Goal: Task Accomplishment & Management: Complete application form

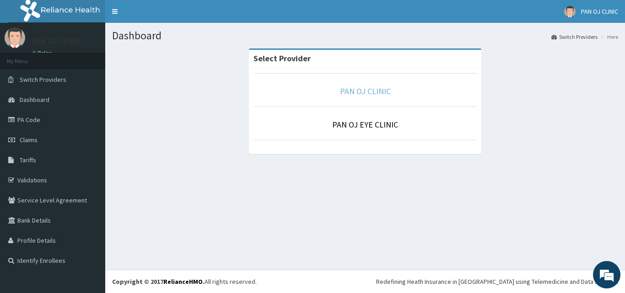
click at [367, 93] on link "PAN OJ CLINIC" at bounding box center [365, 91] width 51 height 11
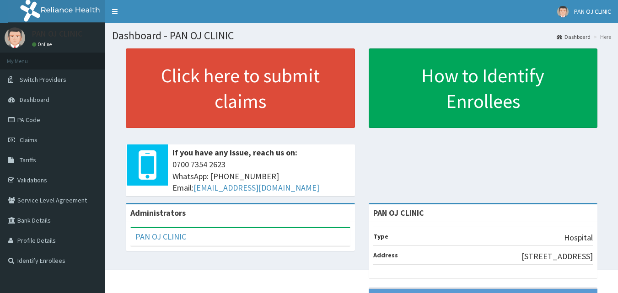
click at [42, 139] on link "Claims" at bounding box center [52, 140] width 105 height 20
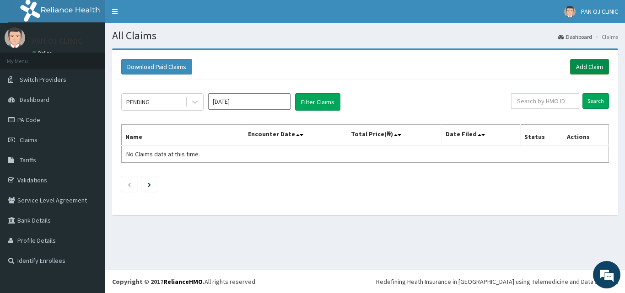
click at [593, 66] on link "Add Claim" at bounding box center [589, 67] width 39 height 16
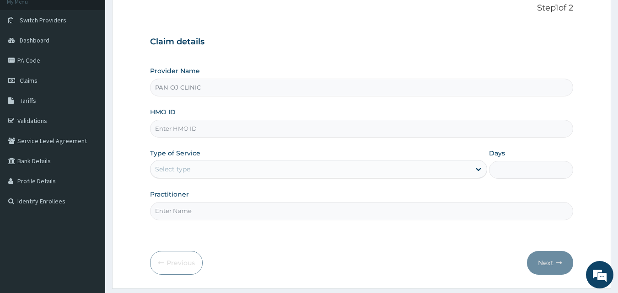
scroll to position [86, 0]
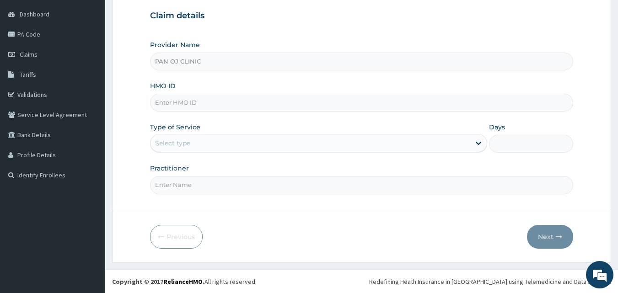
click at [185, 104] on input "HMO ID" at bounding box center [362, 103] width 424 height 18
type input "FON/10017/B"
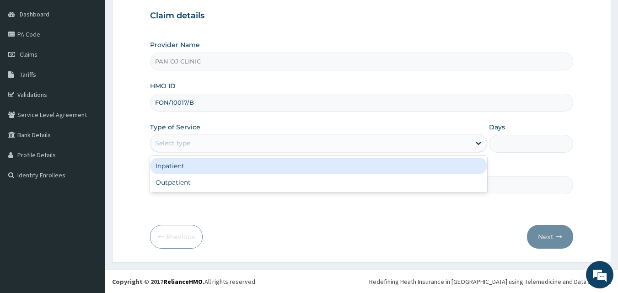
click at [197, 148] on div "Select type" at bounding box center [311, 143] width 320 height 15
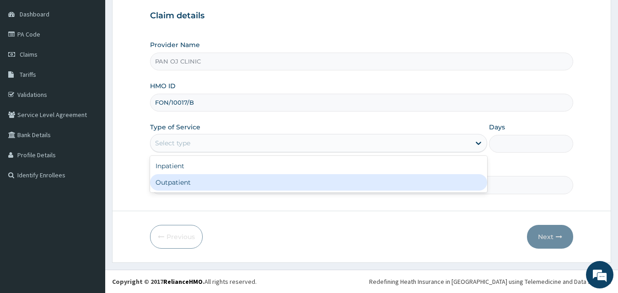
click at [169, 185] on div "Outpatient" at bounding box center [318, 182] width 337 height 16
type input "1"
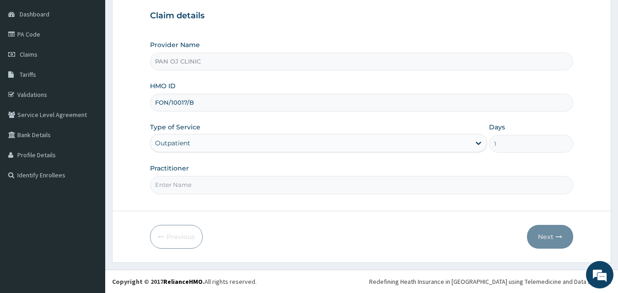
click at [176, 186] on input "Practitioner" at bounding box center [362, 185] width 424 height 18
type input "[PERSON_NAME]"
click at [554, 237] on button "Next" at bounding box center [550, 237] width 46 height 24
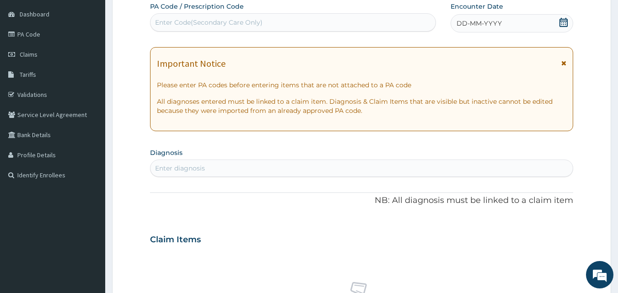
scroll to position [0, 0]
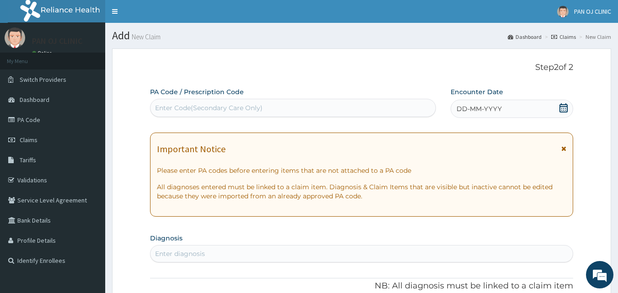
click at [558, 108] on div "DD-MM-YYYY" at bounding box center [512, 109] width 123 height 18
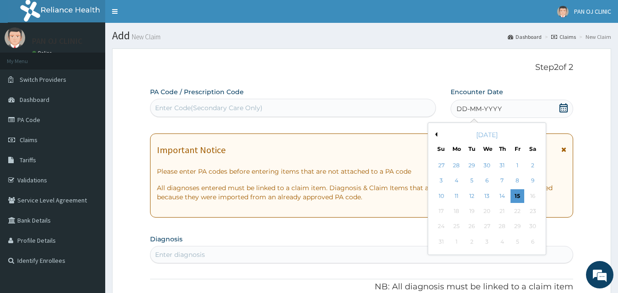
click at [435, 135] on button "Previous Month" at bounding box center [435, 134] width 5 height 5
click at [436, 135] on button "Previous Month" at bounding box center [435, 134] width 5 height 5
click at [538, 134] on button "Next Month" at bounding box center [539, 134] width 5 height 5
click at [471, 164] on div "1" at bounding box center [473, 166] width 14 height 14
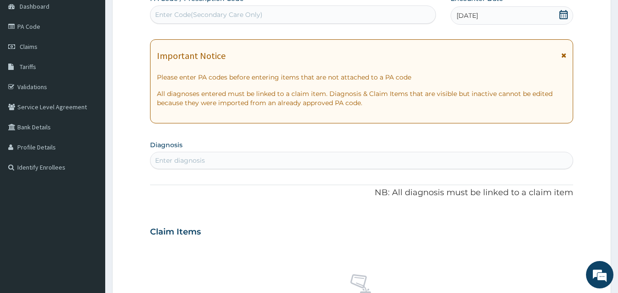
scroll to position [107, 0]
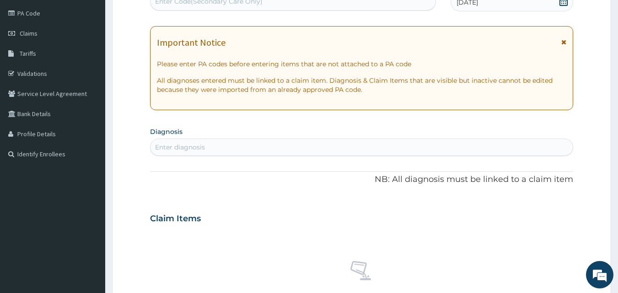
click at [189, 147] on div "Enter diagnosis" at bounding box center [180, 147] width 50 height 9
type input "MALARIA"
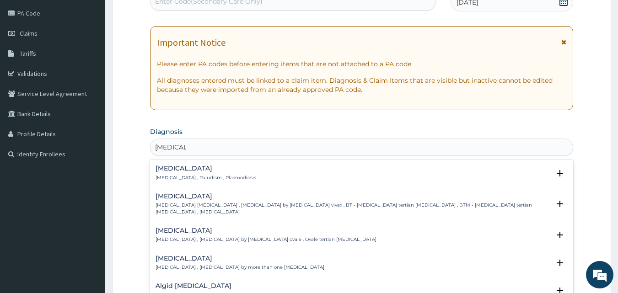
click at [176, 169] on h4 "Malaria" at bounding box center [206, 168] width 101 height 7
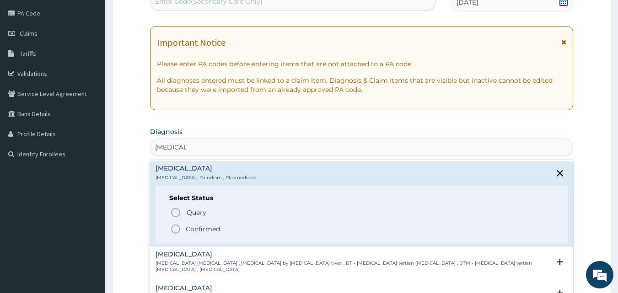
click at [174, 228] on icon "status option filled" at bounding box center [175, 229] width 11 height 11
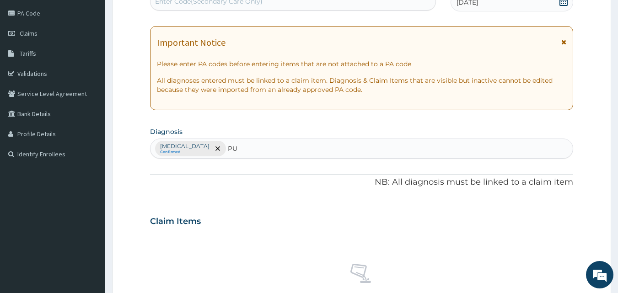
type input "PUD"
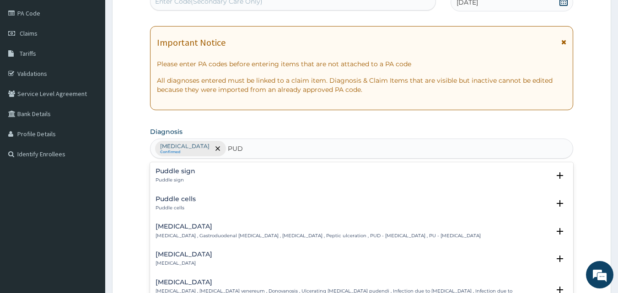
click at [169, 225] on h4 "Peptic ulcer" at bounding box center [318, 226] width 325 height 7
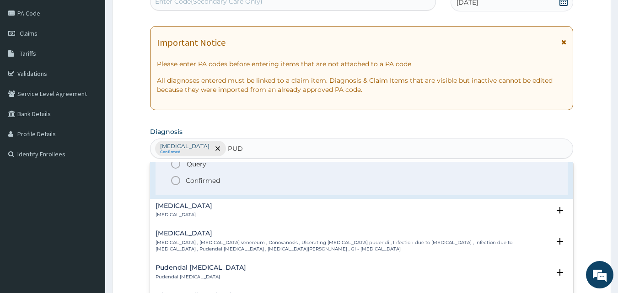
click at [177, 182] on icon "status option filled" at bounding box center [175, 180] width 11 height 11
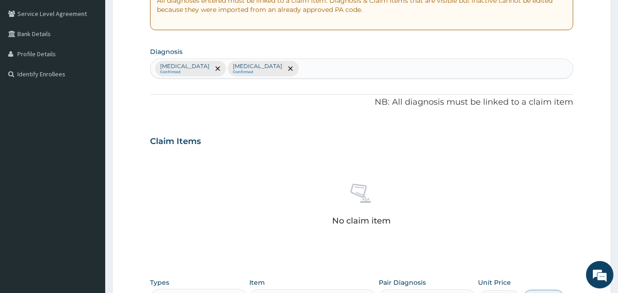
scroll to position [320, 0]
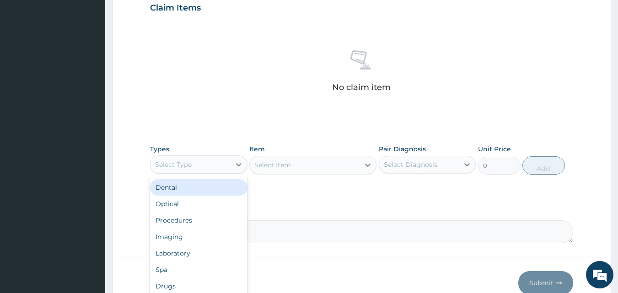
click at [227, 167] on div "Select Type" at bounding box center [191, 164] width 80 height 15
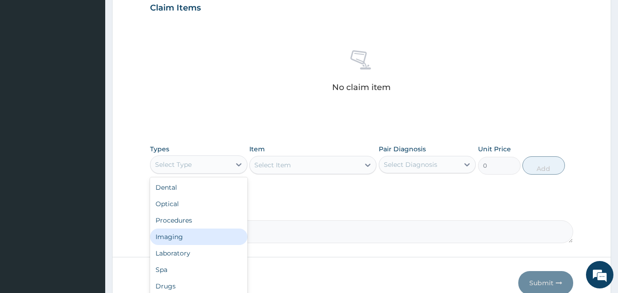
scroll to position [31, 0]
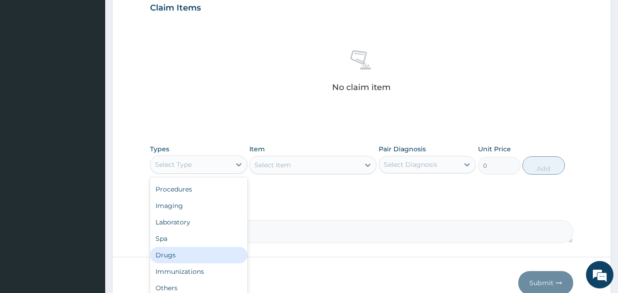
drag, startPoint x: 171, startPoint y: 253, endPoint x: 175, endPoint y: 249, distance: 5.2
click at [172, 253] on div "Drugs" at bounding box center [199, 255] width 98 height 16
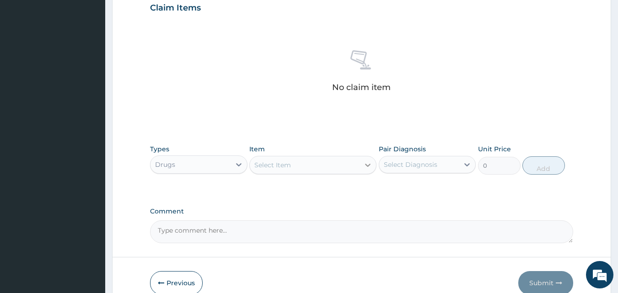
click at [361, 168] on div at bounding box center [368, 165] width 16 height 16
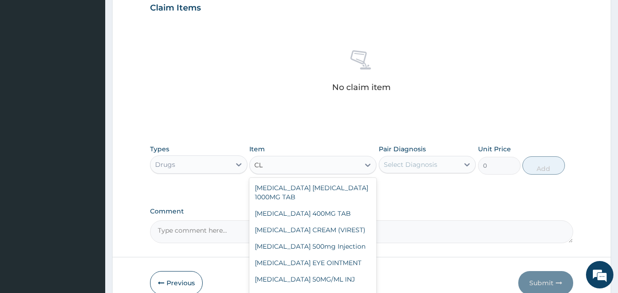
type input "C"
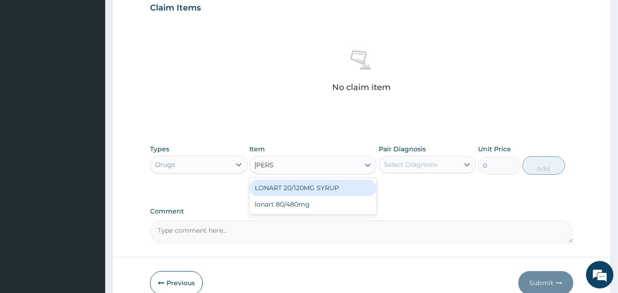
type input "LONAR"
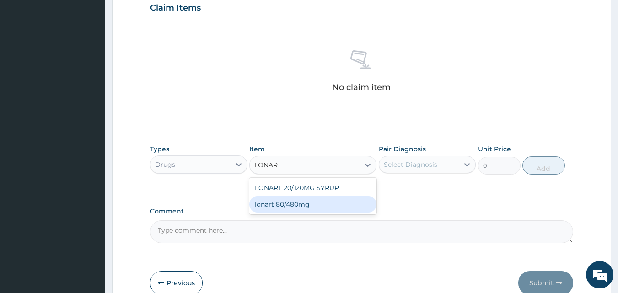
drag, startPoint x: 309, startPoint y: 203, endPoint x: 315, endPoint y: 203, distance: 6.4
click at [309, 203] on div "lonart 80/480mg" at bounding box center [312, 204] width 127 height 16
type input "340.91748"
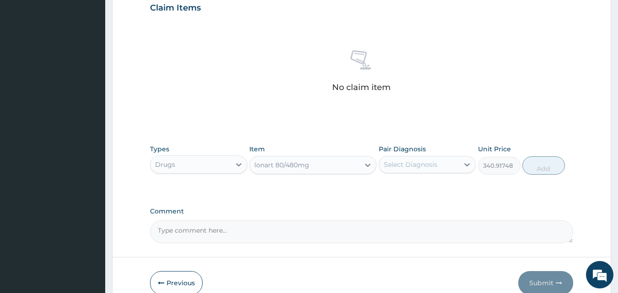
click at [420, 166] on div "Select Diagnosis" at bounding box center [411, 164] width 54 height 9
click at [399, 192] on div "Malaria" at bounding box center [428, 188] width 98 height 19
checkbox input "true"
click at [537, 170] on button "Add" at bounding box center [544, 166] width 43 height 18
type input "0"
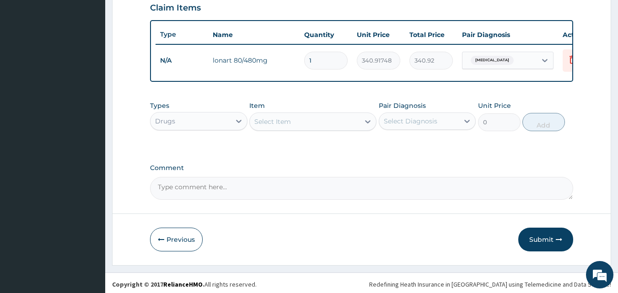
type input "0.00"
type input "6"
type input "2045.50"
type input "6"
click at [367, 124] on icon at bounding box center [367, 121] width 5 height 3
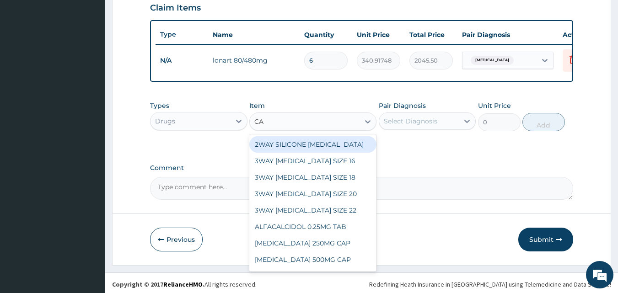
type input "C"
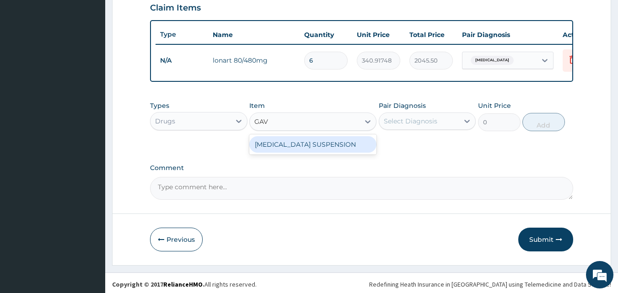
type input "GAVI"
drag, startPoint x: 320, startPoint y: 152, endPoint x: 325, endPoint y: 149, distance: 5.6
click at [320, 152] on div "GAVISCON SUSPENSION" at bounding box center [312, 144] width 127 height 16
type input "5197.6577"
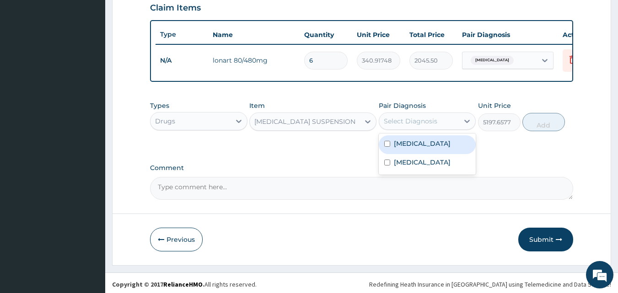
click at [454, 127] on div "Select Diagnosis" at bounding box center [419, 121] width 80 height 15
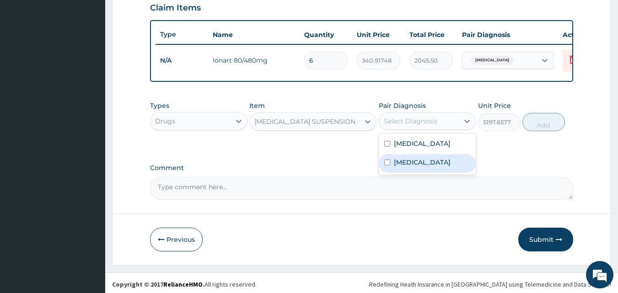
click at [410, 166] on label "Peptic ulcer" at bounding box center [422, 162] width 57 height 9
checkbox input "true"
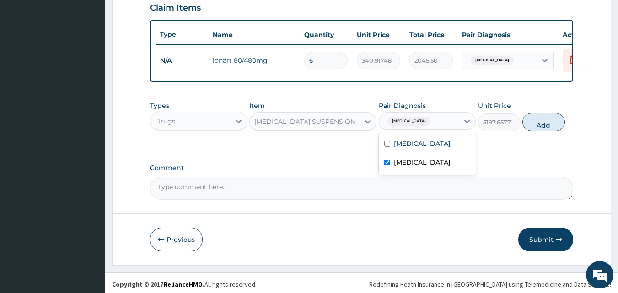
click at [545, 130] on button "Add" at bounding box center [544, 122] width 43 height 18
type input "0"
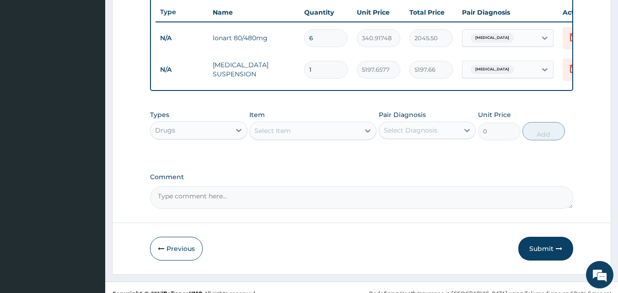
scroll to position [362, 0]
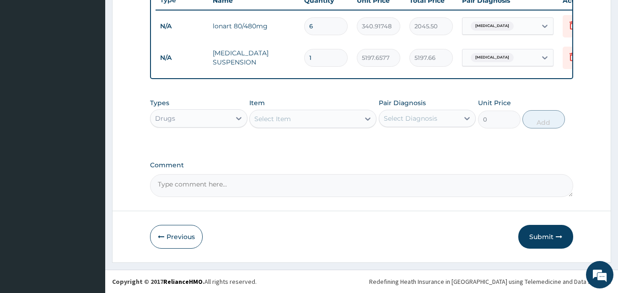
click at [356, 118] on div "Select Item" at bounding box center [305, 119] width 110 height 15
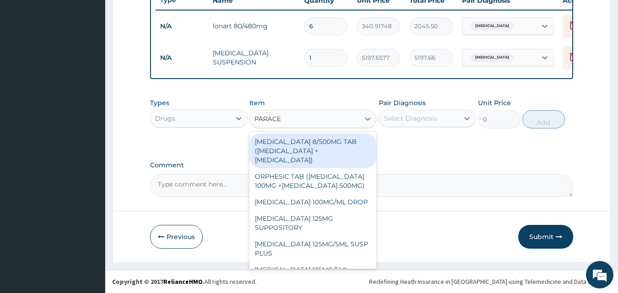
type input "PARACET"
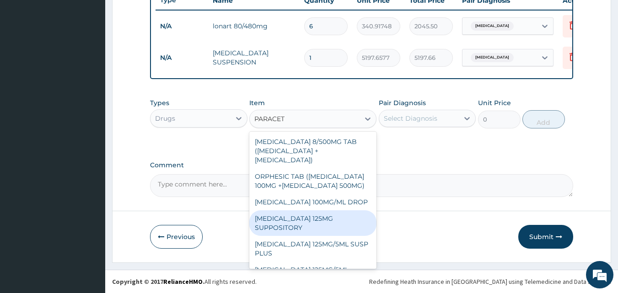
scroll to position [107, 0]
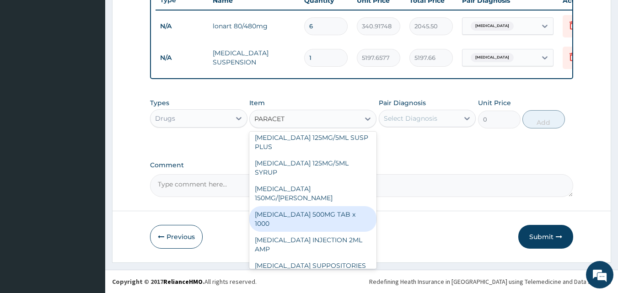
drag, startPoint x: 289, startPoint y: 207, endPoint x: 299, endPoint y: 198, distance: 14.0
click at [289, 207] on div "PARACETAMOL 500MG TAB x 1000" at bounding box center [312, 219] width 127 height 26
type input "11.025"
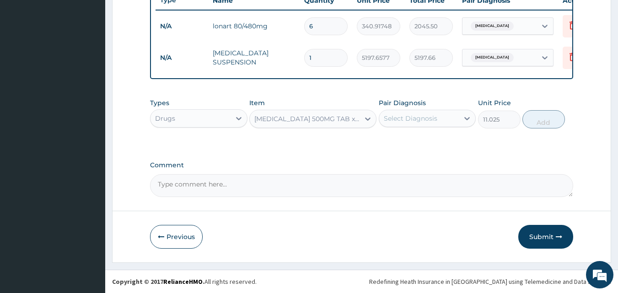
click at [452, 118] on div "Select Diagnosis" at bounding box center [419, 118] width 80 height 15
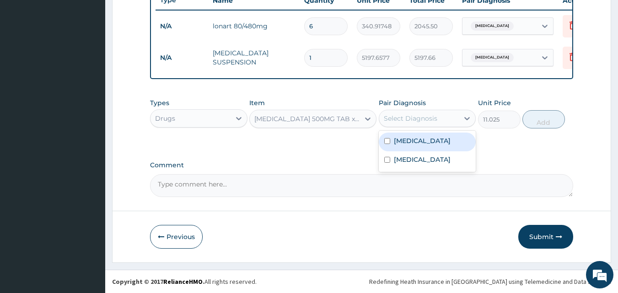
click at [418, 138] on div "[MEDICAL_DATA]" at bounding box center [428, 142] width 98 height 19
checkbox input "true"
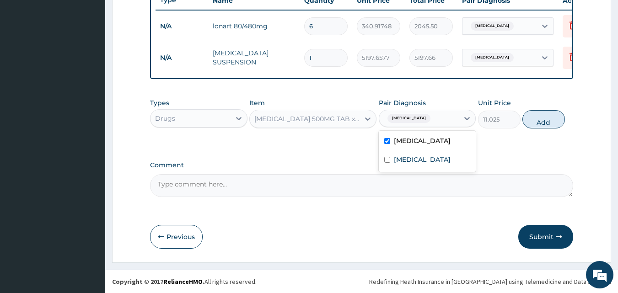
click at [542, 121] on button "Add" at bounding box center [544, 119] width 43 height 18
type input "0"
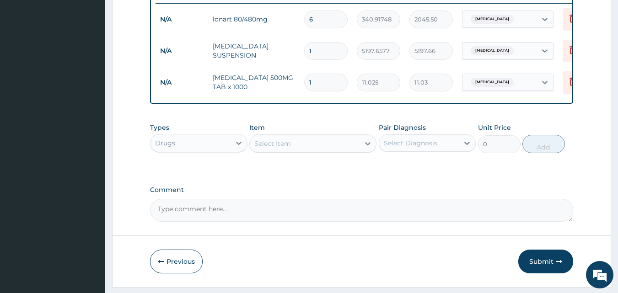
type input "19"
type input "209.47"
type input "1"
type input "11.03"
type input "18"
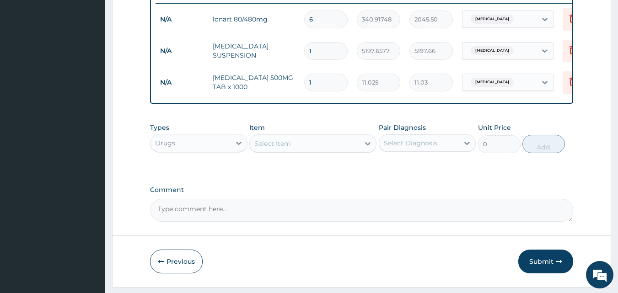
type input "198.45"
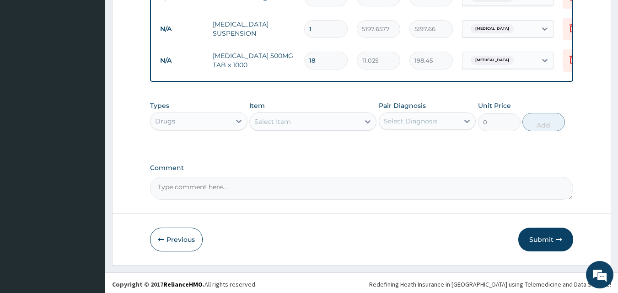
scroll to position [393, 0]
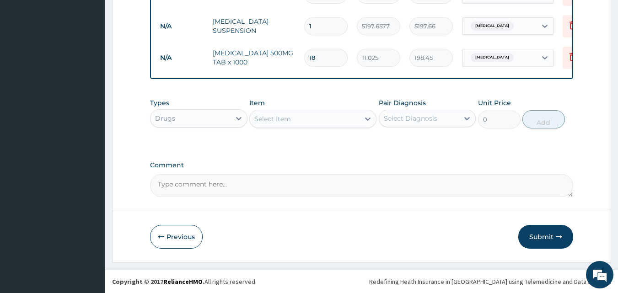
type input "18"
click at [359, 123] on div "Select Item" at bounding box center [305, 119] width 110 height 15
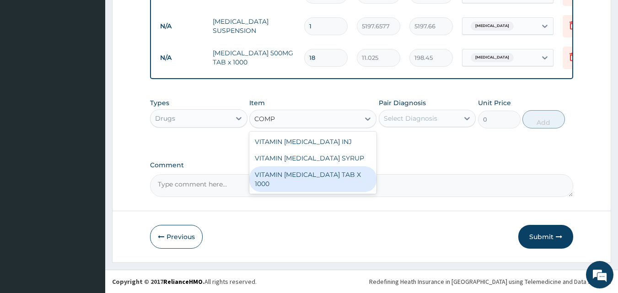
type input "COMPL"
click at [335, 179] on div "VITAMIN [MEDICAL_DATA] TAB X 1000" at bounding box center [312, 180] width 127 height 26
type input "52.5"
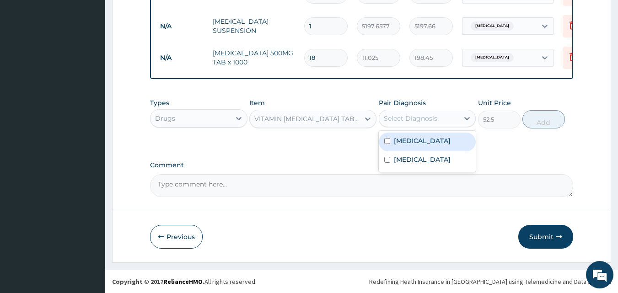
click at [419, 124] on div "Select Diagnosis" at bounding box center [419, 118] width 80 height 15
drag, startPoint x: 415, startPoint y: 141, endPoint x: 462, endPoint y: 140, distance: 46.7
click at [417, 141] on label "[MEDICAL_DATA]" at bounding box center [422, 140] width 57 height 9
checkbox input "true"
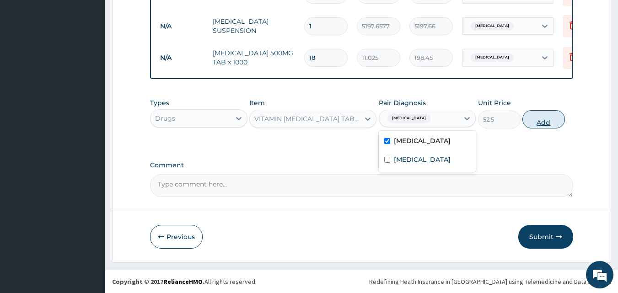
click at [546, 118] on button "Add" at bounding box center [544, 119] width 43 height 18
type input "0"
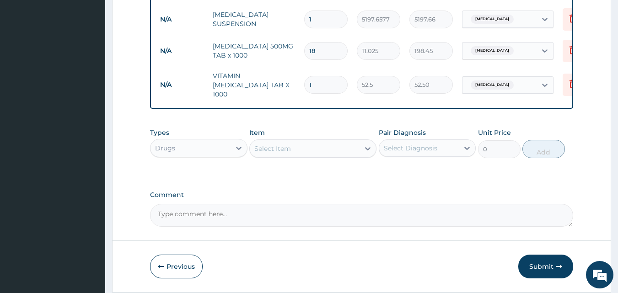
type input "0.00"
type input "2"
type input "105.00"
type input "20"
type input "1050.00"
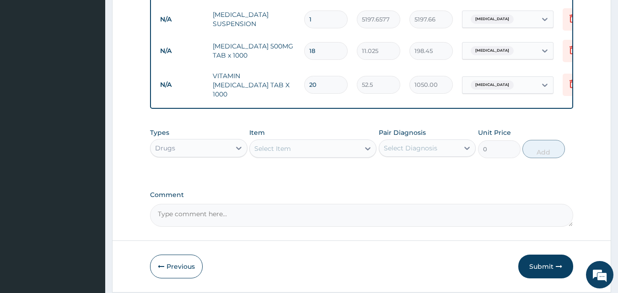
type input "20"
click at [355, 153] on div "Select Item" at bounding box center [305, 148] width 110 height 15
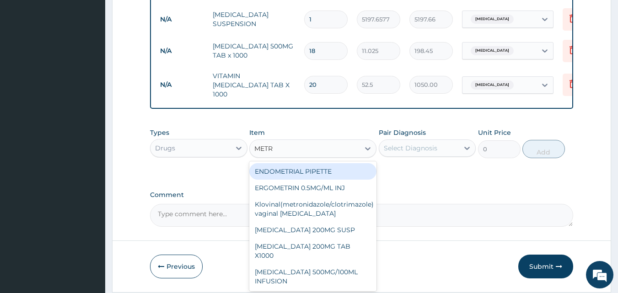
type input "METRO"
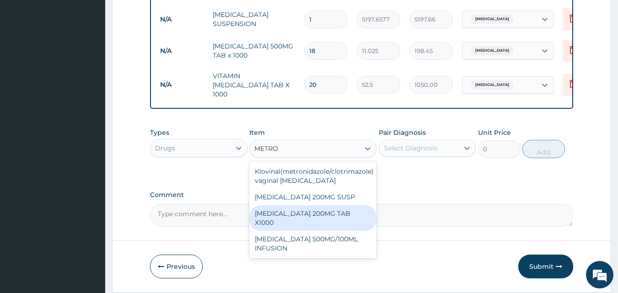
click at [327, 216] on div "[MEDICAL_DATA] 200MG TAB X1000" at bounding box center [312, 219] width 127 height 26
type input "52.5"
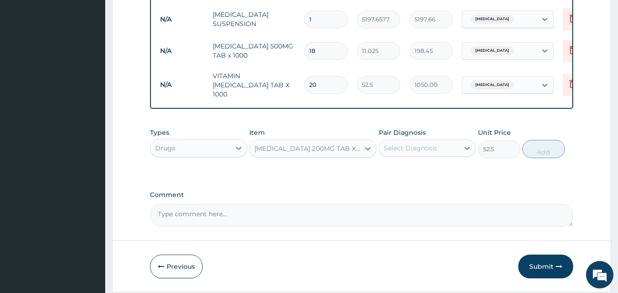
click at [446, 150] on div "Select Diagnosis" at bounding box center [419, 148] width 80 height 15
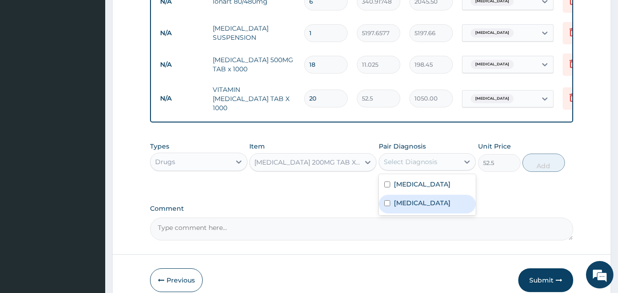
scroll to position [73, 0]
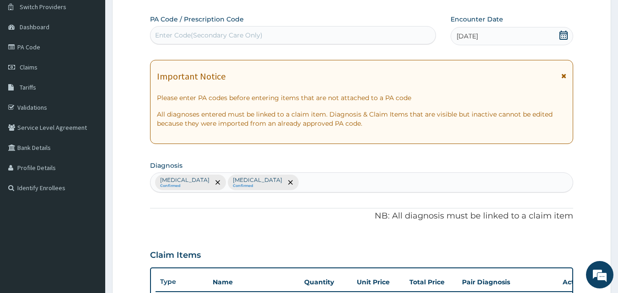
click at [270, 179] on div "Malaria Confirmed Peptic ulcer Confirmed" at bounding box center [362, 182] width 423 height 19
type input "SALMON"
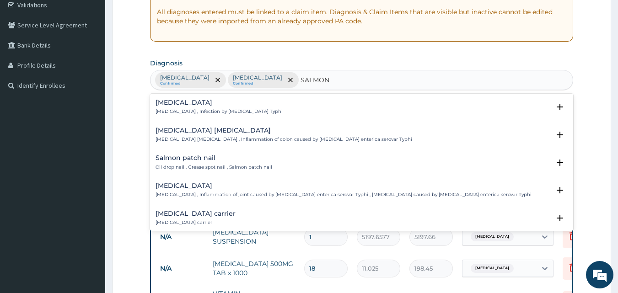
scroll to position [179, 0]
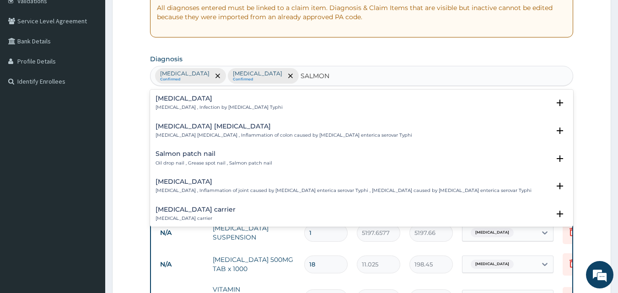
click at [172, 95] on h4 "Typhoid fever" at bounding box center [219, 98] width 127 height 7
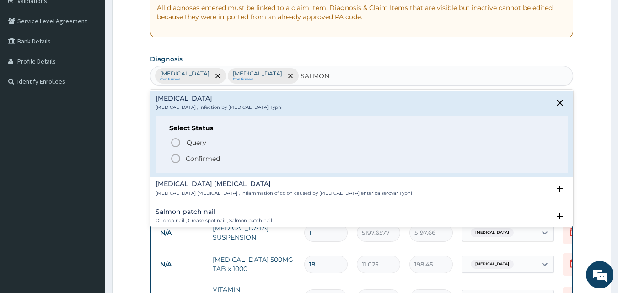
click at [177, 159] on icon "status option filled" at bounding box center [175, 158] width 11 height 11
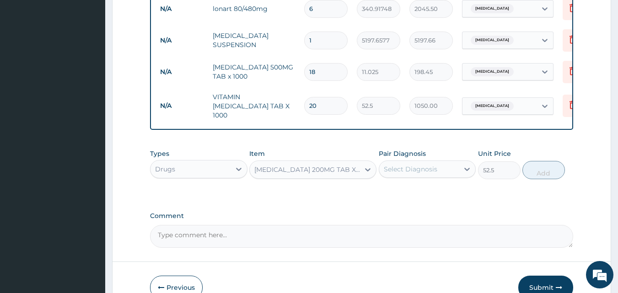
scroll to position [393, 0]
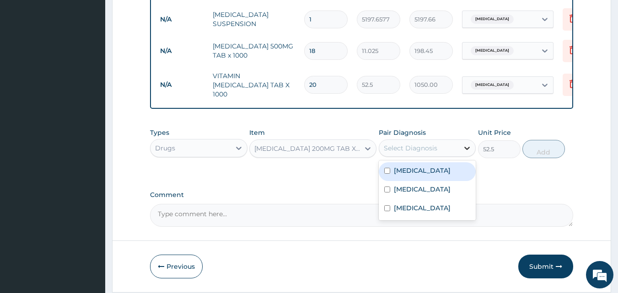
click at [461, 153] on div at bounding box center [467, 148] width 16 height 16
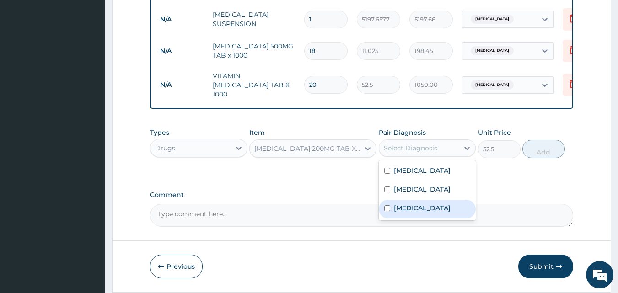
click at [409, 210] on label "Typhoid fever" at bounding box center [422, 208] width 57 height 9
checkbox input "true"
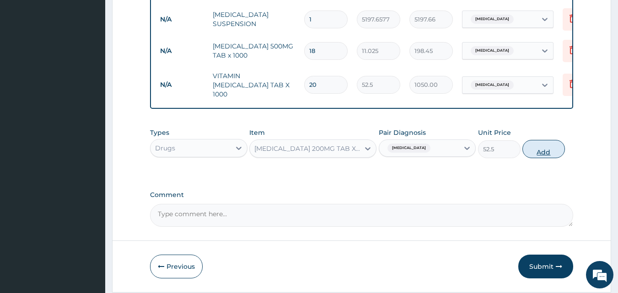
click at [547, 151] on button "Add" at bounding box center [544, 149] width 43 height 18
type input "0"
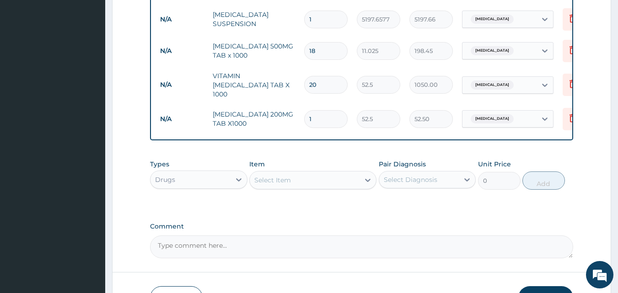
type input "0.00"
type input "2"
type input "105.00"
type input "21"
type input "1102.50"
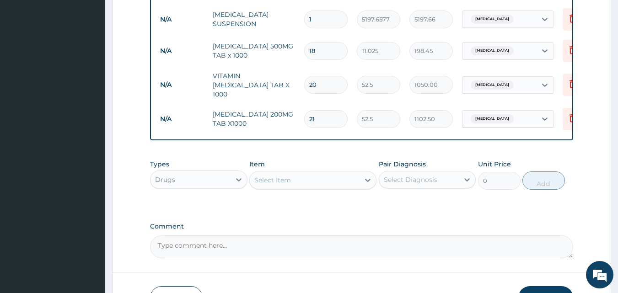
type input "21"
click at [352, 184] on div "Select Item" at bounding box center [305, 180] width 110 height 15
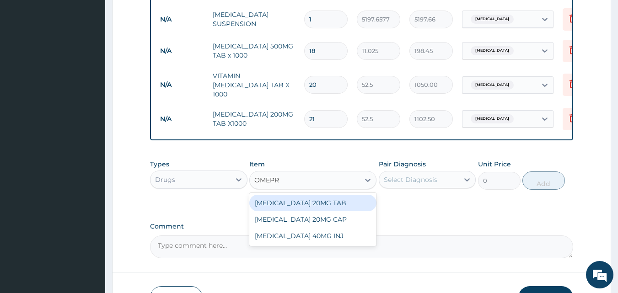
type input "OMEPRA"
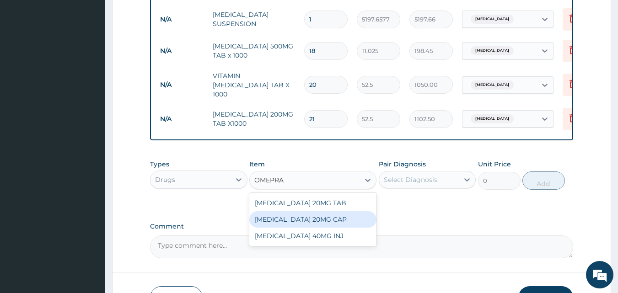
click at [311, 217] on div "OMEPRAZOLE 20MG CAP" at bounding box center [312, 219] width 127 height 16
type input "52.5"
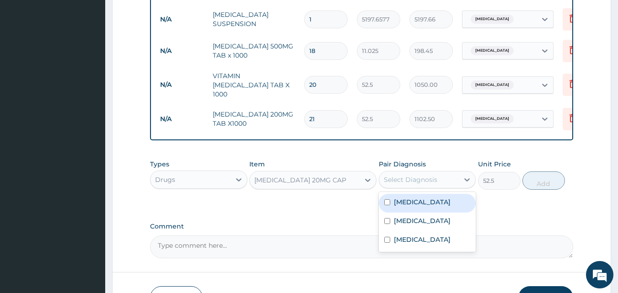
click at [437, 181] on div "Select Diagnosis" at bounding box center [419, 180] width 80 height 15
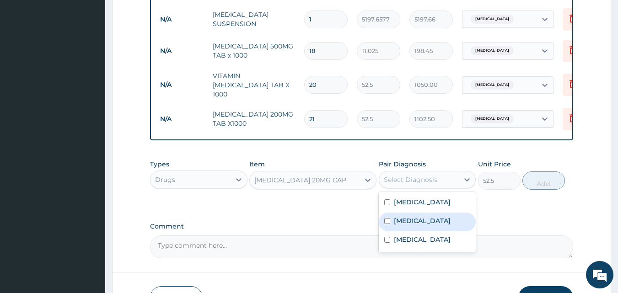
click at [407, 223] on label "Peptic ulcer" at bounding box center [422, 221] width 57 height 9
checkbox input "true"
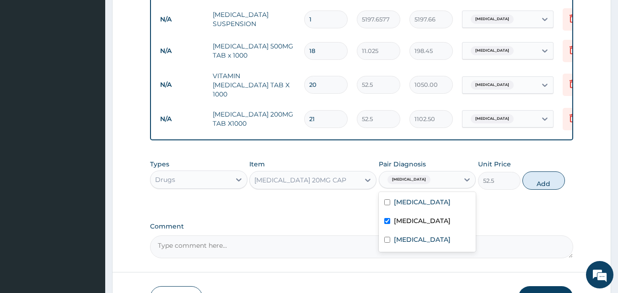
click at [540, 185] on button "Add" at bounding box center [544, 181] width 43 height 18
type input "0"
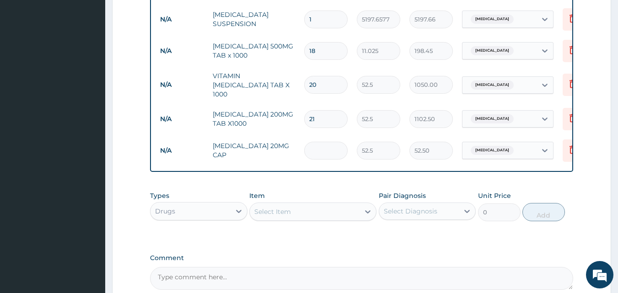
type input "0.00"
type input "2"
type input "105.00"
type input "20"
type input "1050.00"
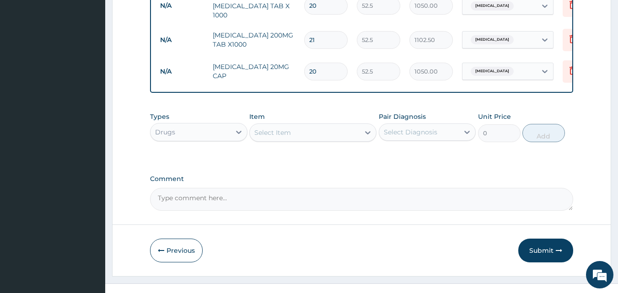
scroll to position [488, 0]
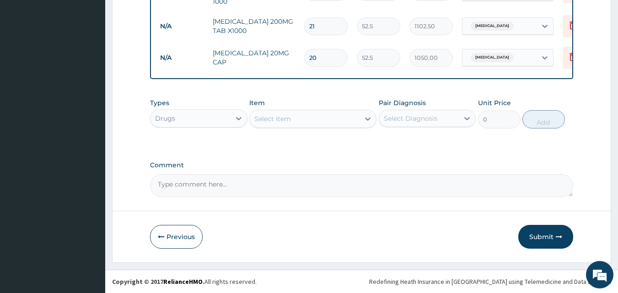
type input "20"
drag, startPoint x: 358, startPoint y: 119, endPoint x: 354, endPoint y: 124, distance: 5.2
click at [357, 120] on div "Select Item" at bounding box center [305, 119] width 110 height 15
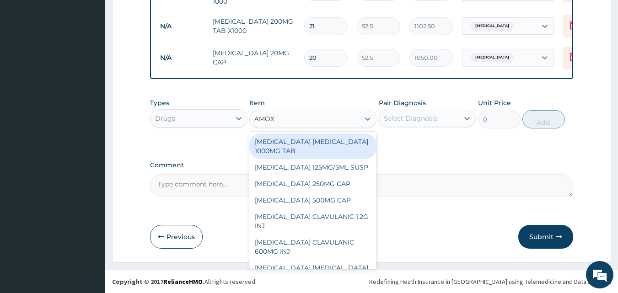
type input "AMOXI"
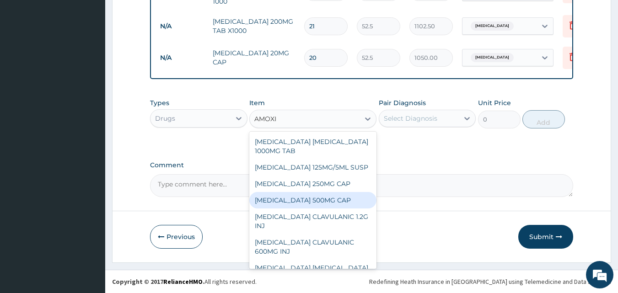
click at [295, 200] on div "AMOXICILLIN 500MG CAP" at bounding box center [312, 200] width 127 height 16
type input "35"
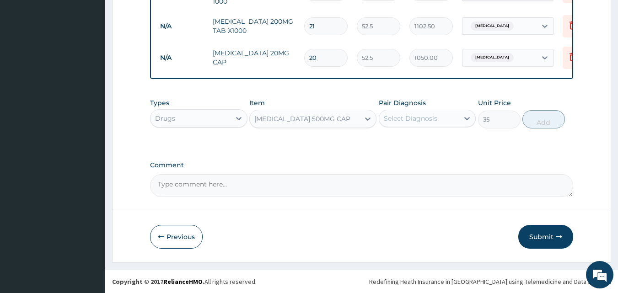
click at [442, 117] on div "Select Diagnosis" at bounding box center [419, 118] width 80 height 15
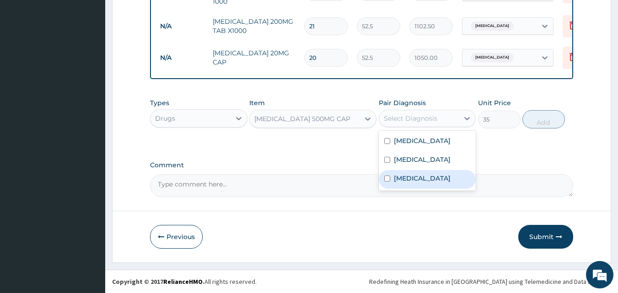
click at [406, 178] on label "Typhoid fever" at bounding box center [422, 178] width 57 height 9
checkbox input "true"
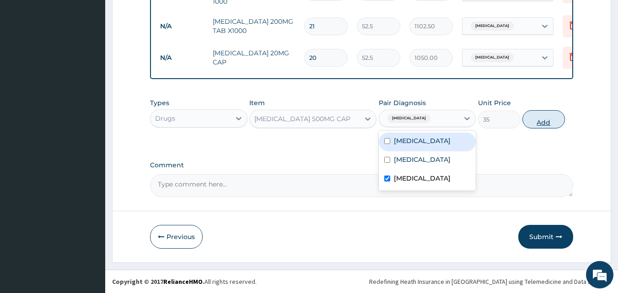
click at [540, 124] on button "Add" at bounding box center [544, 119] width 43 height 18
type input "0"
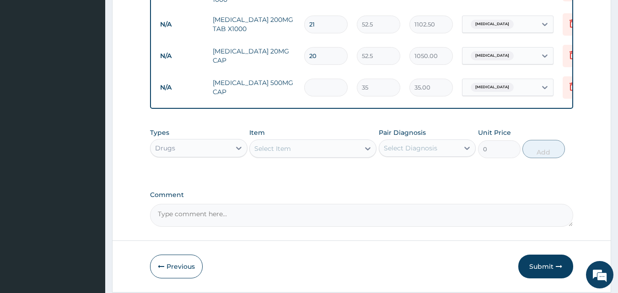
type input "0.00"
type input "2"
type input "70.00"
type input "21"
type input "735.00"
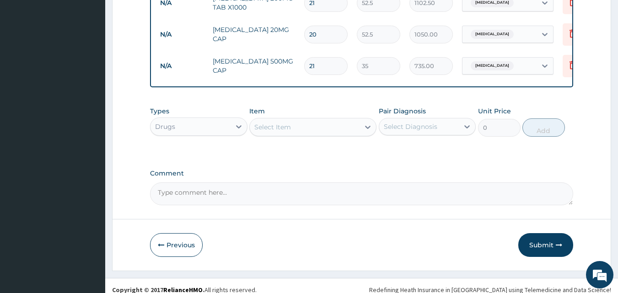
scroll to position [520, 0]
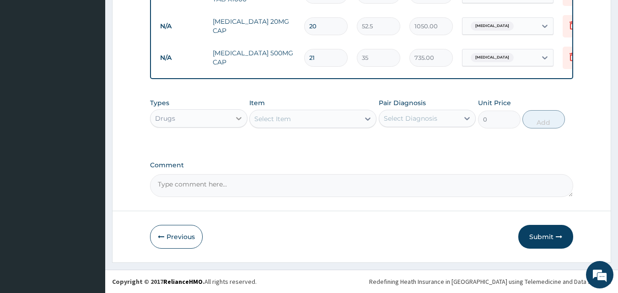
type input "21"
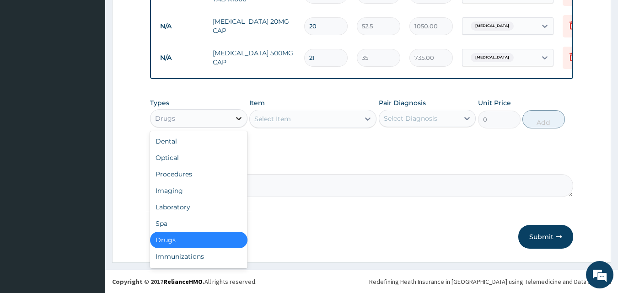
click at [232, 122] on div at bounding box center [239, 118] width 16 height 16
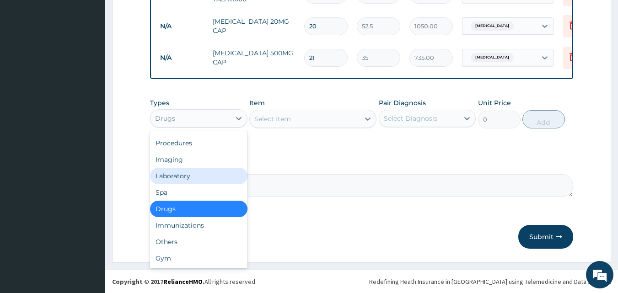
click at [190, 175] on div "Laboratory" at bounding box center [199, 176] width 98 height 16
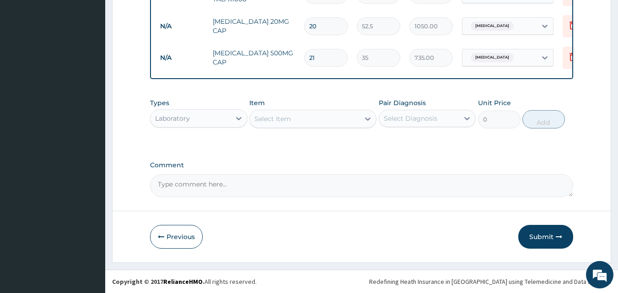
click at [359, 118] on div "Select Item" at bounding box center [305, 119] width 110 height 15
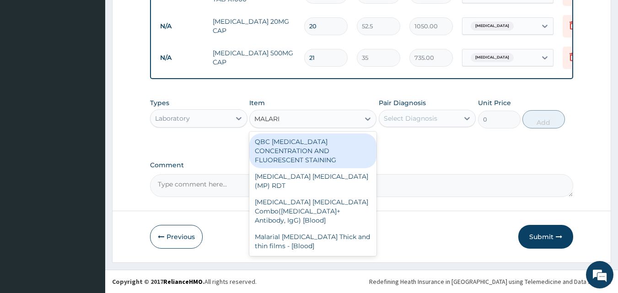
type input "MALARIA"
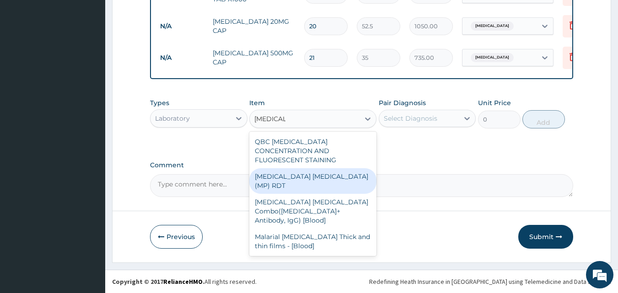
click at [295, 168] on div "MALARIA PARASITE (MP) RDT" at bounding box center [312, 181] width 127 height 26
type input "1500"
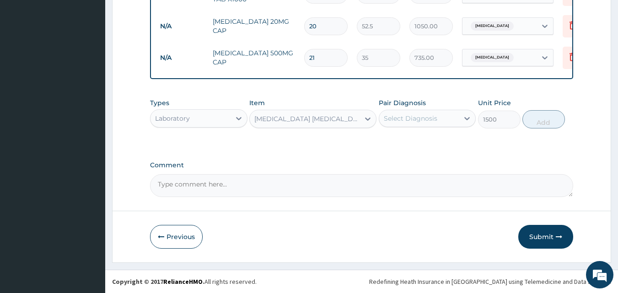
click at [452, 122] on div "Select Diagnosis" at bounding box center [419, 118] width 80 height 15
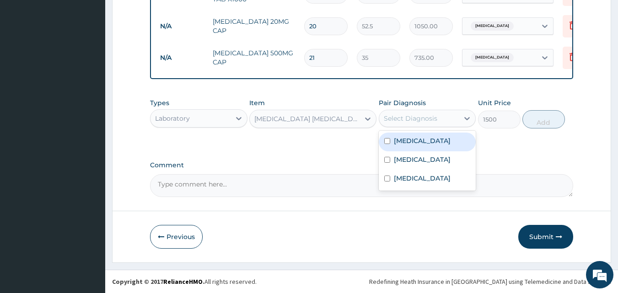
click at [420, 141] on div "Malaria" at bounding box center [428, 142] width 98 height 19
checkbox input "true"
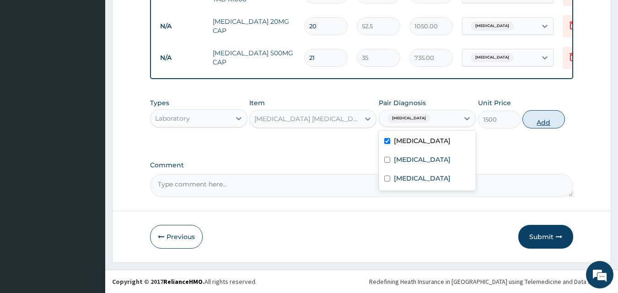
click at [552, 123] on button "Add" at bounding box center [544, 119] width 43 height 18
type input "0"
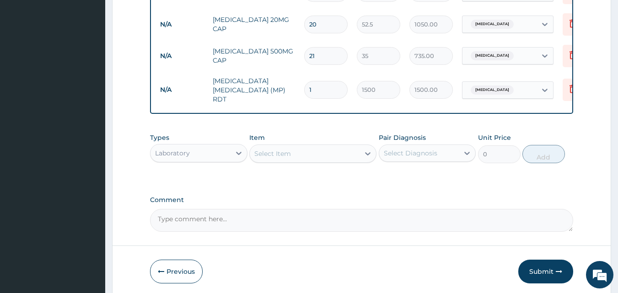
type input "0"
type input "0.00"
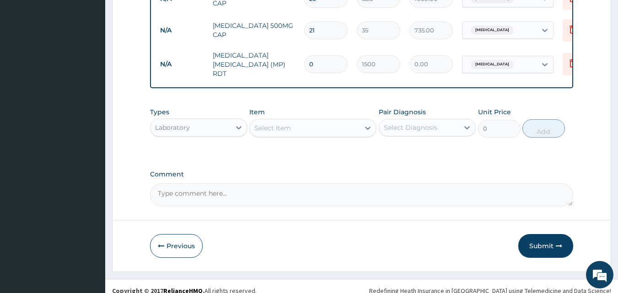
scroll to position [551, 0]
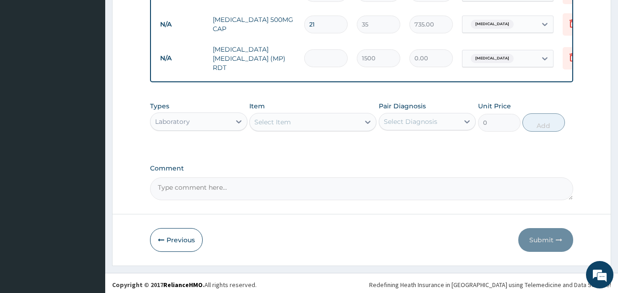
type input "1"
type input "1500.00"
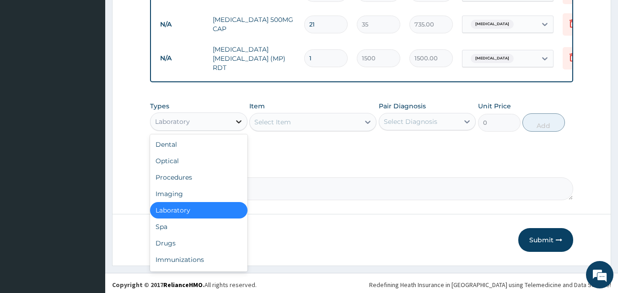
click at [239, 114] on div at bounding box center [239, 122] width 16 height 16
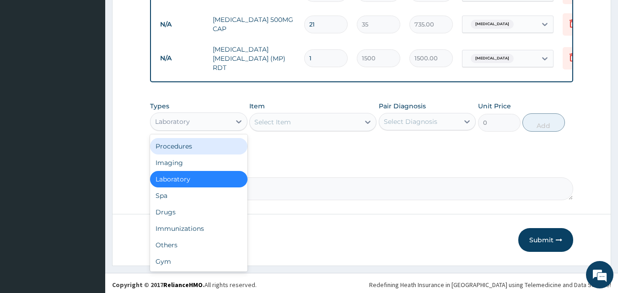
click at [195, 143] on div "Procedures" at bounding box center [199, 146] width 98 height 16
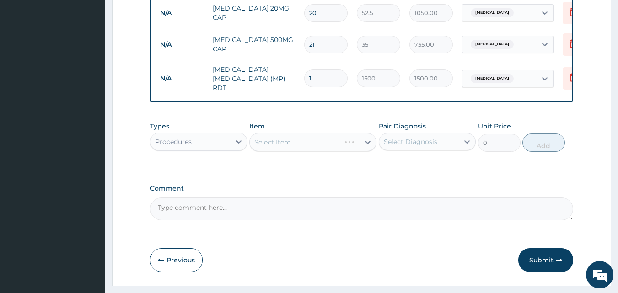
scroll to position [551, 0]
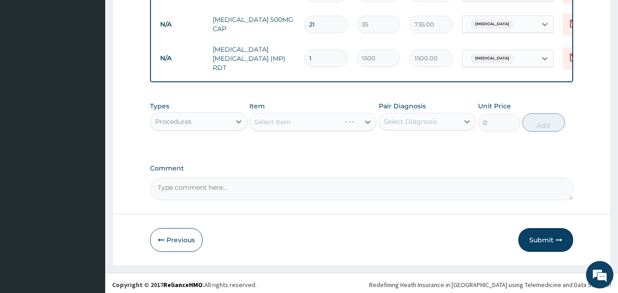
click at [368, 118] on div "Select Item" at bounding box center [312, 122] width 127 height 18
click at [363, 123] on div at bounding box center [368, 122] width 16 height 16
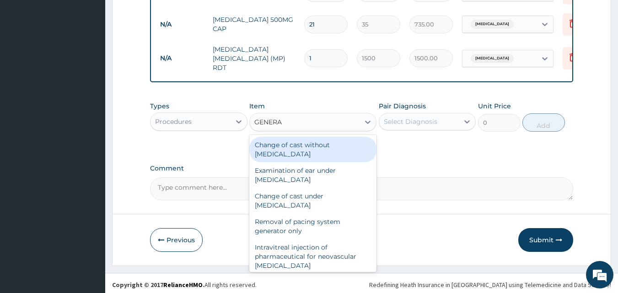
type input "GENERAL"
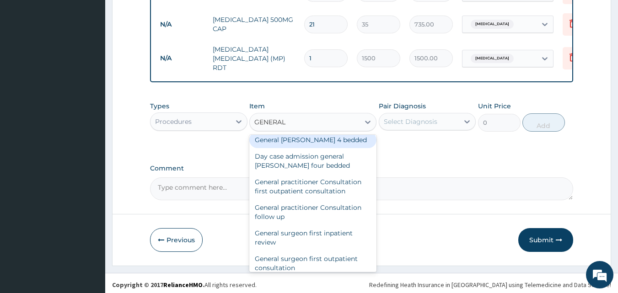
scroll to position [107, 0]
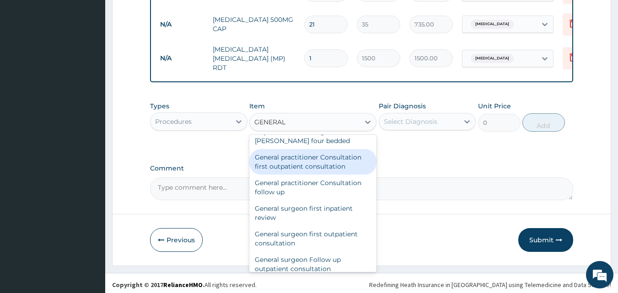
drag, startPoint x: 327, startPoint y: 164, endPoint x: 341, endPoint y: 164, distance: 13.7
click at [329, 164] on div "General practitioner Consultation first outpatient consultation" at bounding box center [312, 162] width 127 height 26
type input "3000"
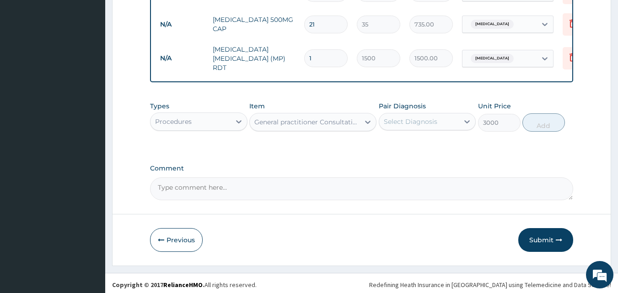
click at [423, 119] on div "Select Diagnosis" at bounding box center [411, 121] width 54 height 9
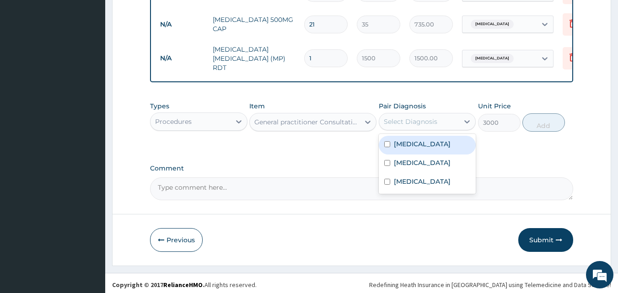
click at [418, 140] on div "Malaria" at bounding box center [428, 145] width 98 height 19
checkbox input "true"
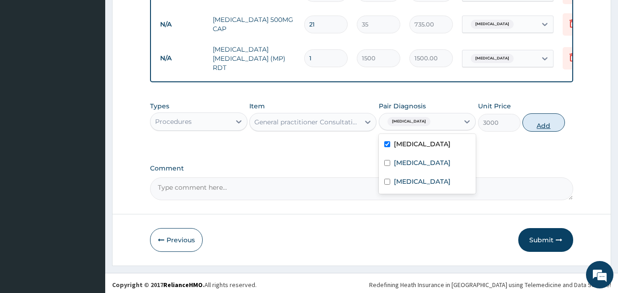
click at [540, 119] on button "Add" at bounding box center [544, 123] width 43 height 18
type input "0"
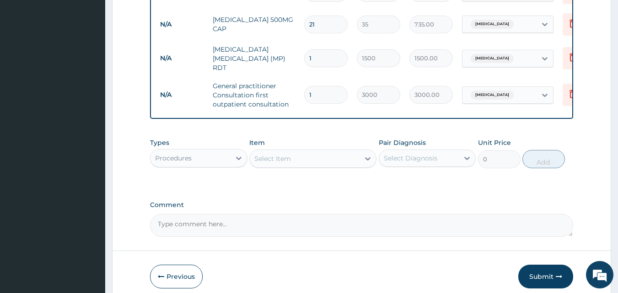
scroll to position [444, 0]
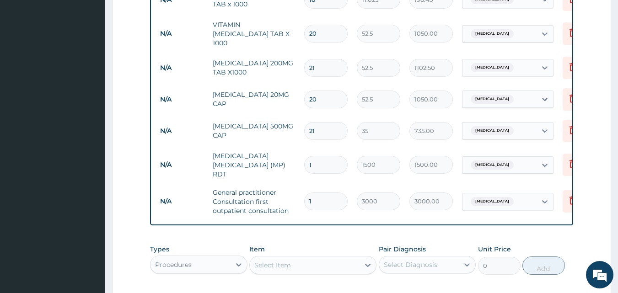
type input "0"
type input "0.00"
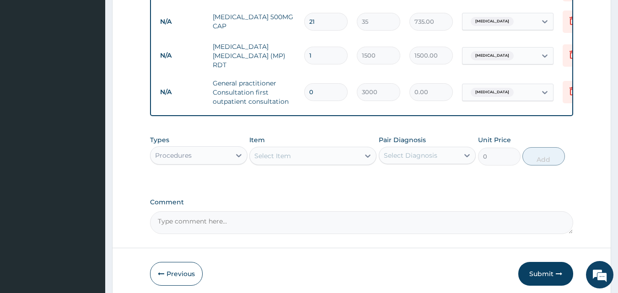
scroll to position [588, 0]
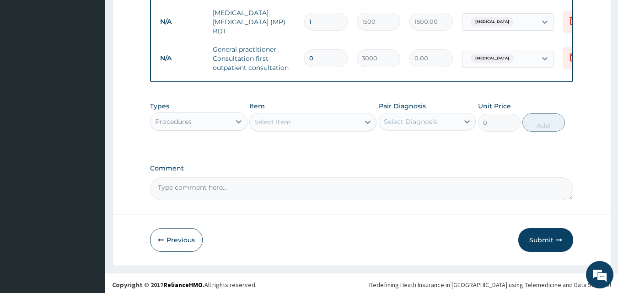
type input "0"
click at [536, 242] on button "Submit" at bounding box center [546, 240] width 55 height 24
click at [316, 49] on input "0" at bounding box center [325, 58] width 43 height 18
type input "1"
type input "3000.00"
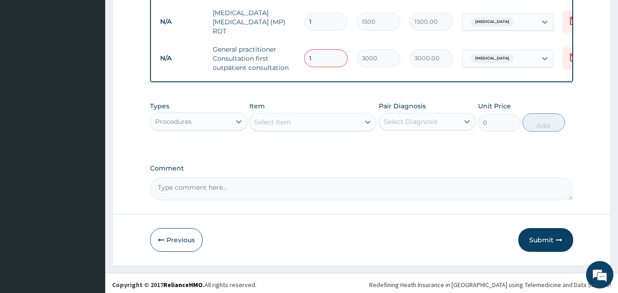
type input "1"
drag, startPoint x: 328, startPoint y: 179, endPoint x: 324, endPoint y: 181, distance: 4.7
click at [328, 178] on textarea "Comment" at bounding box center [362, 189] width 424 height 23
click at [551, 237] on button "Submit" at bounding box center [546, 240] width 55 height 24
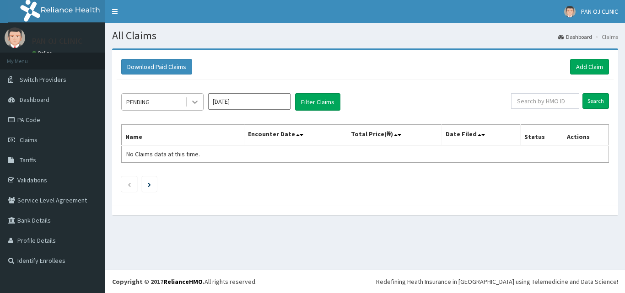
click at [190, 103] on div at bounding box center [195, 102] width 16 height 16
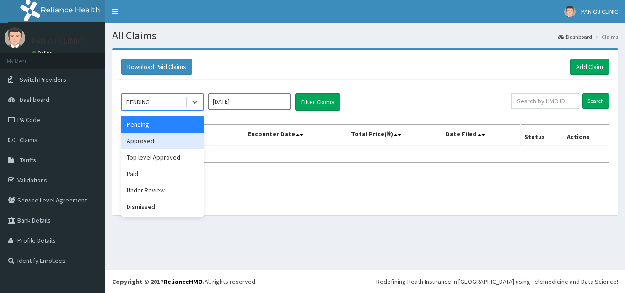
click at [153, 143] on div "Approved" at bounding box center [162, 141] width 82 height 16
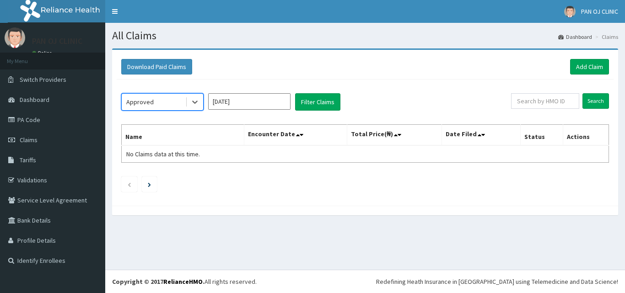
click at [248, 103] on input "Aug 2025" at bounding box center [249, 101] width 82 height 16
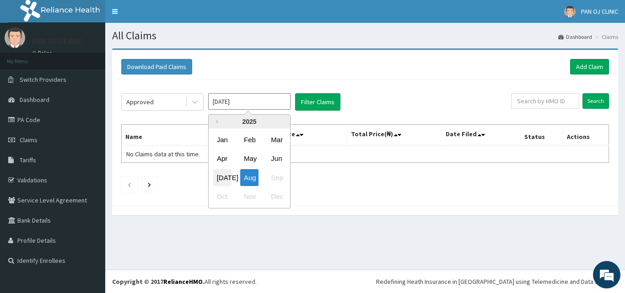
click at [225, 173] on div "Jul" at bounding box center [222, 177] width 18 height 17
type input "Jul 2025"
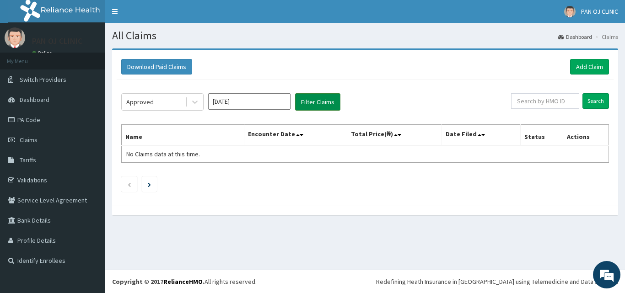
click at [323, 104] on button "Filter Claims" at bounding box center [317, 101] width 45 height 17
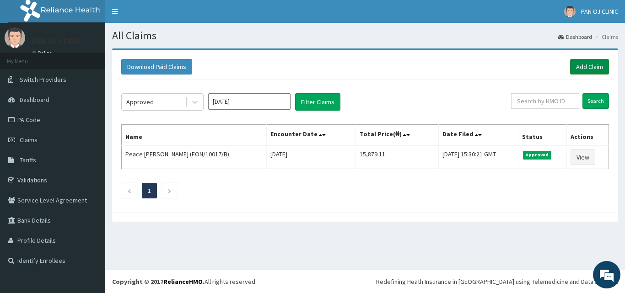
click at [594, 67] on link "Add Claim" at bounding box center [589, 67] width 39 height 16
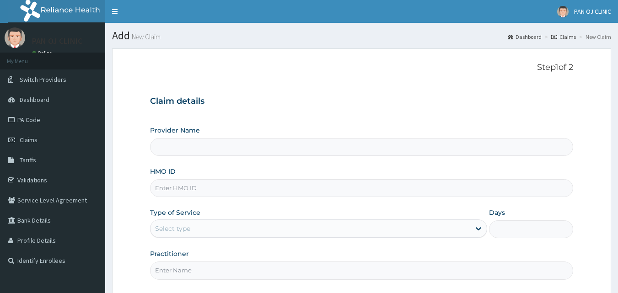
type input "PAN OJ CLINIC"
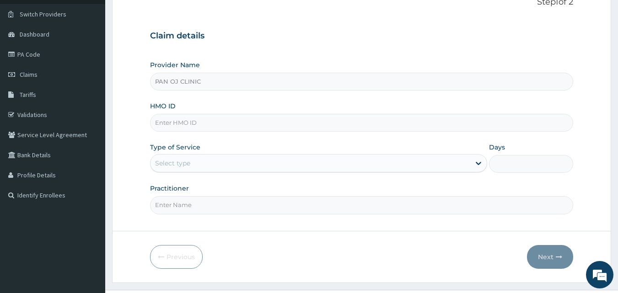
scroll to position [86, 0]
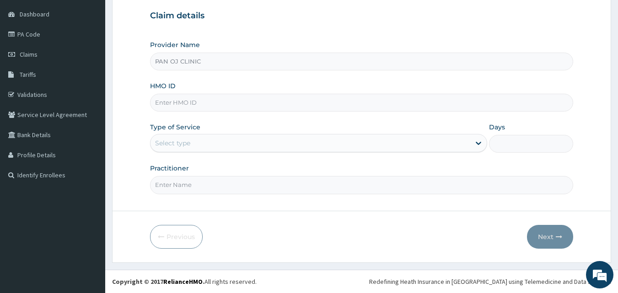
click at [204, 103] on input "HMO ID" at bounding box center [362, 103] width 424 height 18
type input "PVI/10045/A"
click at [209, 146] on div "Select type" at bounding box center [311, 143] width 320 height 15
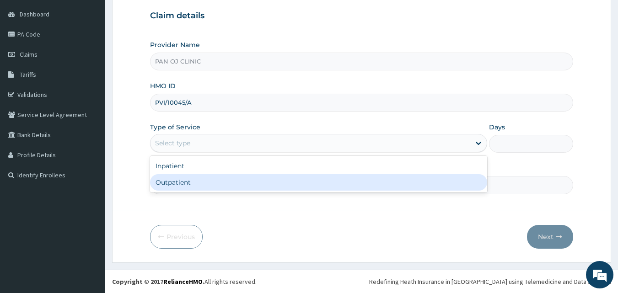
click at [196, 180] on div "Outpatient" at bounding box center [318, 182] width 337 height 16
type input "1"
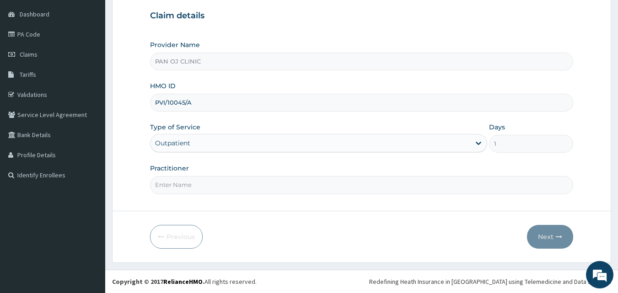
click at [175, 185] on input "Practitioner" at bounding box center [362, 185] width 424 height 18
type input "DR FRANK"
click at [543, 234] on button "Next" at bounding box center [550, 237] width 46 height 24
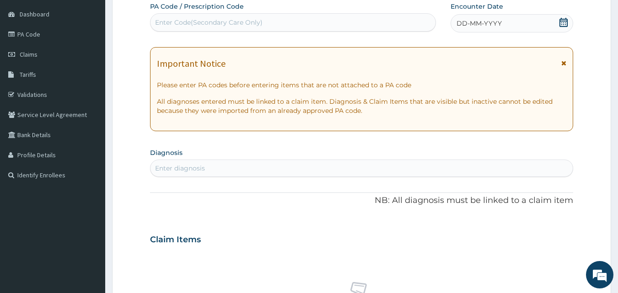
click at [561, 18] on icon at bounding box center [563, 22] width 9 height 9
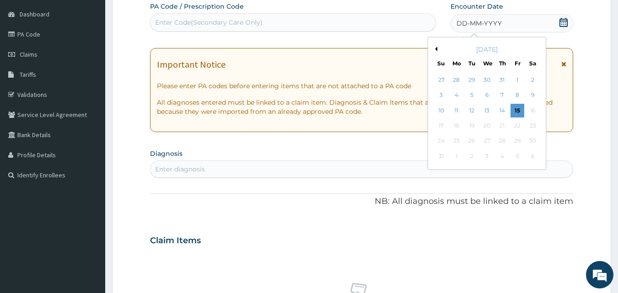
click at [435, 48] on button "Previous Month" at bounding box center [435, 49] width 5 height 5
click at [472, 77] on div "1" at bounding box center [473, 80] width 14 height 14
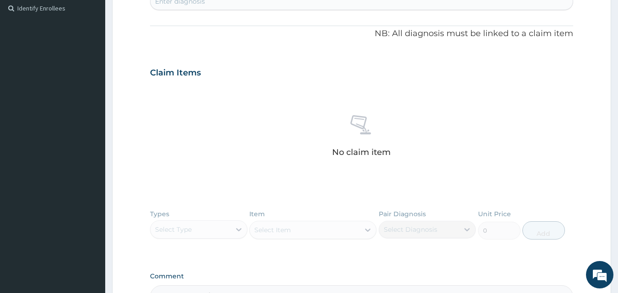
scroll to position [192, 0]
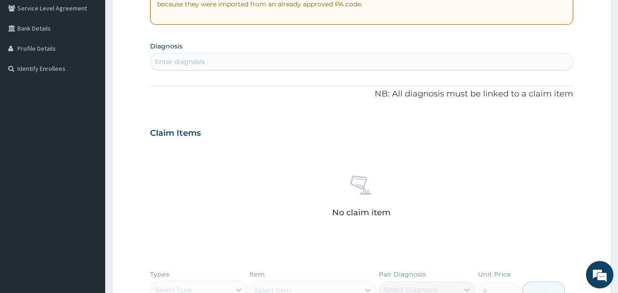
click at [203, 62] on div "Enter diagnosis" at bounding box center [180, 61] width 50 height 9
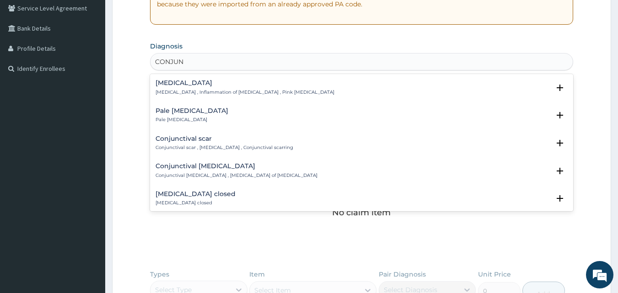
type input "CONJUNC"
click at [185, 83] on h4 "Conjunctivitis" at bounding box center [245, 83] width 179 height 7
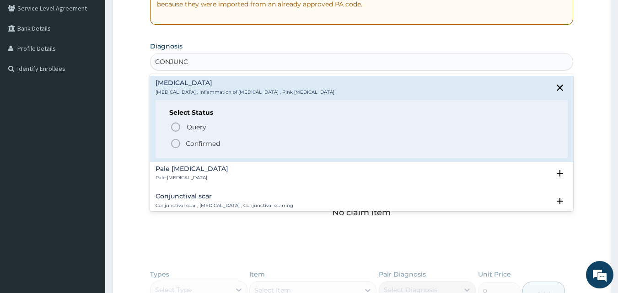
click at [173, 147] on circle "status option filled" at bounding box center [176, 144] width 8 height 8
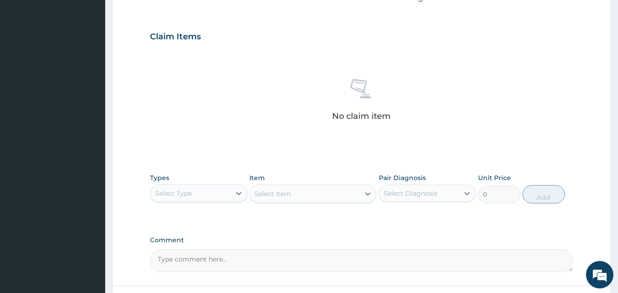
scroll to position [367, 0]
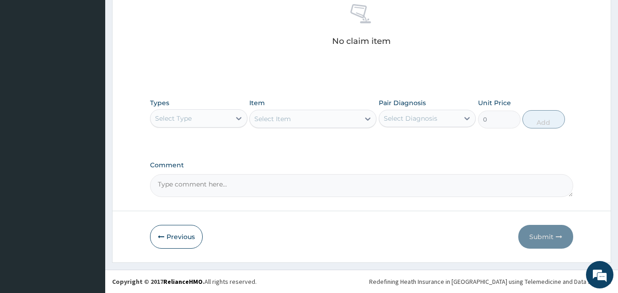
click at [222, 116] on div "Select Type" at bounding box center [191, 118] width 80 height 15
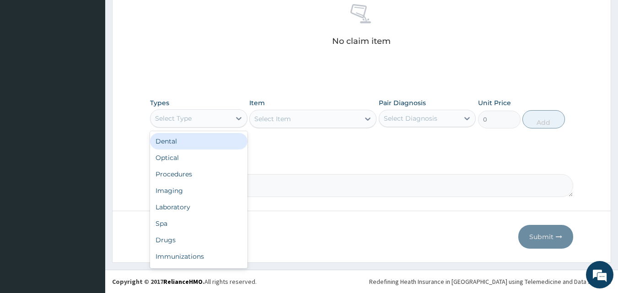
scroll to position [31, 0]
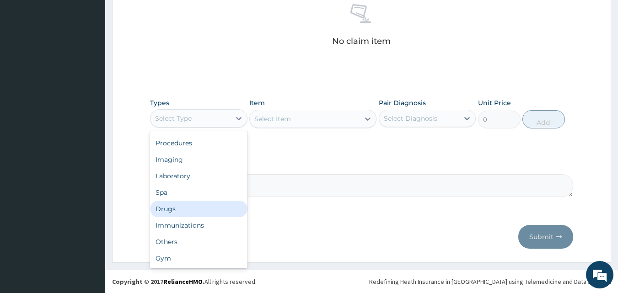
click at [179, 208] on div "Drugs" at bounding box center [199, 209] width 98 height 16
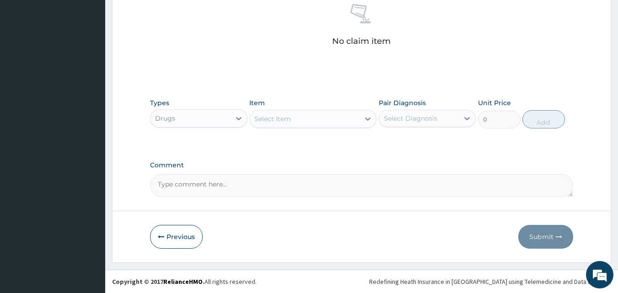
click at [363, 117] on div at bounding box center [368, 119] width 16 height 16
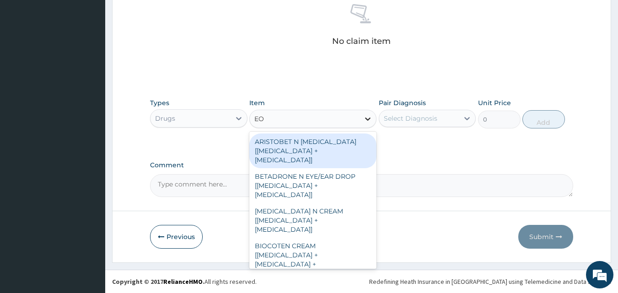
type input "E"
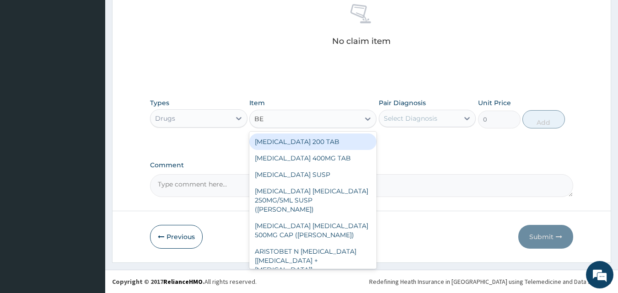
type input "B"
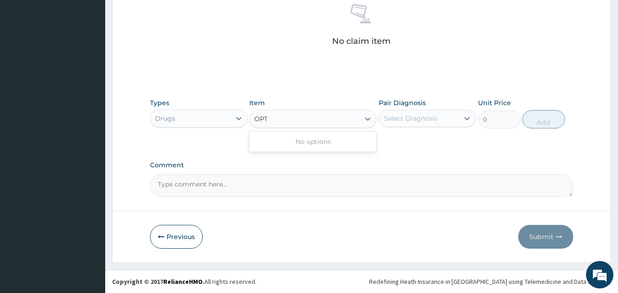
type input "OP"
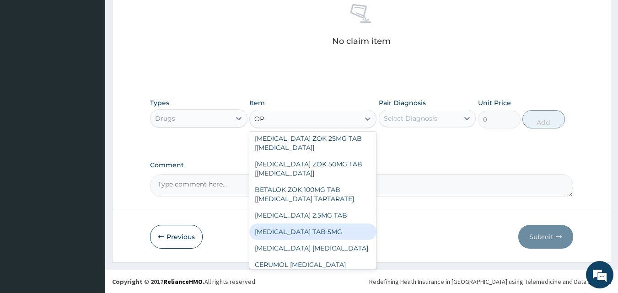
scroll to position [320, 0]
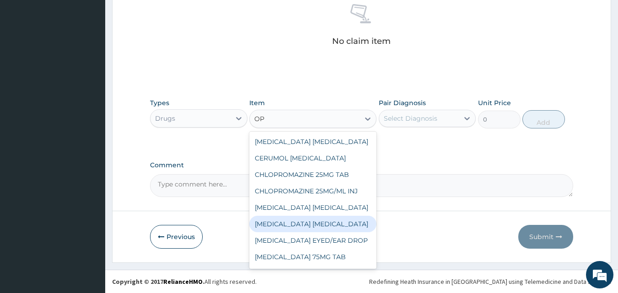
click at [320, 216] on div "[MEDICAL_DATA] [MEDICAL_DATA]" at bounding box center [312, 224] width 127 height 16
type input "525"
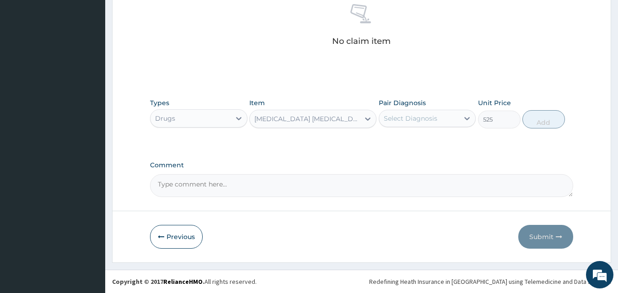
click at [409, 119] on div "Select Diagnosis" at bounding box center [411, 118] width 54 height 9
drag, startPoint x: 399, startPoint y: 147, endPoint x: 406, endPoint y: 145, distance: 7.2
click at [400, 147] on div "Conjunctivitis" at bounding box center [428, 142] width 98 height 19
checkbox input "true"
click at [553, 119] on button "Add" at bounding box center [544, 119] width 43 height 18
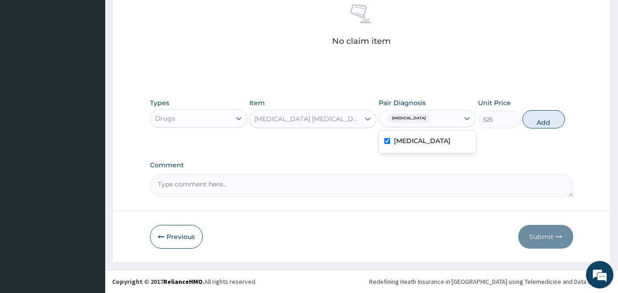
type input "0"
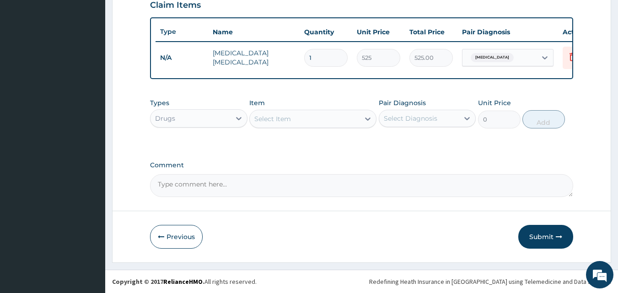
scroll to position [330, 0]
click at [363, 119] on div at bounding box center [368, 119] width 16 height 16
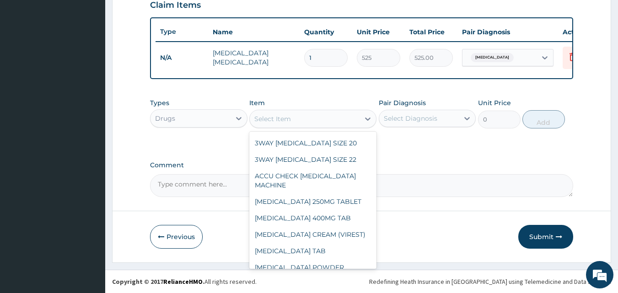
scroll to position [0, 0]
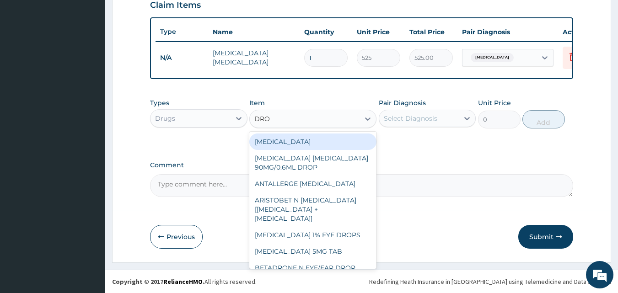
type input "DROP"
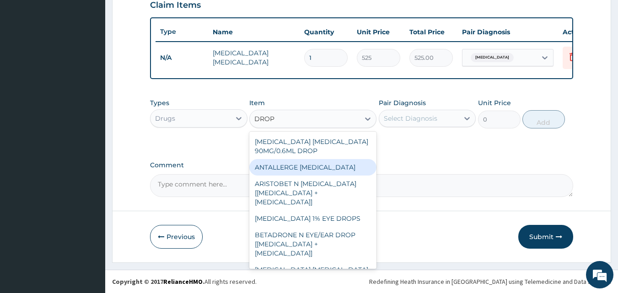
click at [279, 169] on div "ANTALLERGE EYE DROP" at bounding box center [312, 167] width 127 height 16
type input "1386"
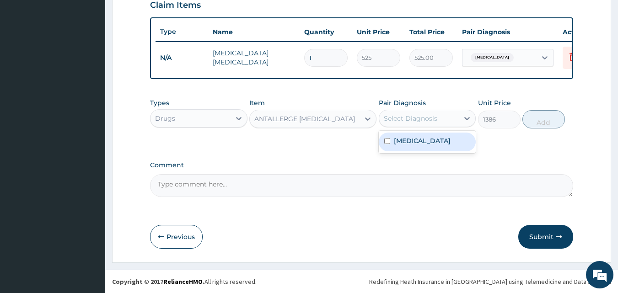
click at [440, 114] on div "Select Diagnosis" at bounding box center [419, 118] width 80 height 15
click at [410, 145] on label "Conjunctivitis" at bounding box center [422, 140] width 57 height 9
checkbox input "true"
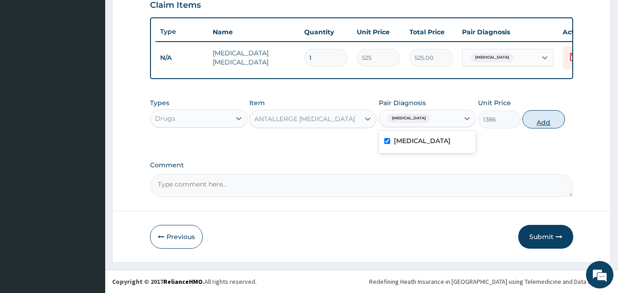
click at [534, 116] on button "Add" at bounding box center [544, 119] width 43 height 18
type input "0"
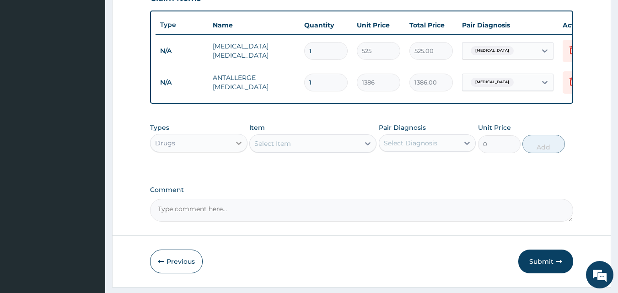
click at [240, 146] on icon at bounding box center [238, 143] width 9 height 9
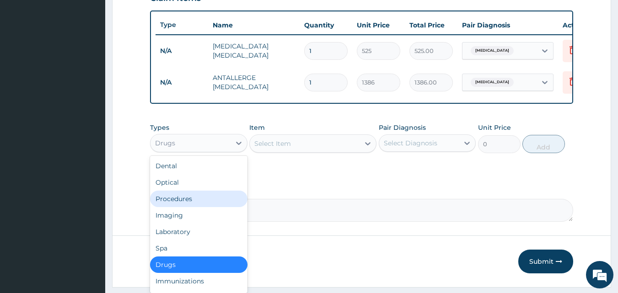
click at [200, 205] on div "Procedures" at bounding box center [199, 199] width 98 height 16
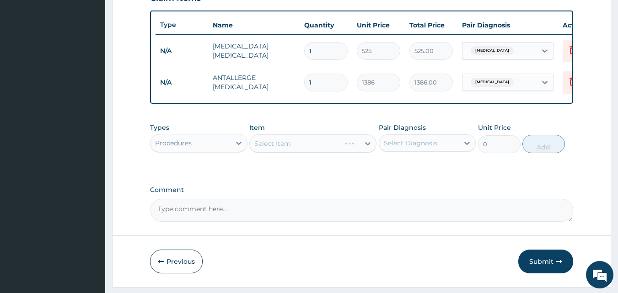
click at [356, 151] on div "Select Item" at bounding box center [312, 144] width 127 height 18
click at [359, 149] on div "Select Item" at bounding box center [312, 144] width 127 height 18
click at [360, 152] on div "Select Item" at bounding box center [312, 144] width 127 height 18
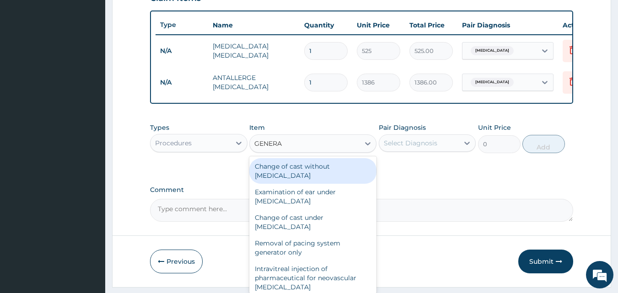
type input "GENERAL"
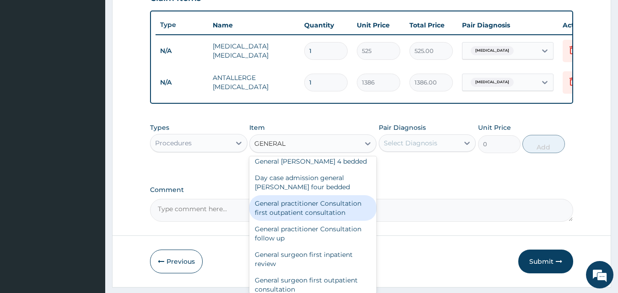
scroll to position [107, 0]
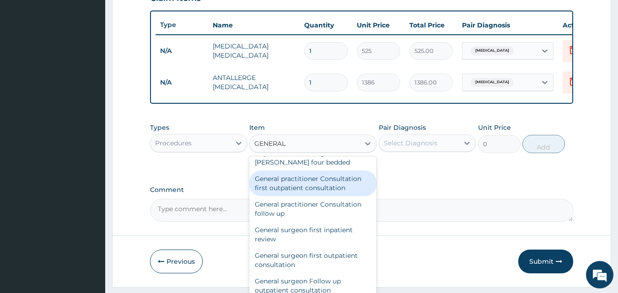
click at [304, 185] on div "General practitioner Consultation first outpatient consultation" at bounding box center [312, 184] width 127 height 26
type input "3000"
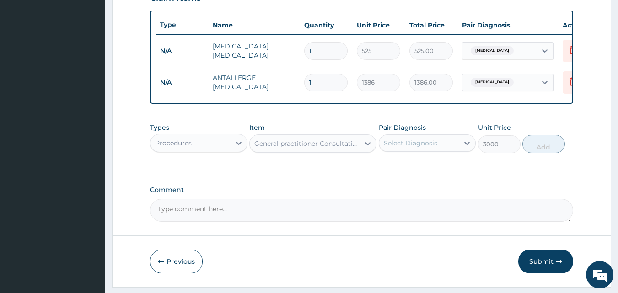
click at [414, 148] on div "Select Diagnosis" at bounding box center [411, 143] width 54 height 9
click at [395, 170] on label "Conjunctivitis" at bounding box center [422, 165] width 57 height 9
checkbox input "true"
click at [540, 153] on button "Add" at bounding box center [544, 144] width 43 height 18
type input "0"
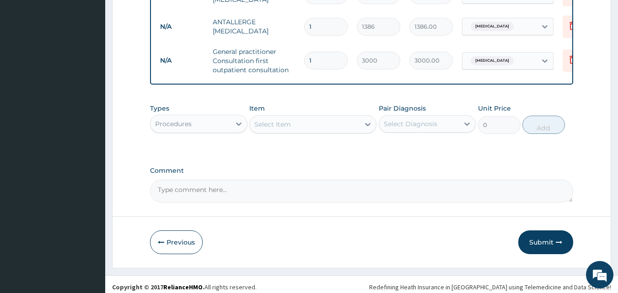
scroll to position [398, 0]
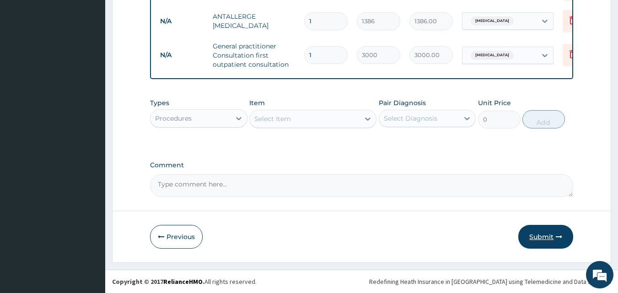
click at [542, 233] on button "Submit" at bounding box center [546, 237] width 55 height 24
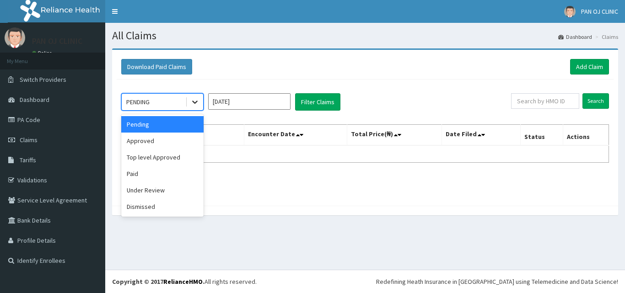
click at [189, 107] on div at bounding box center [195, 102] width 16 height 16
click at [163, 142] on div "Approved" at bounding box center [162, 141] width 82 height 16
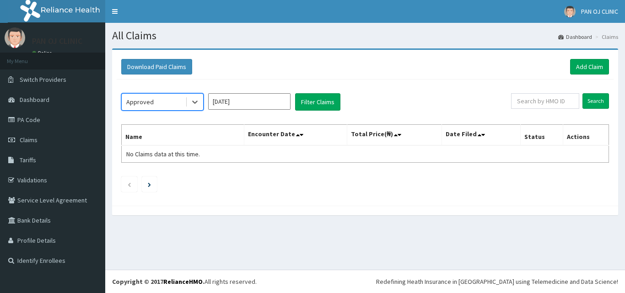
click at [254, 102] on input "Aug 2025" at bounding box center [249, 101] width 82 height 16
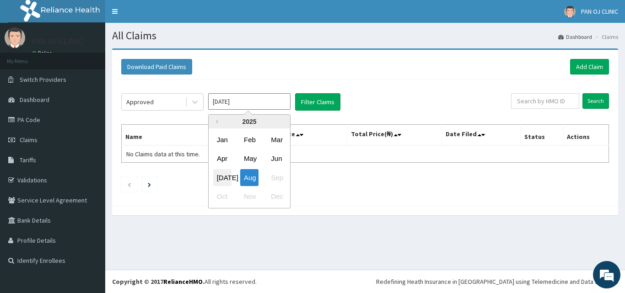
click at [220, 178] on div "Jul" at bounding box center [222, 177] width 18 height 17
type input "Jul 2025"
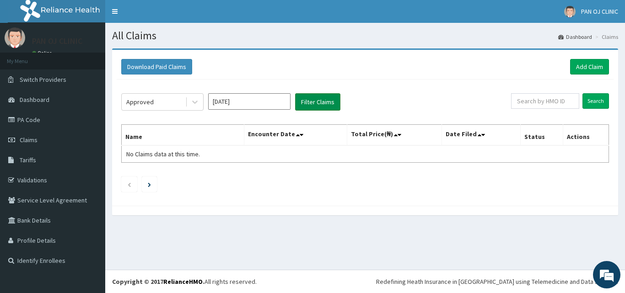
click at [323, 102] on button "Filter Claims" at bounding box center [317, 101] width 45 height 17
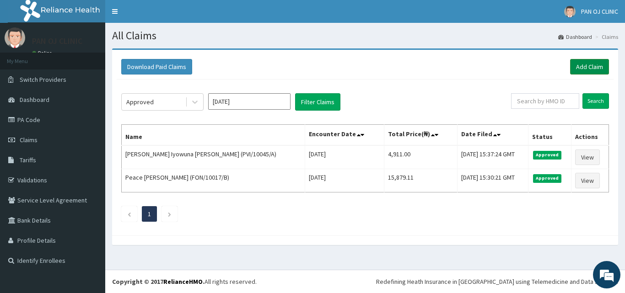
click at [595, 66] on link "Add Claim" at bounding box center [589, 67] width 39 height 16
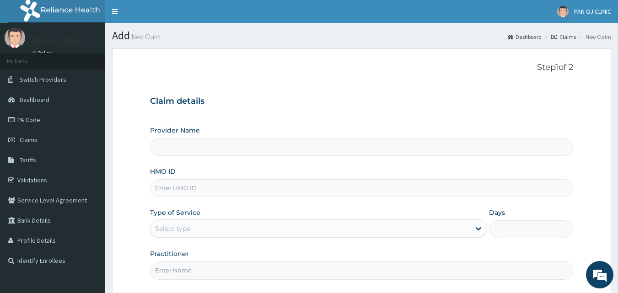
type input "PAN OJ CLINIC"
click at [205, 189] on input "HMO ID" at bounding box center [362, 188] width 424 height 18
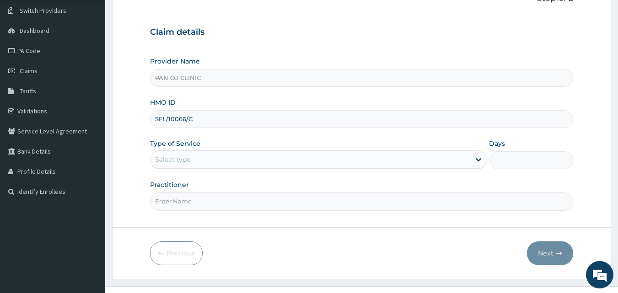
scroll to position [86, 0]
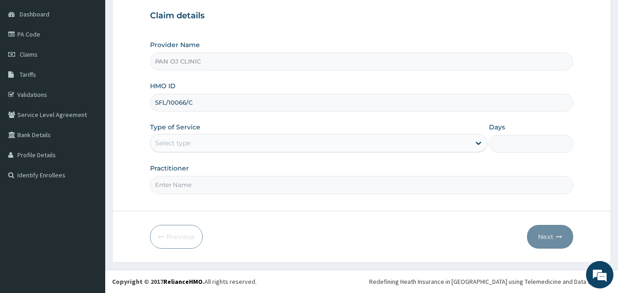
type input "SFL/10066/C"
click at [236, 144] on div "Select type" at bounding box center [311, 143] width 320 height 15
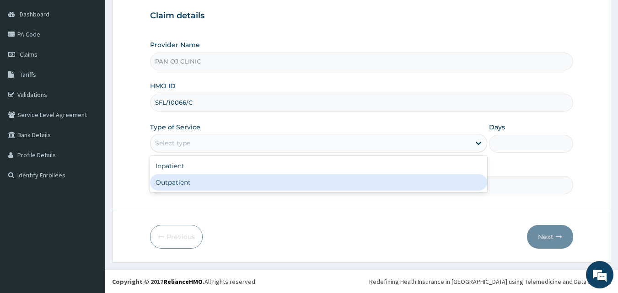
click at [182, 185] on div "Outpatient" at bounding box center [318, 182] width 337 height 16
type input "1"
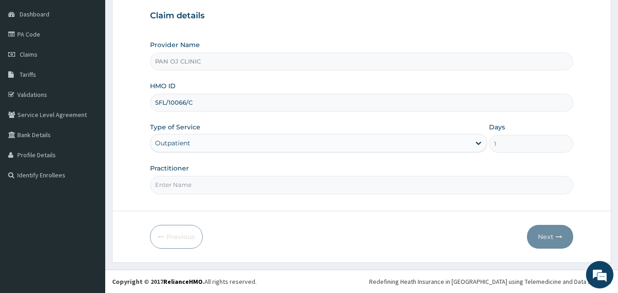
click at [184, 184] on input "Practitioner" at bounding box center [362, 185] width 424 height 18
type input "[PERSON_NAME]"
click at [542, 239] on button "Next" at bounding box center [550, 237] width 46 height 24
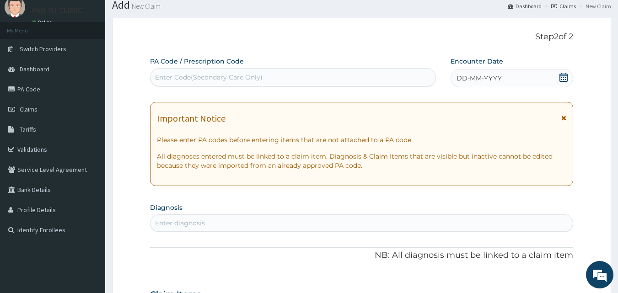
scroll to position [0, 0]
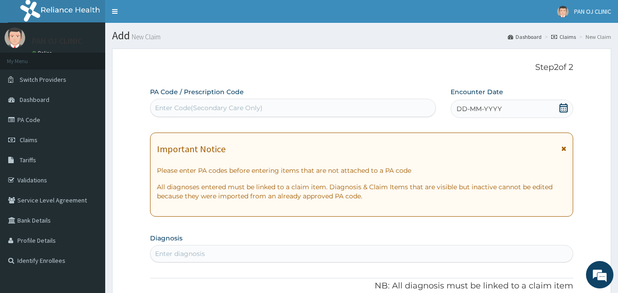
click at [569, 108] on icon at bounding box center [563, 107] width 9 height 9
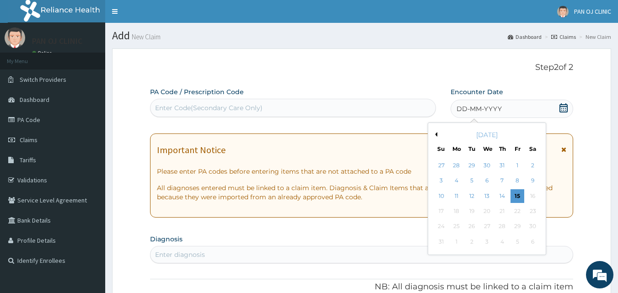
click at [436, 133] on button "Previous Month" at bounding box center [435, 134] width 5 height 5
click at [485, 165] on div "2" at bounding box center [488, 166] width 14 height 14
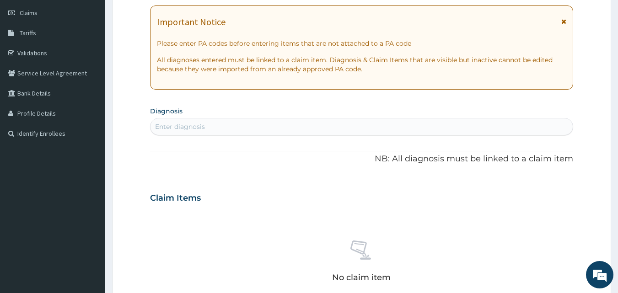
scroll to position [214, 0]
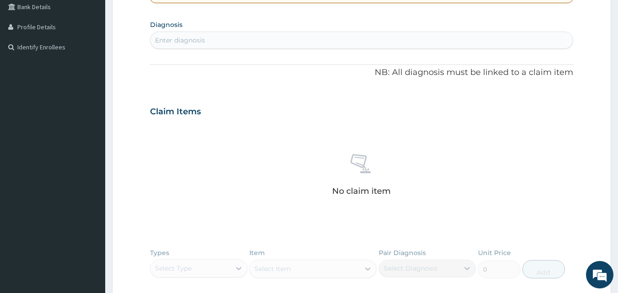
click at [232, 37] on div "Enter diagnosis" at bounding box center [362, 40] width 423 height 15
type input "GASTRIT"
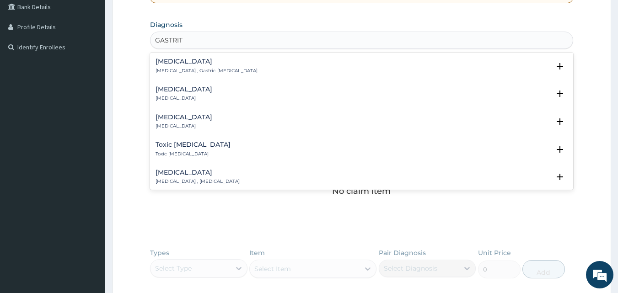
click at [175, 92] on h4 "[MEDICAL_DATA]" at bounding box center [184, 89] width 57 height 7
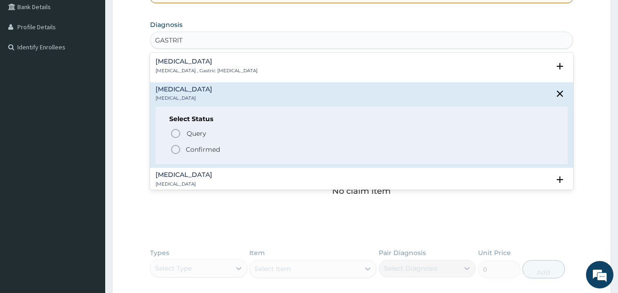
click at [176, 150] on icon "status option filled" at bounding box center [175, 149] width 11 height 11
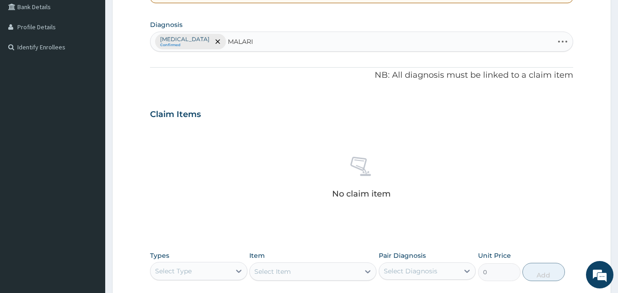
type input "[MEDICAL_DATA]"
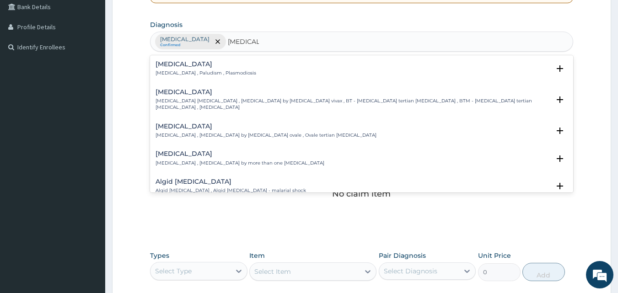
click at [167, 62] on h4 "[MEDICAL_DATA]" at bounding box center [206, 64] width 101 height 7
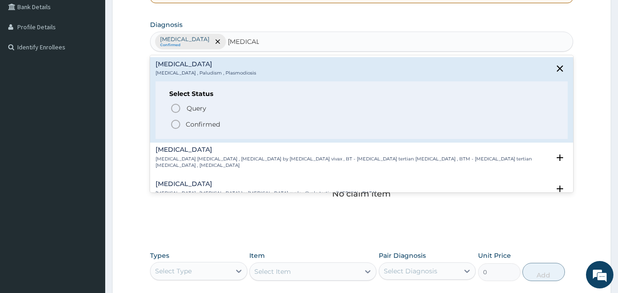
click at [177, 120] on icon "status option filled" at bounding box center [175, 124] width 11 height 11
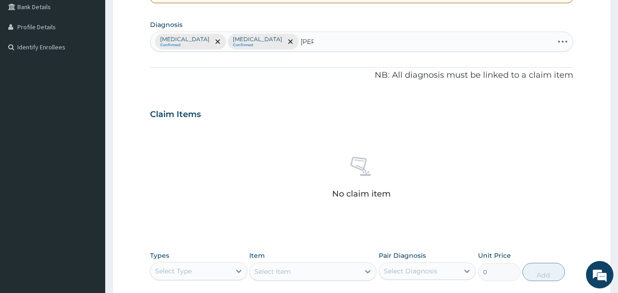
type input "[PERSON_NAME]"
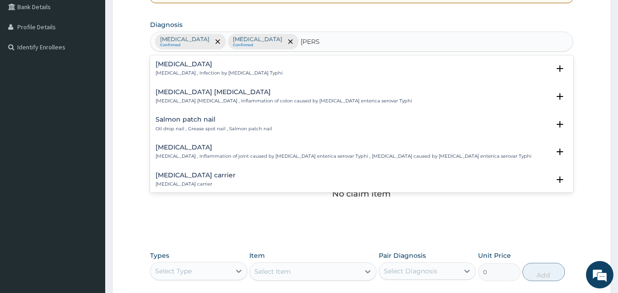
click at [175, 65] on h4 "[MEDICAL_DATA]" at bounding box center [219, 64] width 127 height 7
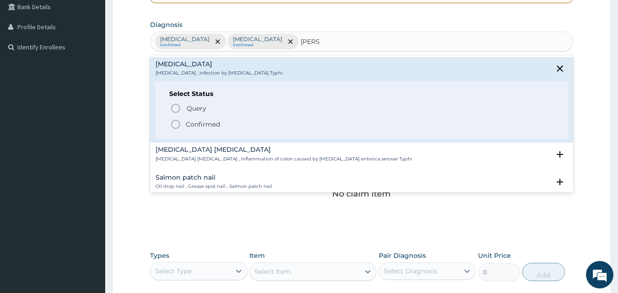
click at [176, 123] on icon "status option filled" at bounding box center [175, 124] width 11 height 11
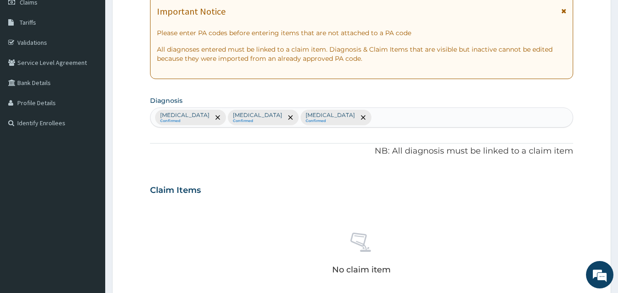
scroll to position [107, 0]
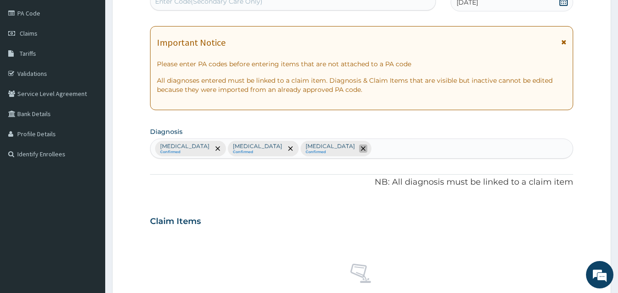
click at [361, 148] on icon "remove selection option" at bounding box center [363, 148] width 5 height 5
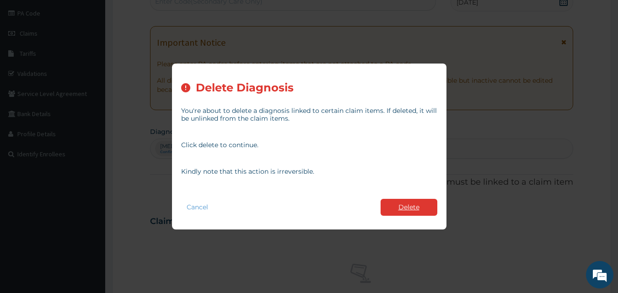
click at [403, 208] on button "Delete" at bounding box center [409, 207] width 57 height 17
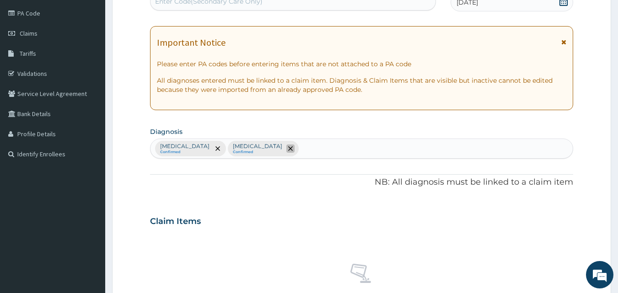
click at [288, 149] on icon "remove selection option" at bounding box center [290, 148] width 5 height 5
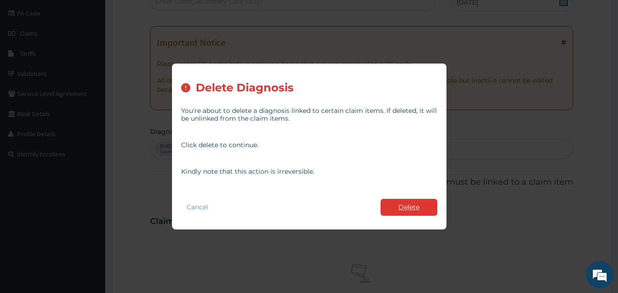
click at [399, 204] on button "Delete" at bounding box center [409, 207] width 57 height 17
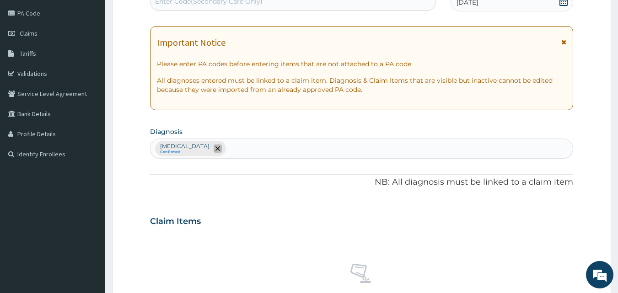
click at [216, 146] on icon "remove selection option" at bounding box center [218, 148] width 5 height 5
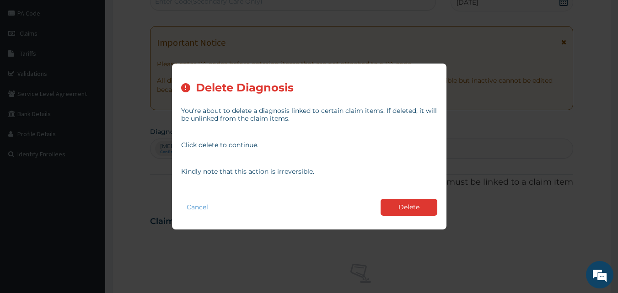
click at [423, 208] on button "Delete" at bounding box center [409, 207] width 57 height 17
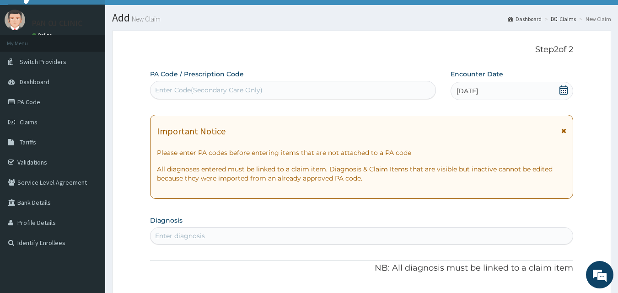
scroll to position [0, 0]
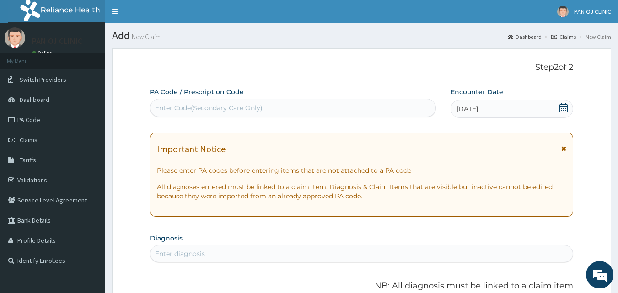
click at [160, 101] on div "Enter Code(Secondary Care Only)" at bounding box center [294, 108] width 286 height 15
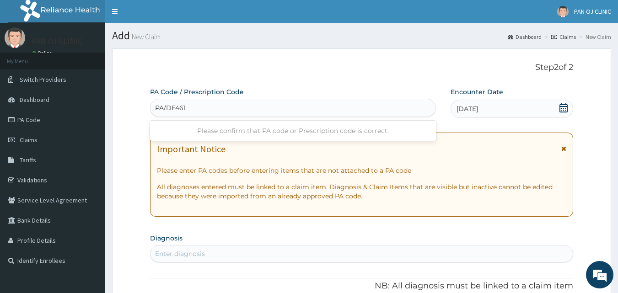
type input "PA/DE4617"
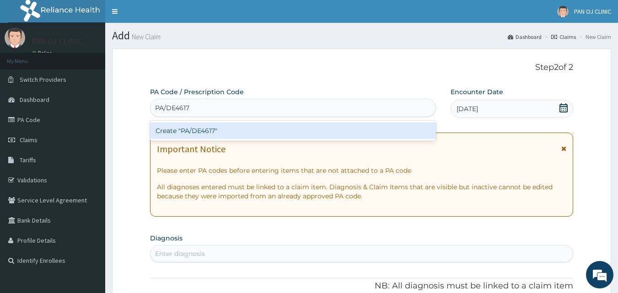
click at [200, 130] on div "Create "PA/DE4617"" at bounding box center [293, 131] width 287 height 16
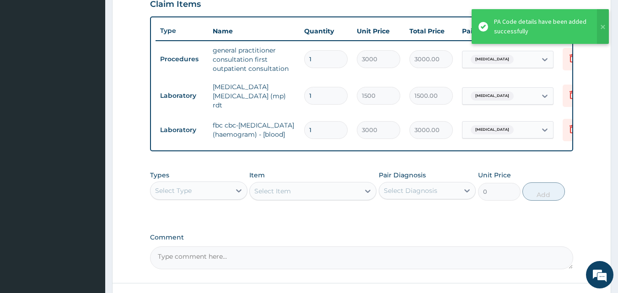
scroll to position [403, 0]
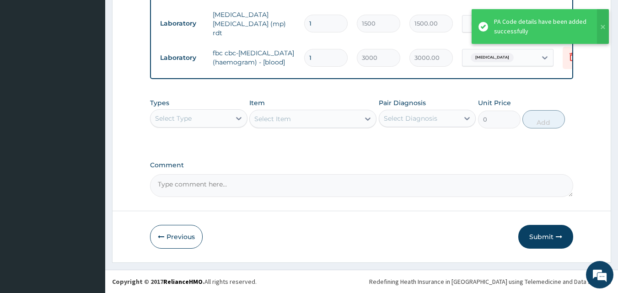
click at [224, 117] on div "Select Type" at bounding box center [191, 118] width 80 height 15
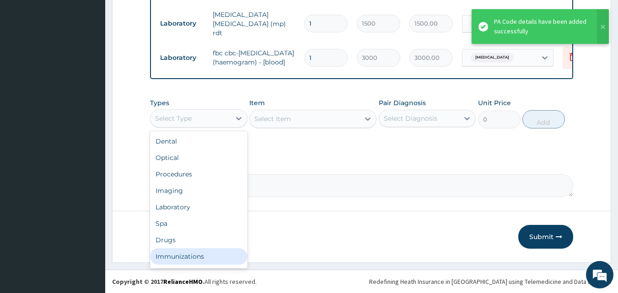
scroll to position [31, 0]
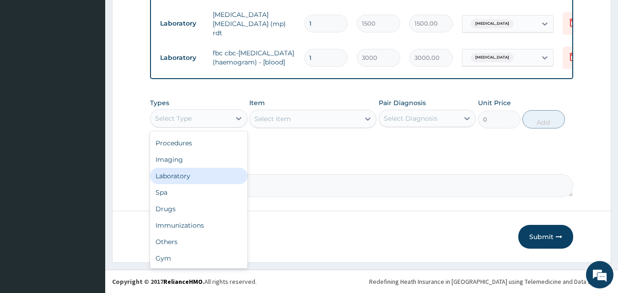
click at [182, 168] on div "Laboratory" at bounding box center [199, 176] width 98 height 16
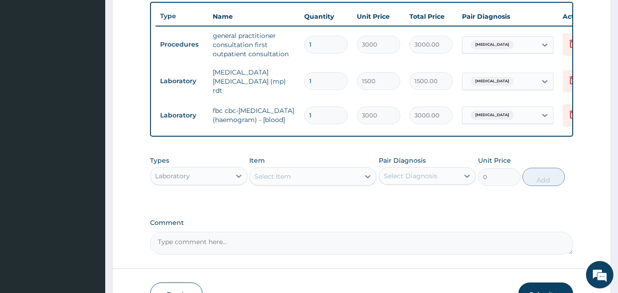
scroll to position [403, 0]
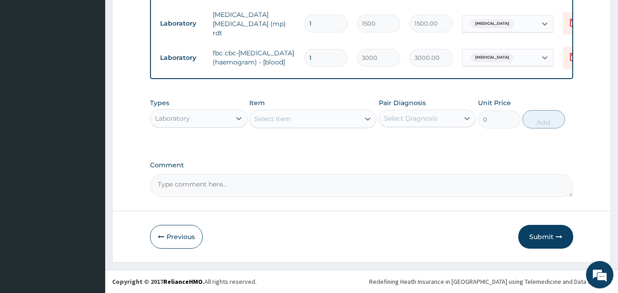
click at [340, 118] on div "Select Item" at bounding box center [305, 119] width 110 height 15
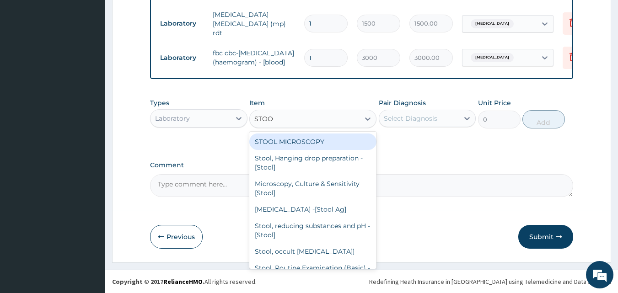
type input "STOOL"
click at [312, 142] on div "STOOL MICROSCOPY" at bounding box center [312, 142] width 127 height 16
type input "2000"
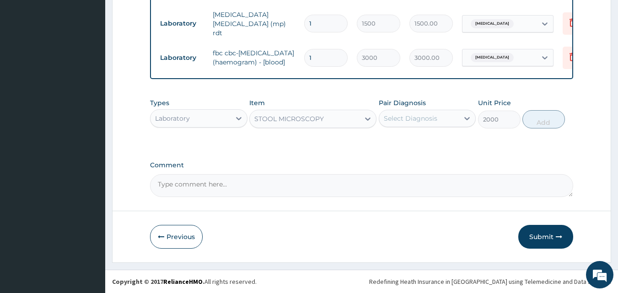
click at [428, 123] on div "Select Diagnosis" at bounding box center [419, 118] width 80 height 15
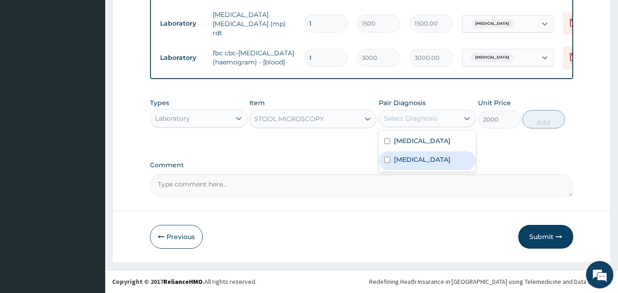
click at [410, 160] on label "Typhoid fever" at bounding box center [422, 159] width 57 height 9
checkbox input "true"
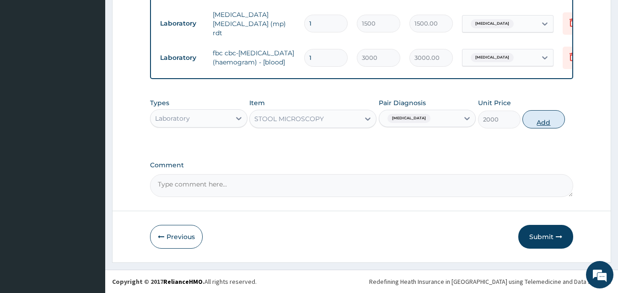
click at [538, 120] on button "Add" at bounding box center [544, 119] width 43 height 18
type input "0"
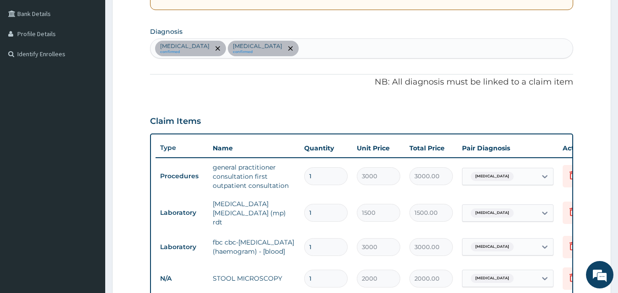
scroll to position [190, 0]
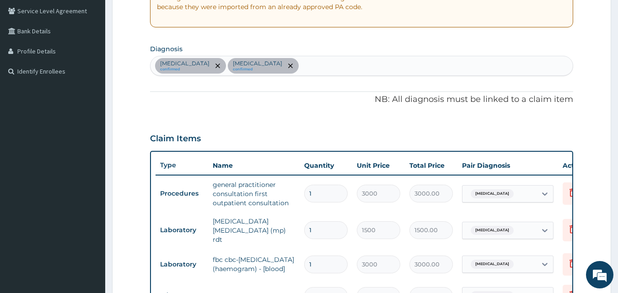
click at [276, 63] on div "Malaria confirmed Typhoid fever confirmed" at bounding box center [362, 65] width 423 height 19
type input "GASTRITI"
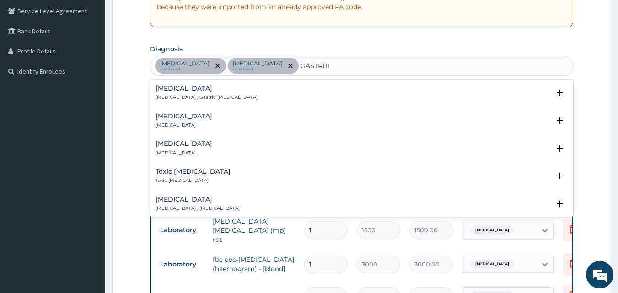
drag, startPoint x: 173, startPoint y: 90, endPoint x: 175, endPoint y: 119, distance: 28.9
click at [175, 119] on div "Gastritis Gastritis , Gastric catarrh Select Status Query Query covers suspecte…" at bounding box center [362, 148] width 424 height 137
click at [173, 117] on h4 "Acute gastritis" at bounding box center [184, 116] width 57 height 7
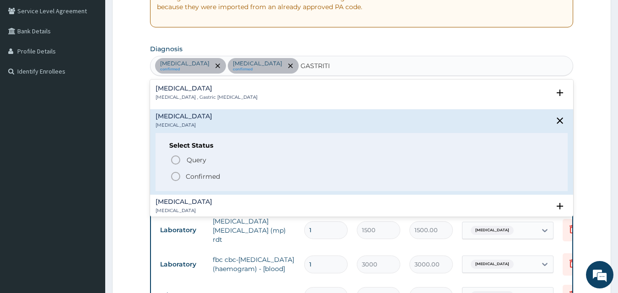
click at [177, 173] on circle "status option filled" at bounding box center [176, 177] width 8 height 8
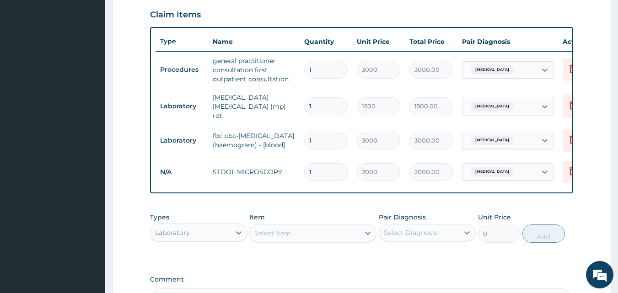
scroll to position [403, 0]
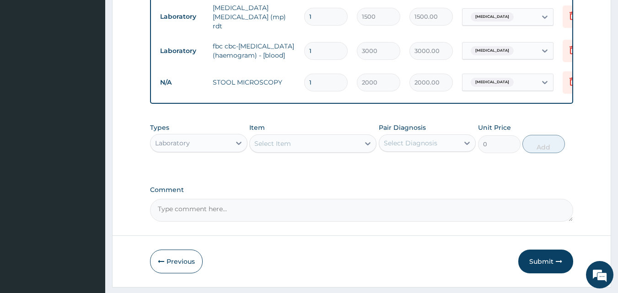
click at [345, 151] on div "Select Item" at bounding box center [305, 143] width 110 height 15
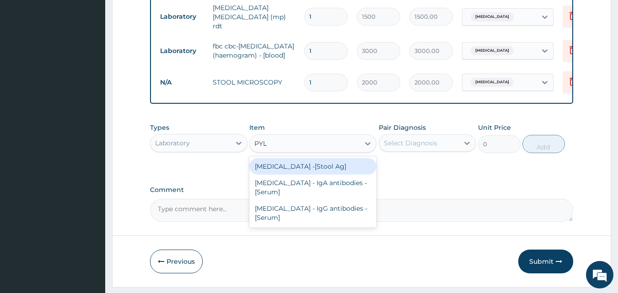
type input "PYLO"
click at [298, 175] on div "Helicobacter pylori -[Stool Ag]" at bounding box center [312, 166] width 127 height 16
type input "2000"
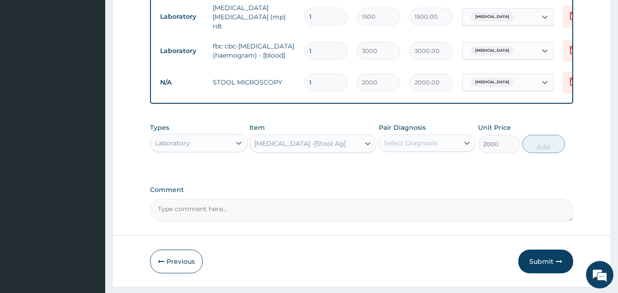
click at [439, 145] on div "Select Diagnosis" at bounding box center [419, 143] width 80 height 15
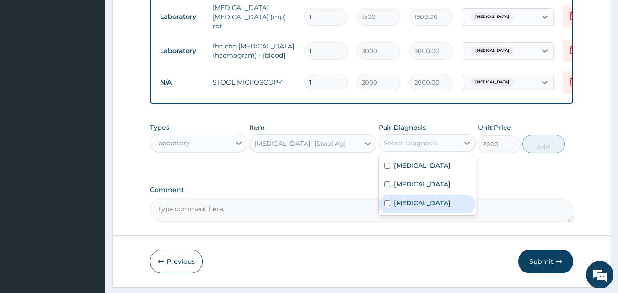
click at [403, 208] on label "Acute gastritis" at bounding box center [422, 203] width 57 height 9
checkbox input "true"
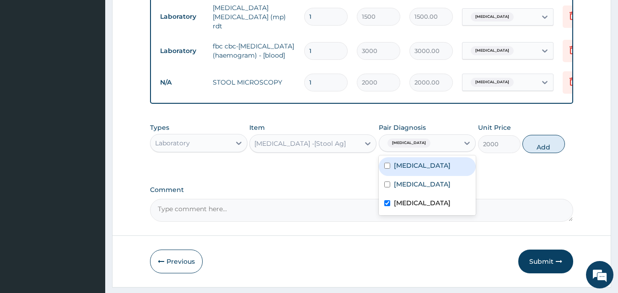
drag, startPoint x: 533, startPoint y: 152, endPoint x: 486, endPoint y: 152, distance: 47.1
click at [532, 152] on button "Add" at bounding box center [544, 144] width 43 height 18
type input "0"
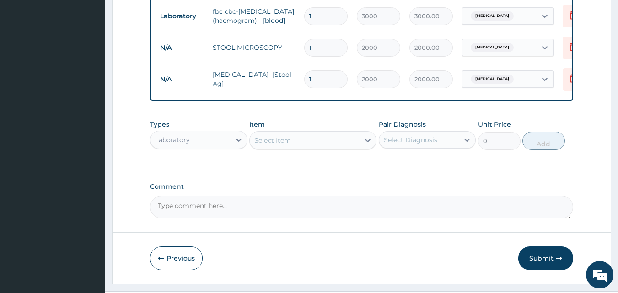
scroll to position [466, 0]
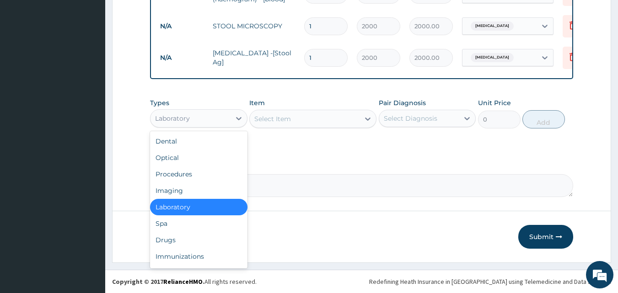
click at [227, 115] on div "Laboratory" at bounding box center [191, 118] width 80 height 15
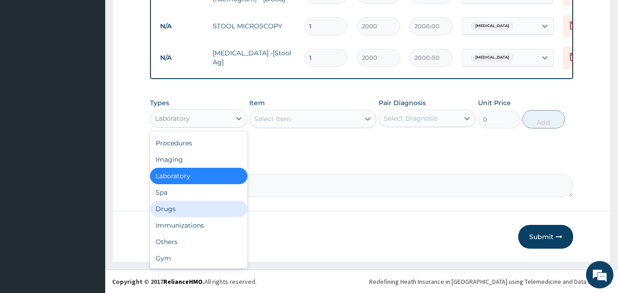
click at [169, 207] on div "Drugs" at bounding box center [199, 209] width 98 height 16
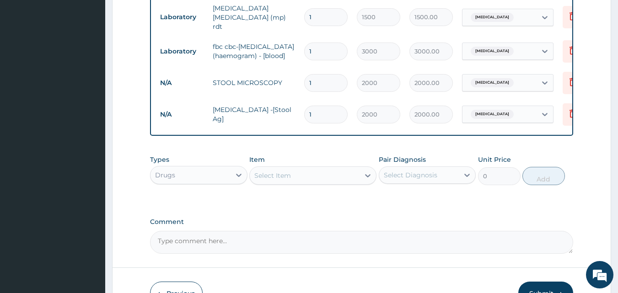
scroll to position [427, 0]
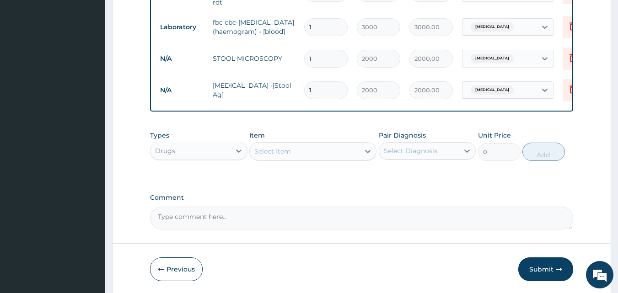
click at [333, 159] on div "Select Item" at bounding box center [305, 151] width 110 height 15
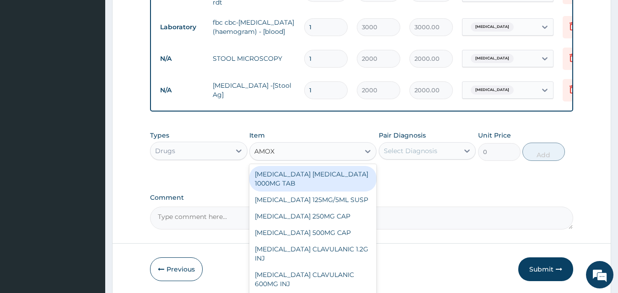
type input "AMOXI"
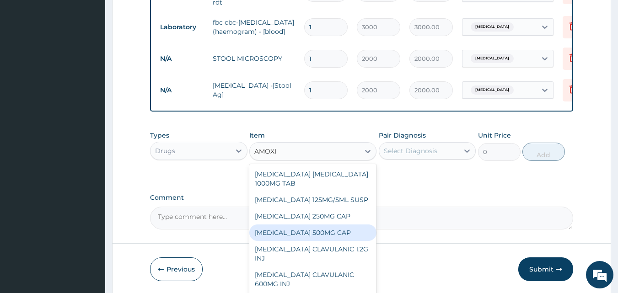
click at [302, 241] on div "AMOXICILLIN 500MG CAP" at bounding box center [312, 233] width 127 height 16
type input "35"
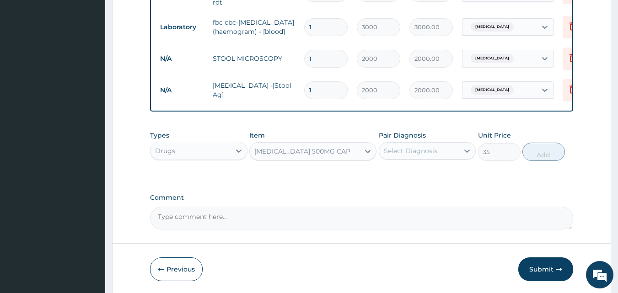
click at [436, 156] on div "Select Diagnosis" at bounding box center [411, 150] width 54 height 9
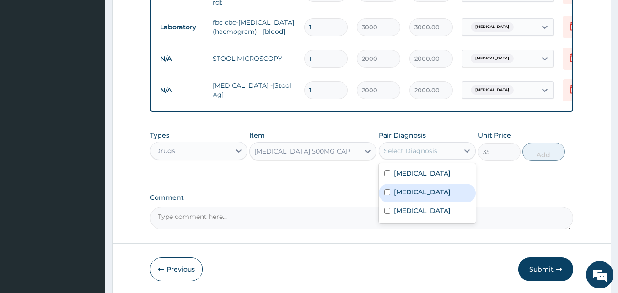
click at [412, 203] on div "Typhoid fever" at bounding box center [428, 193] width 98 height 19
checkbox input "true"
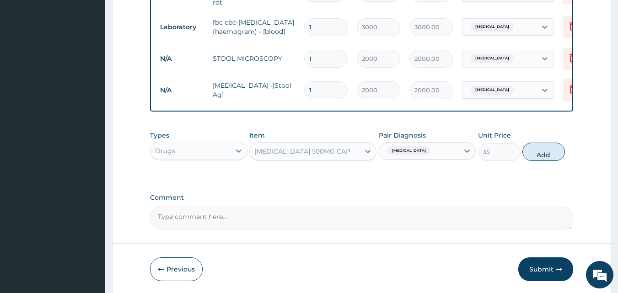
drag, startPoint x: 553, startPoint y: 158, endPoint x: 470, endPoint y: 155, distance: 83.4
click at [548, 158] on button "Add" at bounding box center [544, 152] width 43 height 18
type input "0"
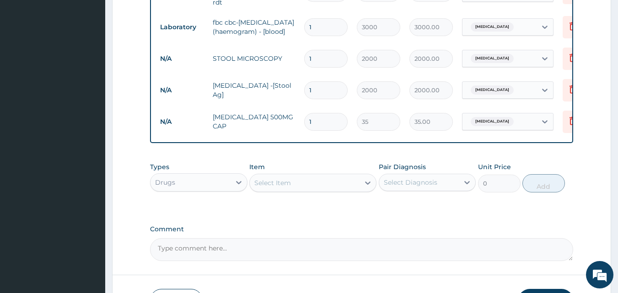
type input "14"
type input "490.00"
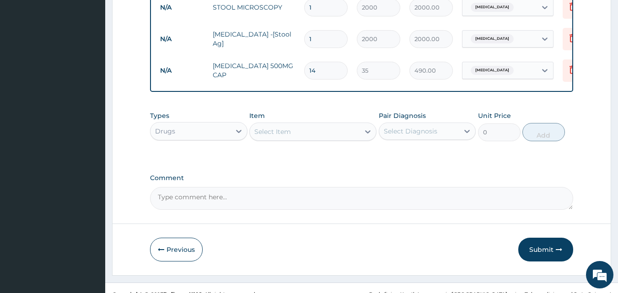
scroll to position [498, 0]
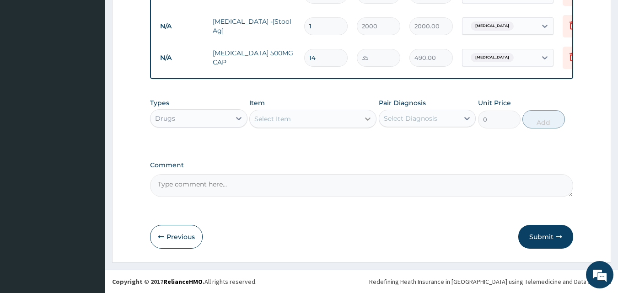
type input "14"
click at [362, 119] on div at bounding box center [368, 119] width 16 height 16
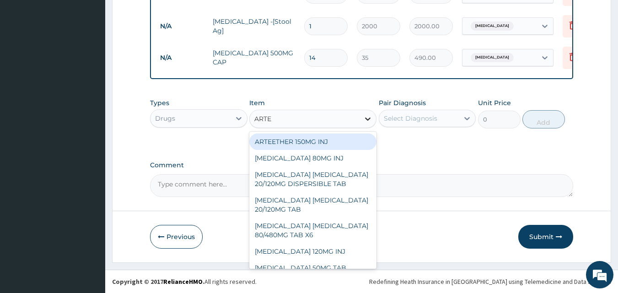
type input "ARTEM"
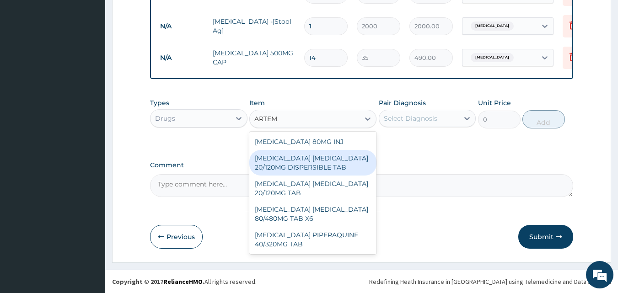
click at [324, 168] on div "ARTEMETHER LUMEFANTRINE 20/120MG DISPERSIBLE TAB" at bounding box center [312, 163] width 127 height 26
type input "84"
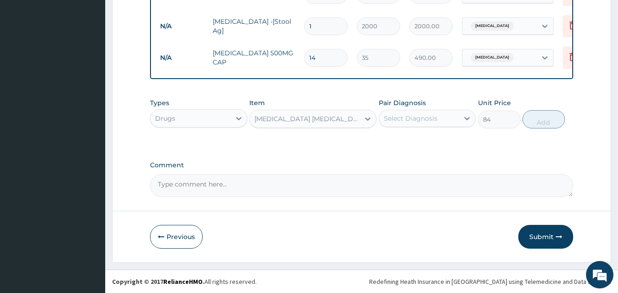
click at [440, 119] on div "Select Diagnosis" at bounding box center [419, 118] width 80 height 15
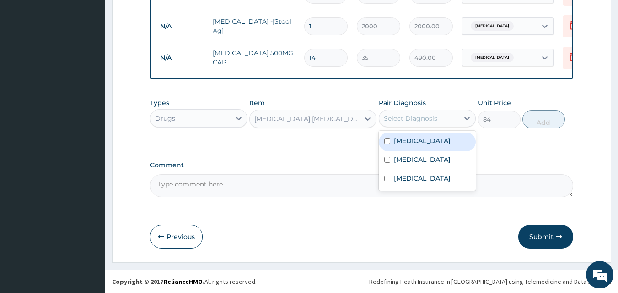
click at [413, 138] on label "Malaria" at bounding box center [422, 140] width 57 height 9
checkbox input "true"
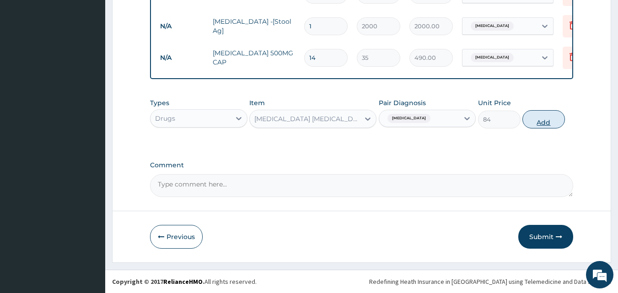
click at [543, 121] on button "Add" at bounding box center [544, 119] width 43 height 18
type input "0"
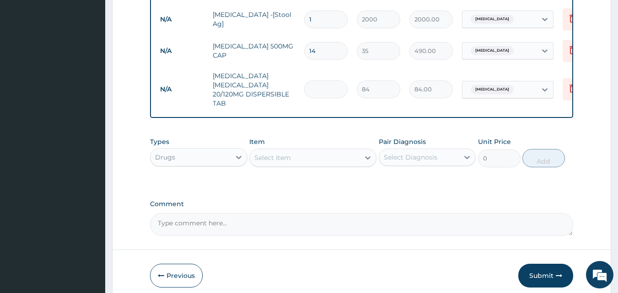
type input "0.00"
type input "3"
type input "252.00"
type input "0.00"
type input "2"
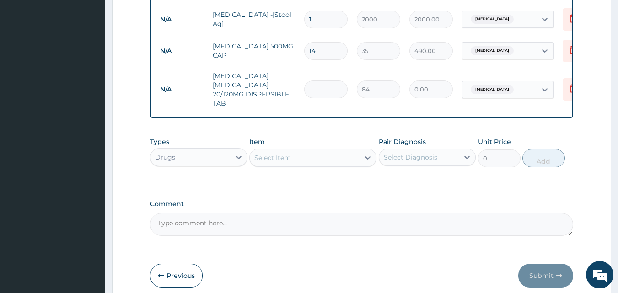
type input "168.00"
type input "24"
type input "2016.00"
type input "24"
click at [347, 163] on div "Select Item" at bounding box center [305, 158] width 110 height 15
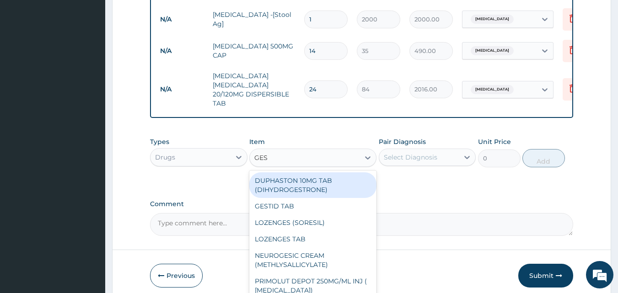
type input "GEST"
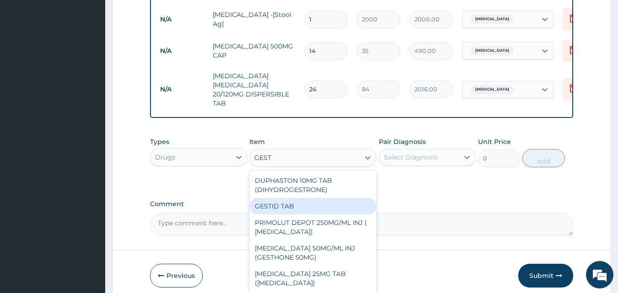
drag, startPoint x: 310, startPoint y: 217, endPoint x: 323, endPoint y: 212, distance: 13.3
click at [311, 215] on div "GESTID TAB" at bounding box center [312, 206] width 127 height 16
type input "84"
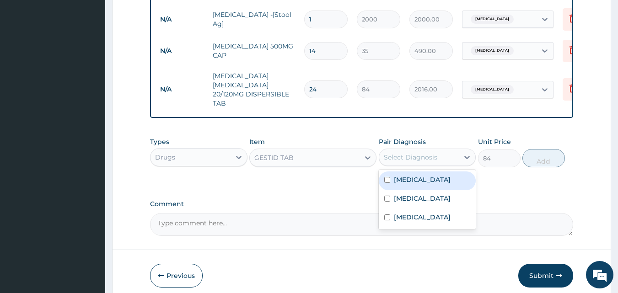
click at [424, 162] on div "Select Diagnosis" at bounding box center [411, 157] width 54 height 9
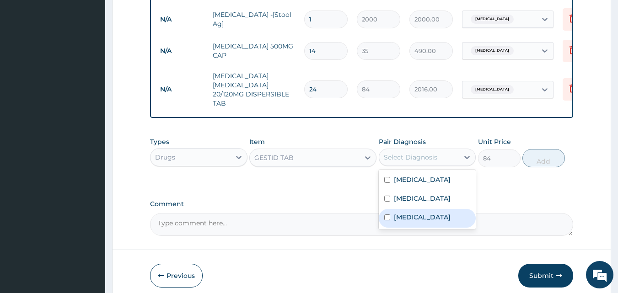
drag, startPoint x: 410, startPoint y: 227, endPoint x: 415, endPoint y: 214, distance: 14.2
click at [411, 222] on label "Acute gastritis" at bounding box center [422, 217] width 57 height 9
checkbox input "true"
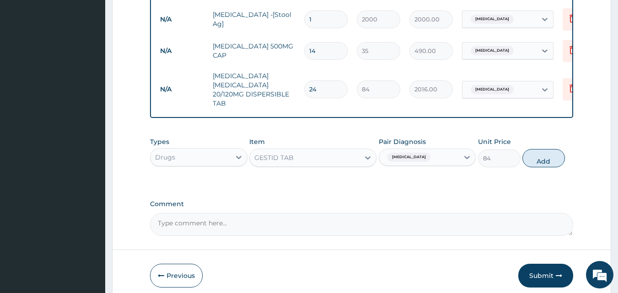
drag, startPoint x: 540, startPoint y: 169, endPoint x: 359, endPoint y: 149, distance: 182.4
click at [540, 168] on button "Add" at bounding box center [544, 158] width 43 height 18
type input "0"
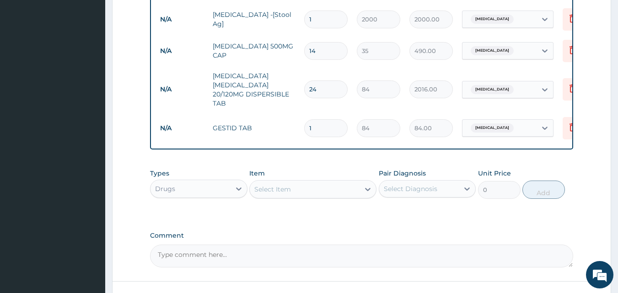
type input "0.00"
type input "2"
type input "168.00"
type input "20"
type input "1680.00"
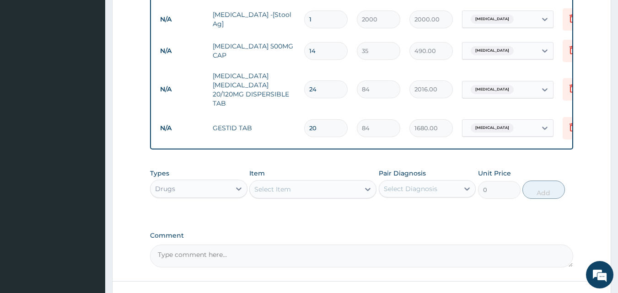
scroll to position [575, 0]
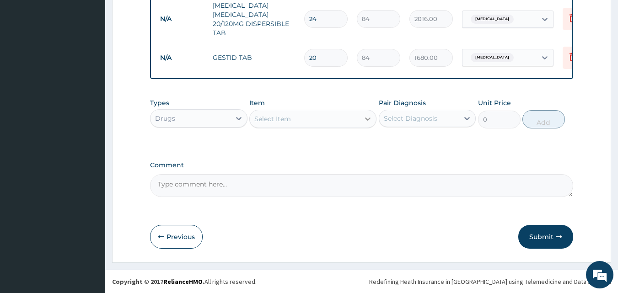
type input "20"
click at [367, 118] on icon at bounding box center [367, 118] width 9 height 9
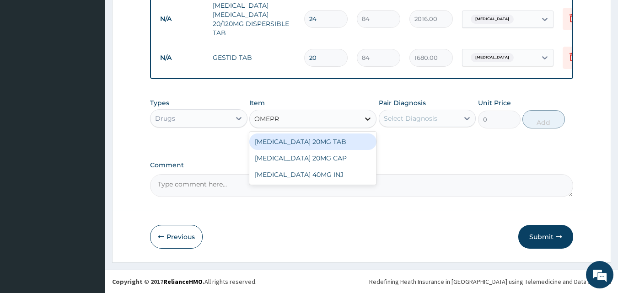
type input "OMEPRA"
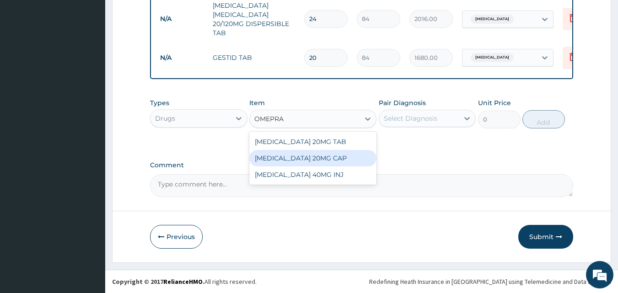
click at [322, 156] on div "OMEPRAZOLE 20MG CAP" at bounding box center [312, 158] width 127 height 16
type input "52.5"
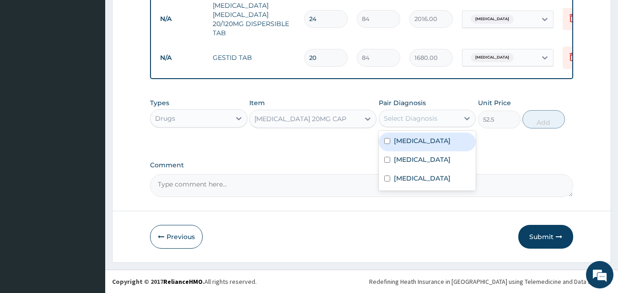
click at [412, 118] on div "Select Diagnosis" at bounding box center [411, 118] width 54 height 9
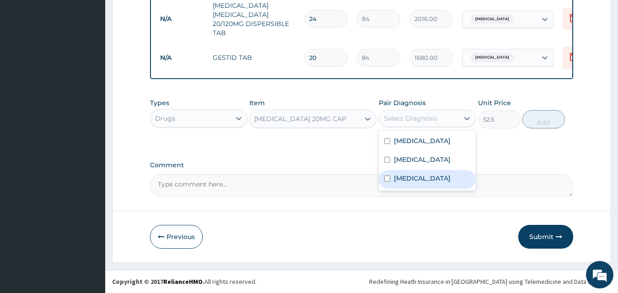
click at [409, 177] on label "Acute gastritis" at bounding box center [422, 178] width 57 height 9
checkbox input "true"
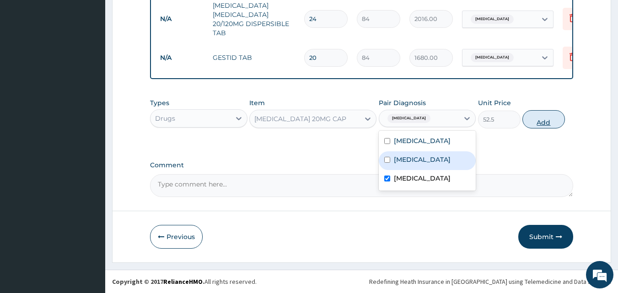
click at [552, 125] on button "Add" at bounding box center [544, 119] width 43 height 18
type input "0"
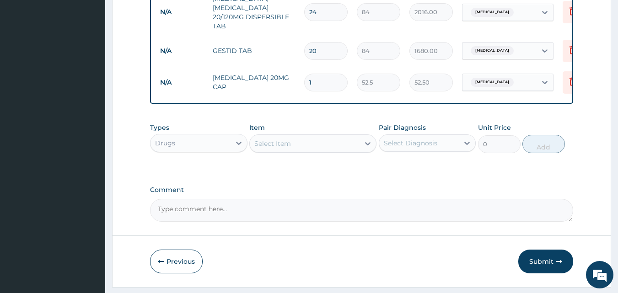
type input "0.00"
type input "2"
type input "105.00"
type input "20"
type input "1050.00"
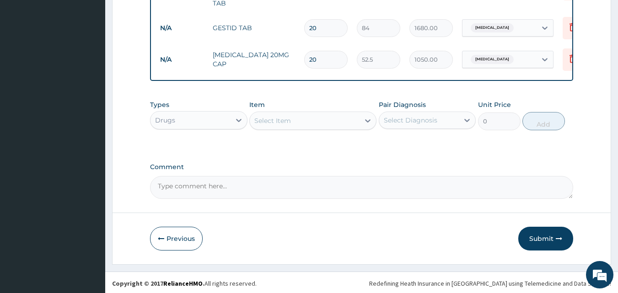
scroll to position [607, 0]
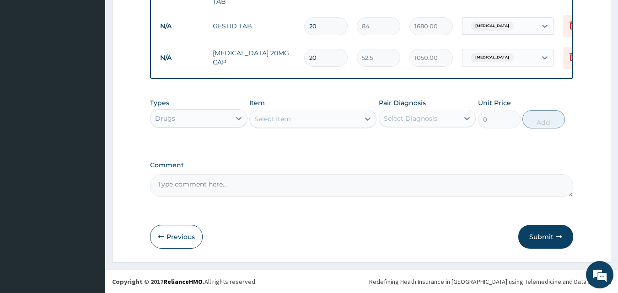
type input "20"
click at [355, 122] on div "Select Item" at bounding box center [305, 119] width 110 height 15
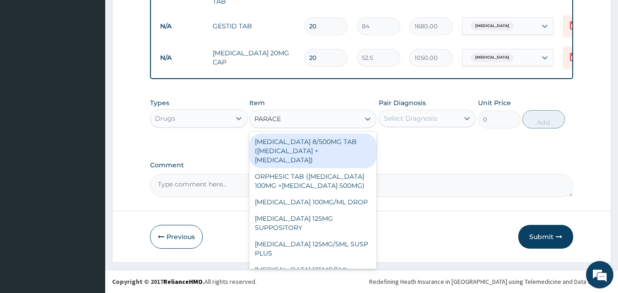
type input "PARACET"
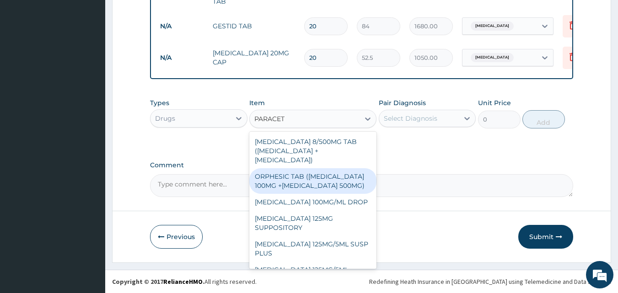
scroll to position [107, 0]
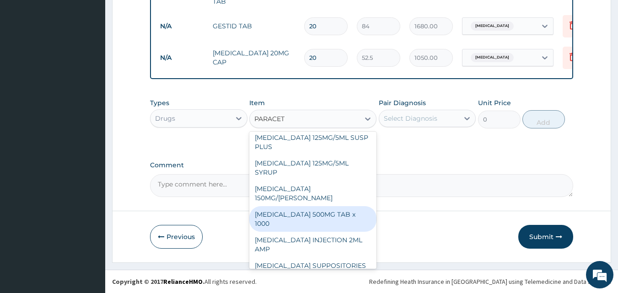
click at [294, 211] on div "PARACETAMOL 500MG TAB x 1000" at bounding box center [312, 219] width 127 height 26
type input "11.025"
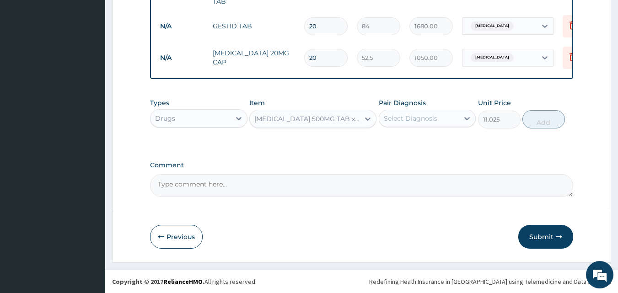
click at [427, 120] on div "Select Diagnosis" at bounding box center [411, 118] width 54 height 9
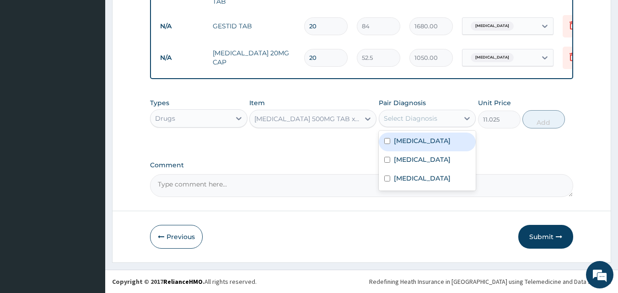
click at [409, 144] on label "Malaria" at bounding box center [422, 140] width 57 height 9
checkbox input "true"
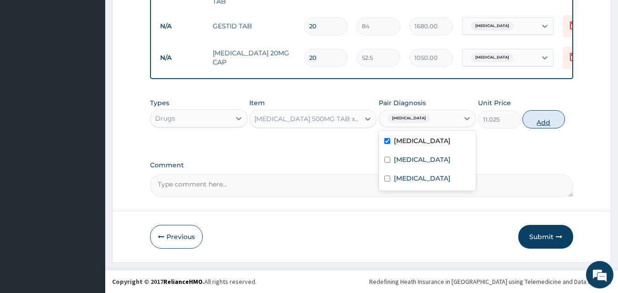
click at [539, 123] on button "Add" at bounding box center [544, 119] width 43 height 18
type input "0"
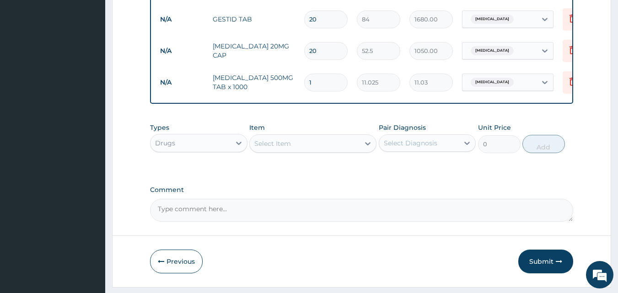
type input "18"
type input "198.45"
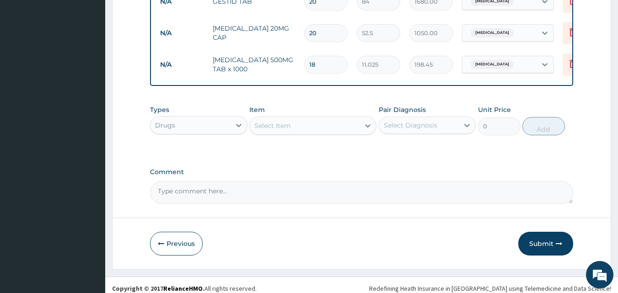
scroll to position [639, 0]
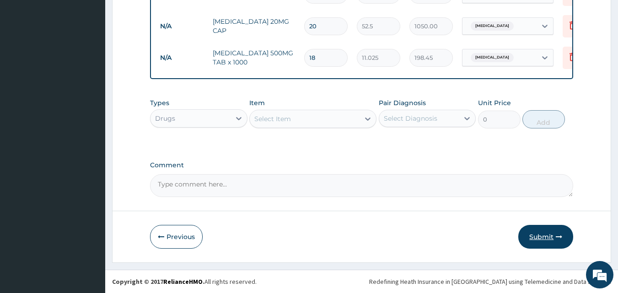
type input "18"
click at [543, 237] on button "Submit" at bounding box center [546, 237] width 55 height 24
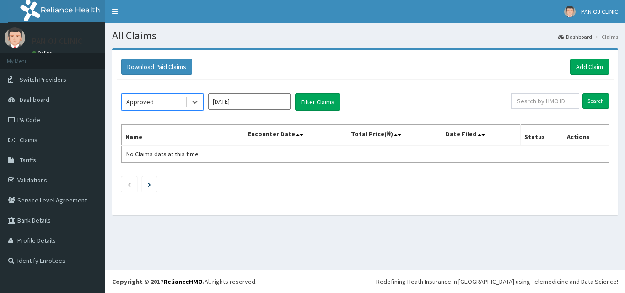
click at [250, 105] on input "[DATE]" at bounding box center [249, 101] width 82 height 16
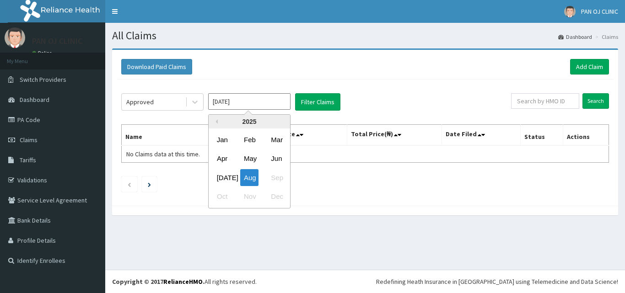
click at [221, 178] on div "[DATE]" at bounding box center [222, 177] width 18 height 17
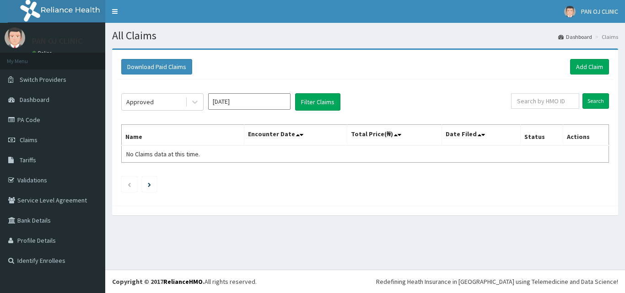
type input "[DATE]"
click at [325, 101] on button "Filter Claims" at bounding box center [317, 101] width 45 height 17
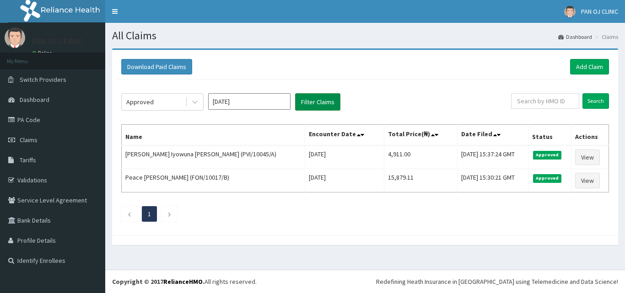
click at [323, 100] on button "Filter Claims" at bounding box center [317, 101] width 45 height 17
click at [195, 103] on icon at bounding box center [194, 102] width 5 height 3
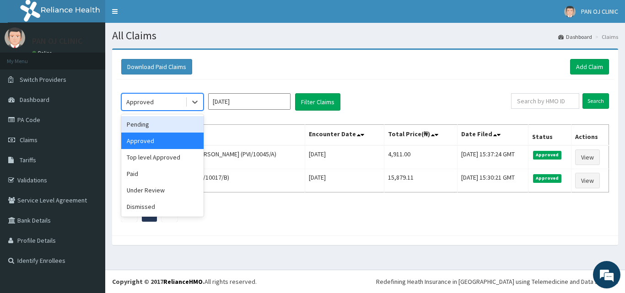
click at [175, 130] on div "Pending" at bounding box center [162, 124] width 82 height 16
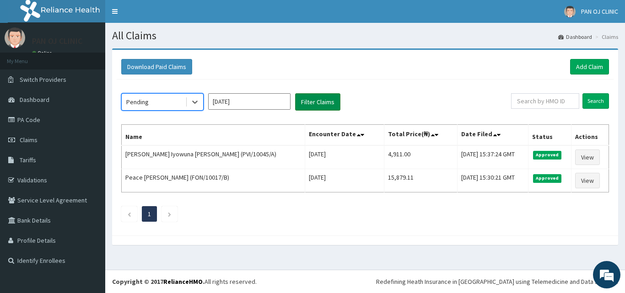
click at [318, 94] on button "Filter Claims" at bounding box center [317, 101] width 45 height 17
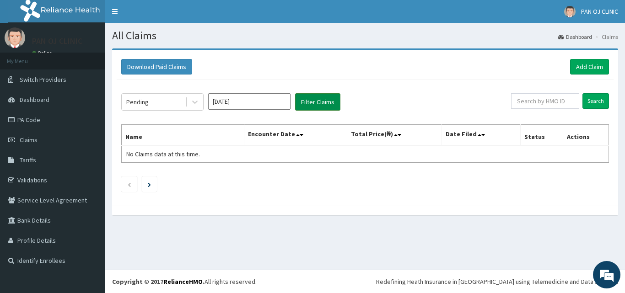
click at [324, 100] on button "Filter Claims" at bounding box center [317, 101] width 45 height 17
click at [196, 103] on icon at bounding box center [194, 102] width 5 height 3
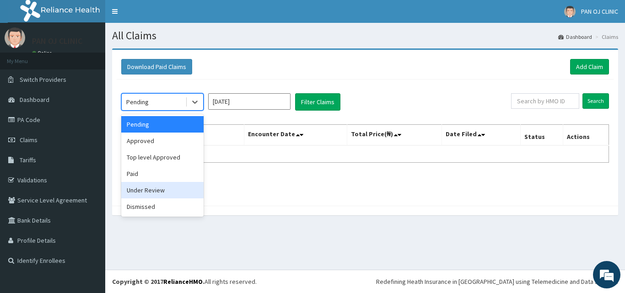
click at [154, 191] on div "Under Review" at bounding box center [162, 190] width 82 height 16
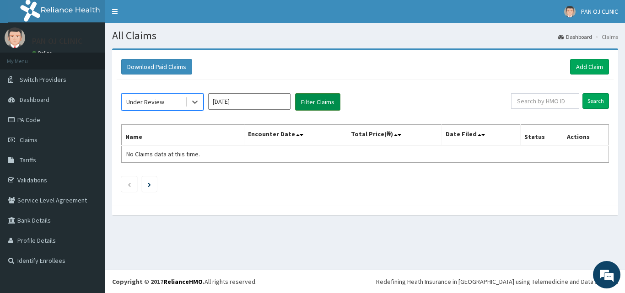
click at [315, 99] on button "Filter Claims" at bounding box center [317, 101] width 45 height 17
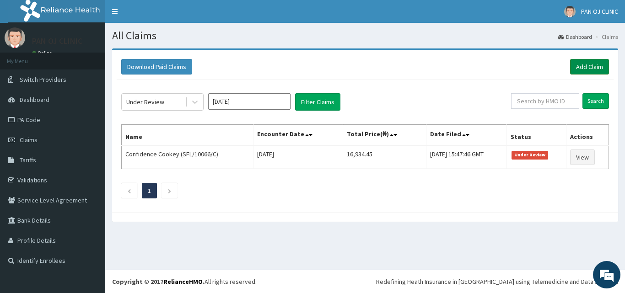
click at [588, 66] on link "Add Claim" at bounding box center [589, 67] width 39 height 16
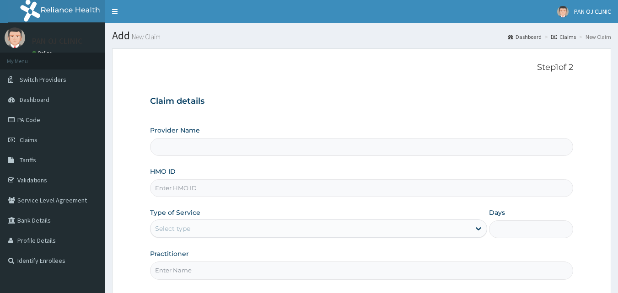
type input "PAN OJ CLINIC"
click at [174, 185] on input "HMO ID" at bounding box center [362, 188] width 424 height 18
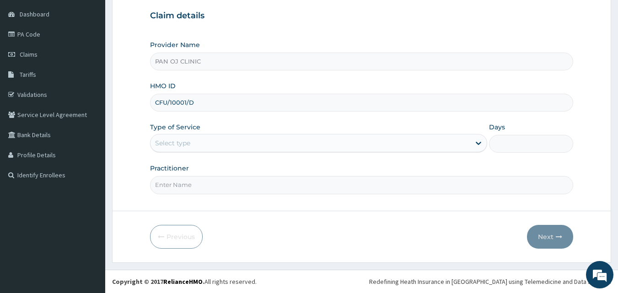
type input "CFU/10001/D"
click at [190, 149] on div "Select type" at bounding box center [311, 143] width 320 height 15
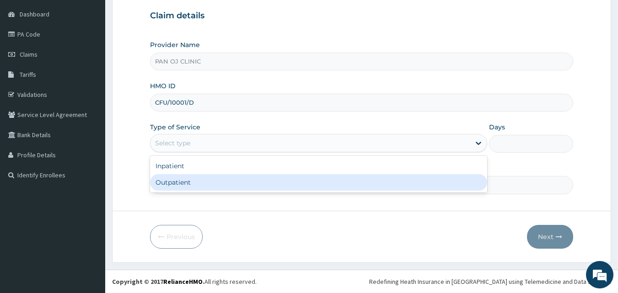
click at [166, 184] on div "Outpatient" at bounding box center [318, 182] width 337 height 16
type input "1"
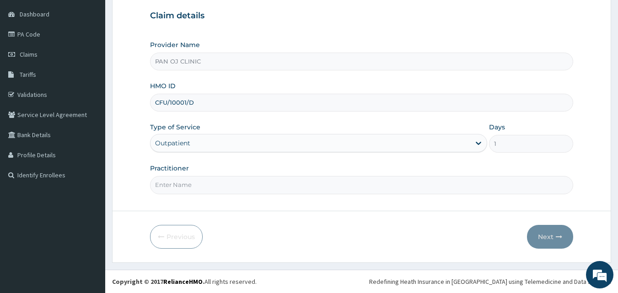
click at [177, 180] on input "Practitioner" at bounding box center [362, 185] width 424 height 18
type input "[PERSON_NAME]"
click at [551, 237] on button "Next" at bounding box center [550, 237] width 46 height 24
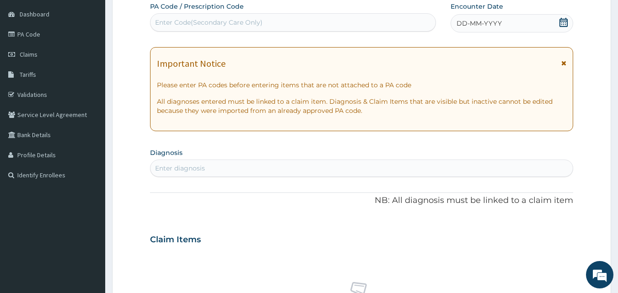
click at [560, 22] on icon at bounding box center [563, 22] width 9 height 9
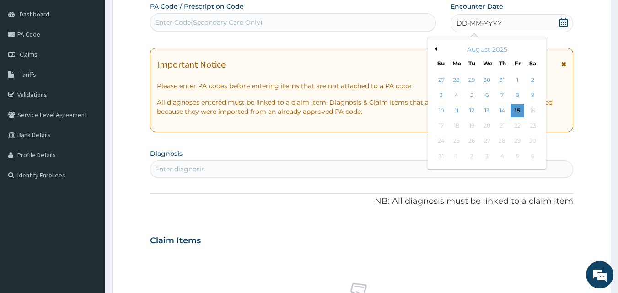
click at [436, 48] on button "Previous Month" at bounding box center [435, 49] width 5 height 5
click at [488, 82] on div "2" at bounding box center [488, 80] width 14 height 14
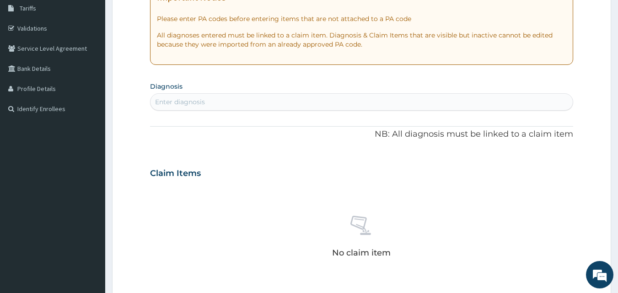
scroll to position [192, 0]
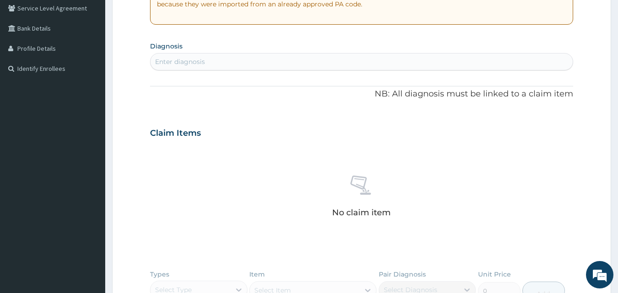
click at [188, 63] on div "Enter diagnosis" at bounding box center [180, 61] width 50 height 9
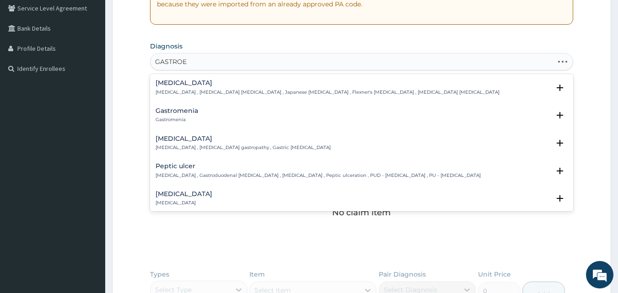
type input "GASTROEN"
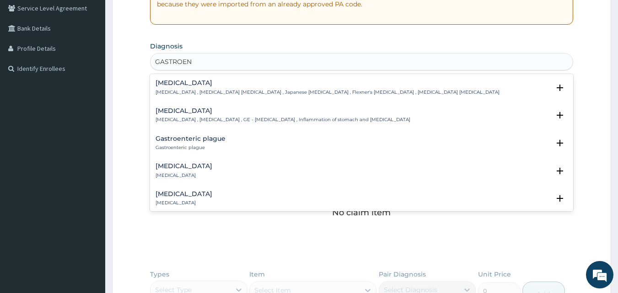
click at [189, 173] on p "Acute gastroenteritis" at bounding box center [184, 176] width 57 height 6
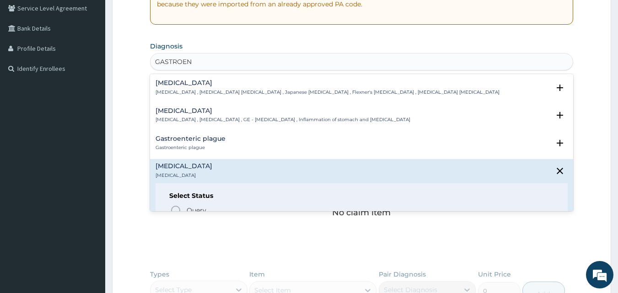
scroll to position [107, 0]
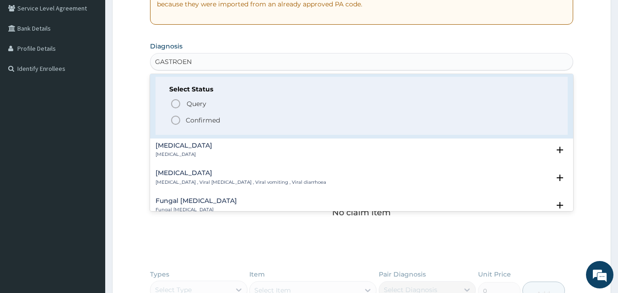
click at [176, 122] on icon "status option filled" at bounding box center [175, 120] width 11 height 11
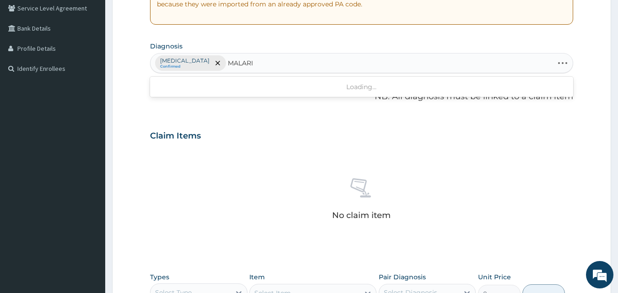
type input "MALARIA"
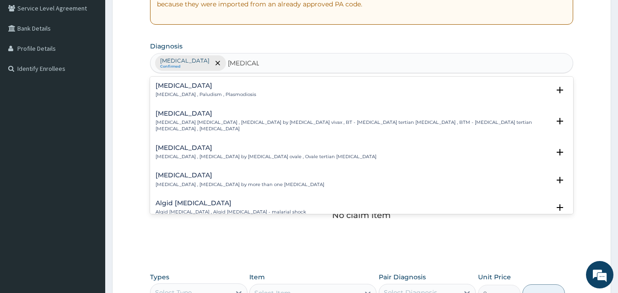
click at [171, 87] on h4 "Malaria" at bounding box center [206, 85] width 101 height 7
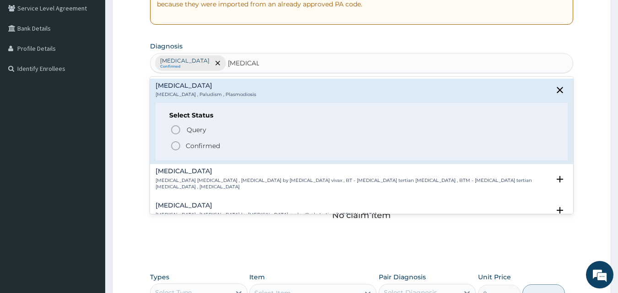
click at [173, 145] on icon "status option filled" at bounding box center [175, 146] width 11 height 11
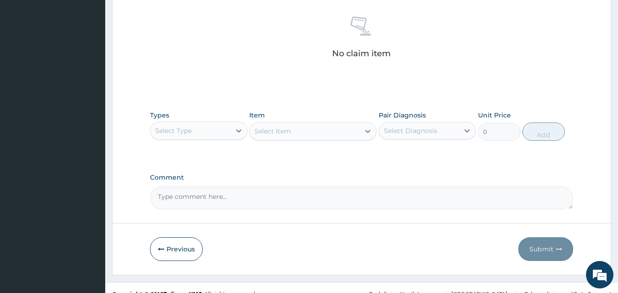
scroll to position [367, 0]
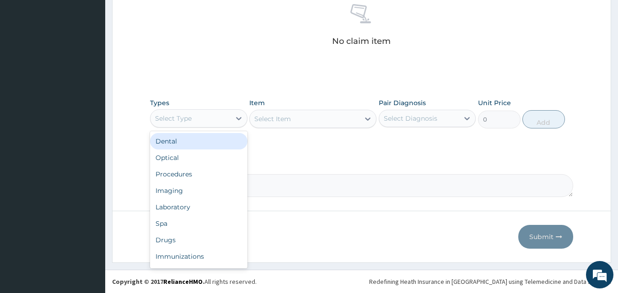
click at [223, 116] on div "Select Type" at bounding box center [191, 118] width 80 height 15
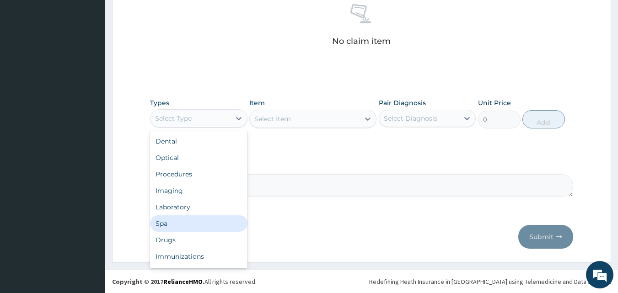
scroll to position [31, 0]
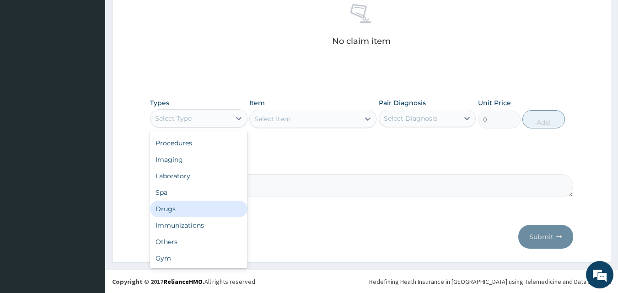
click at [179, 209] on div "Drugs" at bounding box center [199, 209] width 98 height 16
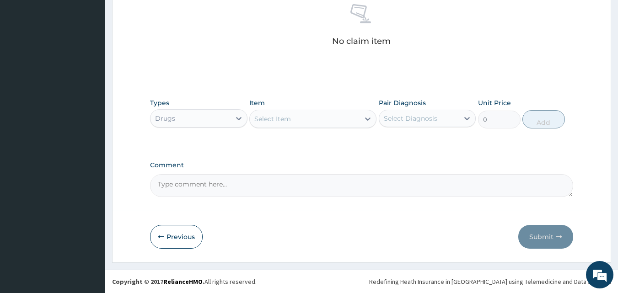
click at [363, 118] on icon at bounding box center [367, 118] width 9 height 9
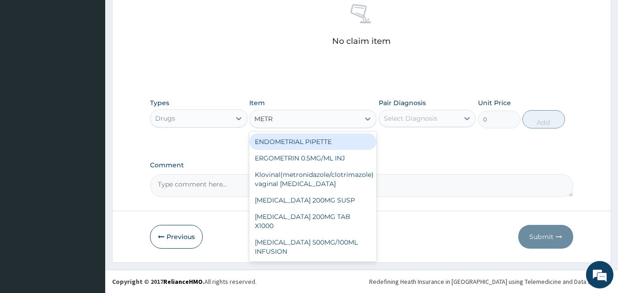
type input "METRO"
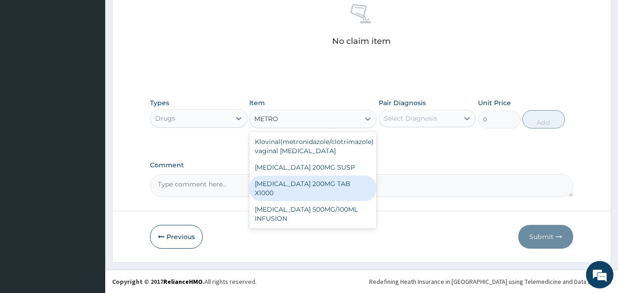
click at [320, 193] on div "[MEDICAL_DATA] 200MG TAB X1000" at bounding box center [312, 189] width 127 height 26
type input "52.5"
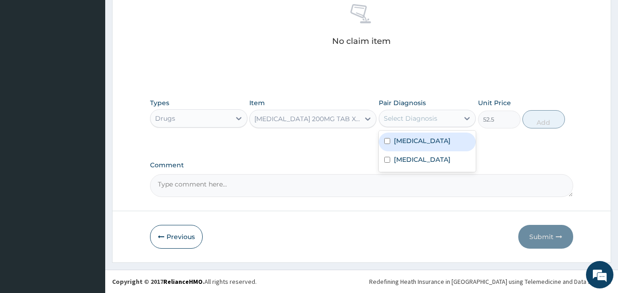
click at [401, 121] on div "Select Diagnosis" at bounding box center [411, 118] width 54 height 9
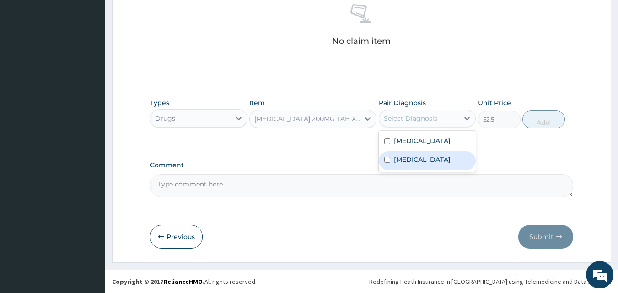
click at [405, 157] on label "Malaria" at bounding box center [422, 159] width 57 height 9
checkbox input "true"
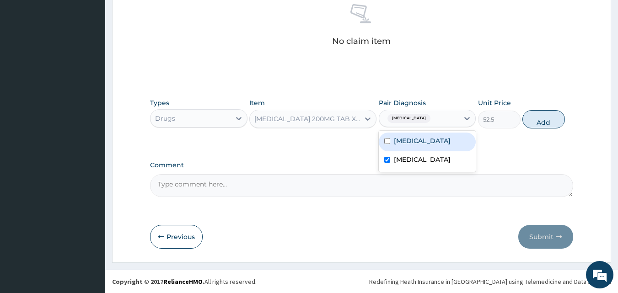
click at [405, 150] on div "Acute gastroenteritis" at bounding box center [428, 142] width 98 height 19
checkbox input "true"
click at [405, 159] on label "Malaria" at bounding box center [422, 159] width 57 height 9
checkbox input "false"
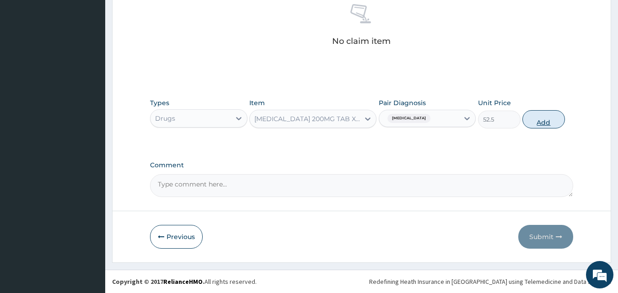
click at [556, 119] on button "Add" at bounding box center [544, 119] width 43 height 18
type input "0"
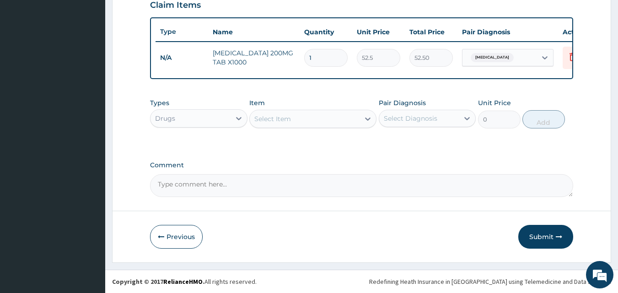
type input "0.00"
type input "2"
type input "105.00"
type input "22"
type input "1155.00"
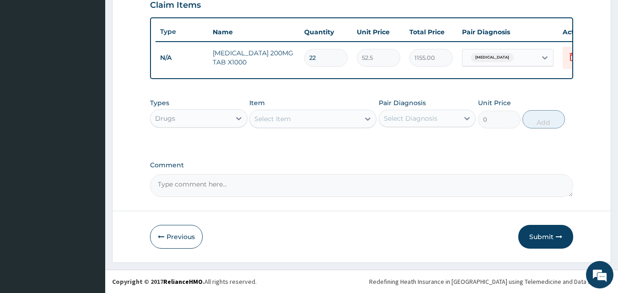
type input "221"
type input "11602.50"
type input "22"
type input "1155.00"
type input "2"
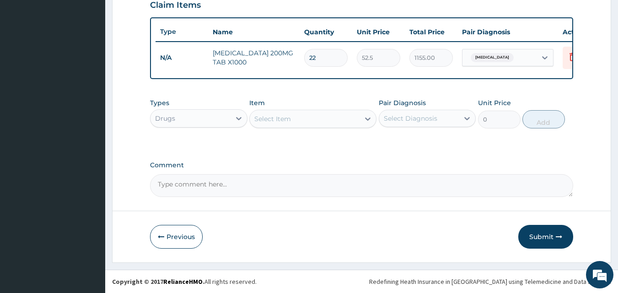
type input "105.00"
type input "21"
type input "1102.50"
type input "21"
click at [363, 120] on div at bounding box center [368, 119] width 16 height 16
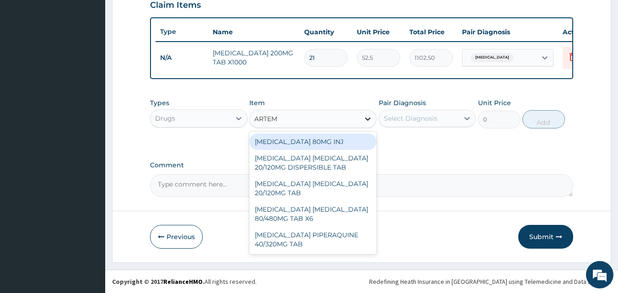
type input "ARTEME"
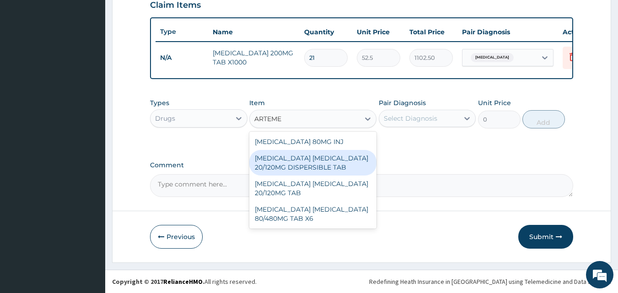
click at [331, 163] on div "ARTEMETHER LUMEFANTRINE 20/120MG DISPERSIBLE TAB" at bounding box center [312, 163] width 127 height 26
type input "84"
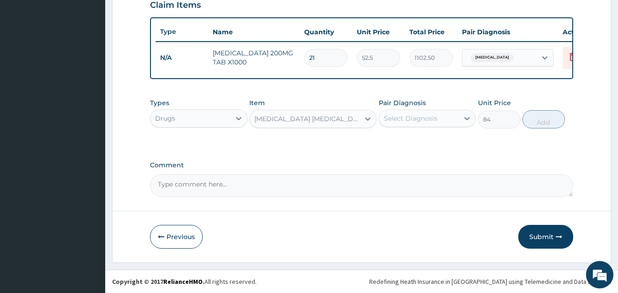
click at [414, 127] on div "Pair Diagnosis Select Diagnosis" at bounding box center [428, 113] width 98 height 30
click at [416, 119] on div "Select Diagnosis" at bounding box center [411, 118] width 54 height 9
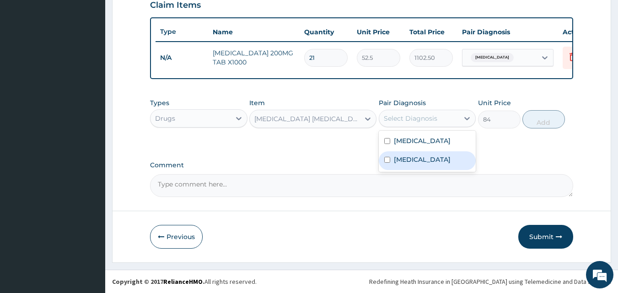
click at [408, 162] on label "Malaria" at bounding box center [422, 159] width 57 height 9
checkbox input "true"
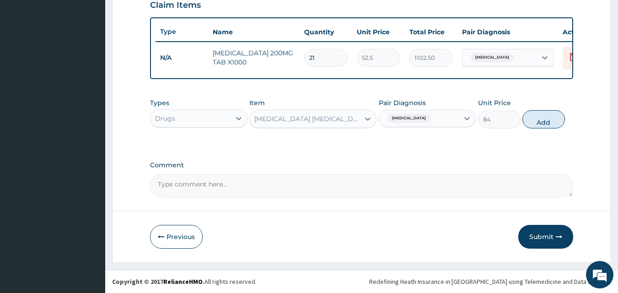
click at [547, 125] on button "Add" at bounding box center [544, 119] width 43 height 18
type input "0"
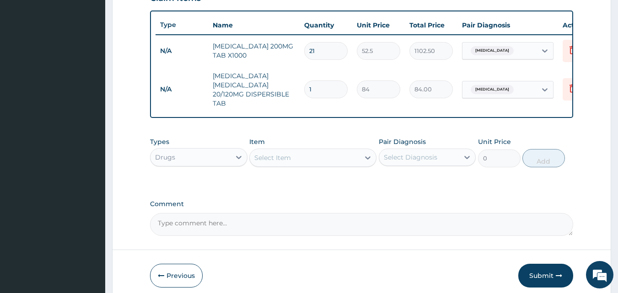
type input "18"
type input "1512.00"
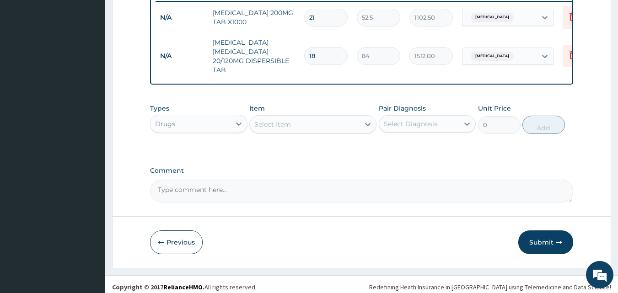
scroll to position [376, 0]
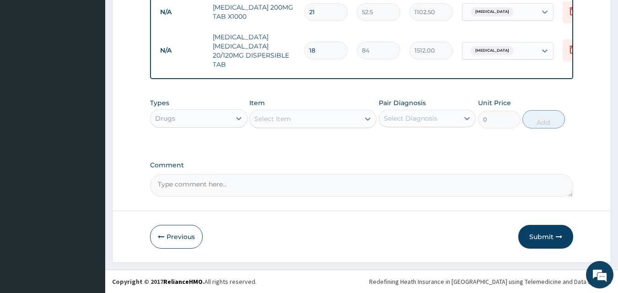
type input "18"
click at [344, 121] on div "Select Item" at bounding box center [305, 119] width 110 height 15
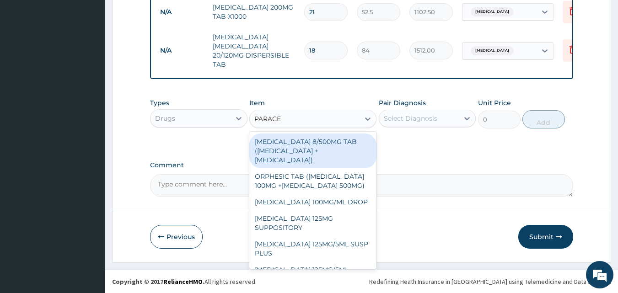
type input "PARACET"
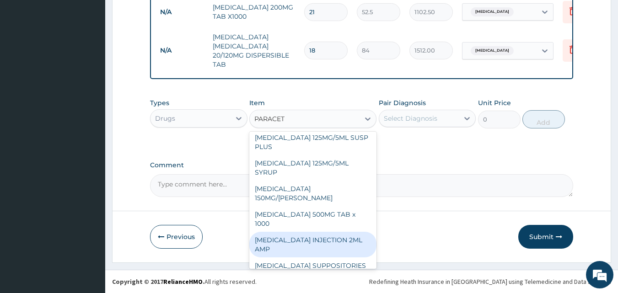
scroll to position [114, 0]
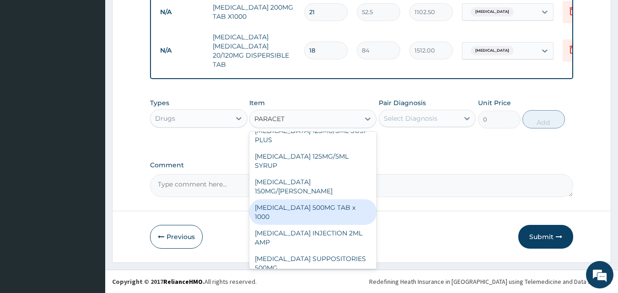
click at [308, 203] on div "PARACETAMOL 500MG TAB x 1000" at bounding box center [312, 213] width 127 height 26
type input "11.025"
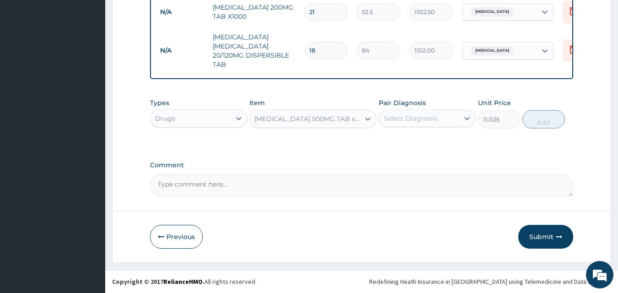
click at [427, 119] on div "Select Diagnosis" at bounding box center [411, 118] width 54 height 9
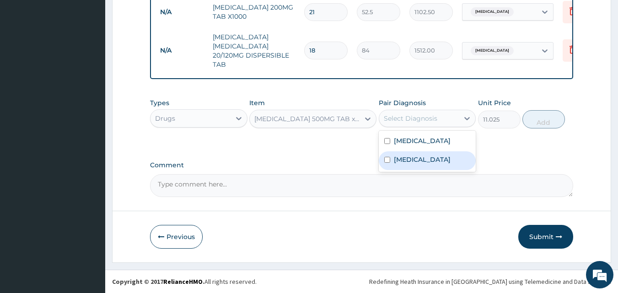
click at [411, 161] on label "Malaria" at bounding box center [422, 159] width 57 height 9
checkbox input "true"
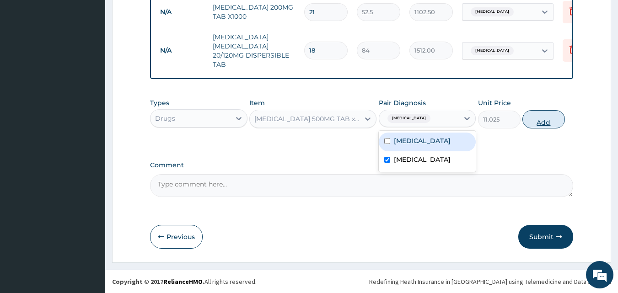
click at [541, 127] on button "Add" at bounding box center [544, 119] width 43 height 18
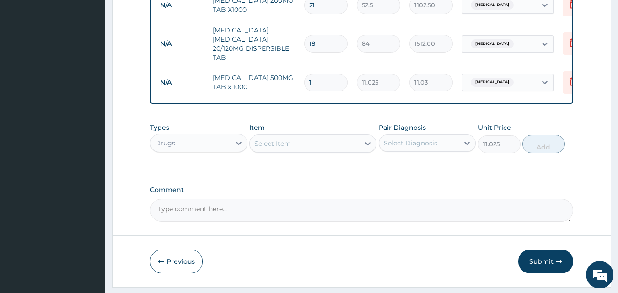
type input "0"
type input "0.00"
type input "6"
type input "66.15"
type input "6"
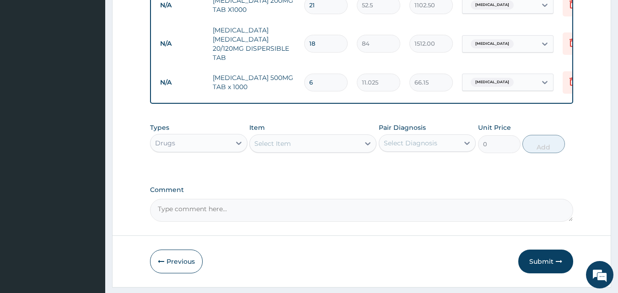
click at [346, 151] on div "Select Item" at bounding box center [305, 143] width 110 height 15
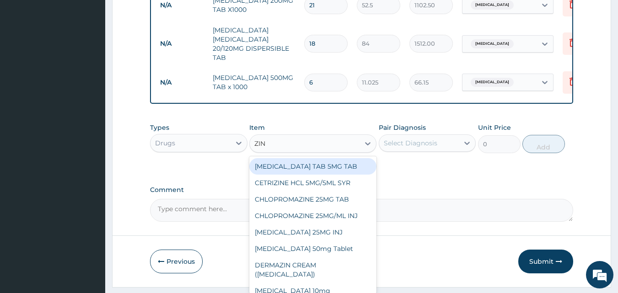
type input "ZINC"
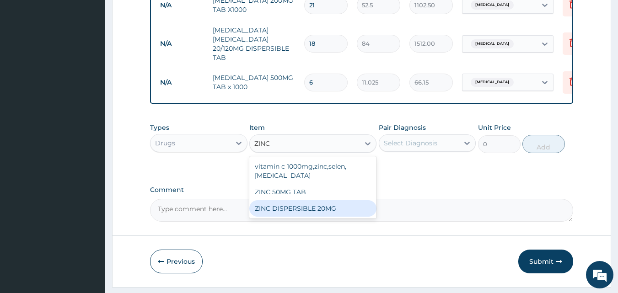
click at [299, 213] on div "ZINC DISPERSIBLE 20MG" at bounding box center [312, 208] width 127 height 16
type input "21"
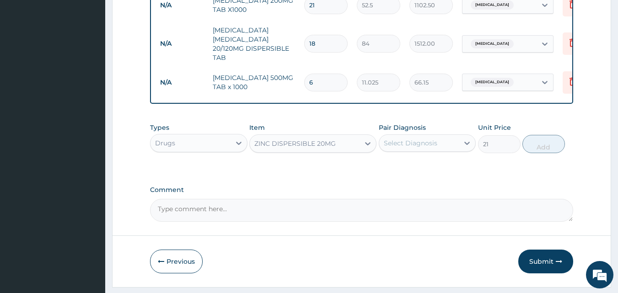
click at [455, 151] on div "Select Diagnosis" at bounding box center [419, 143] width 80 height 15
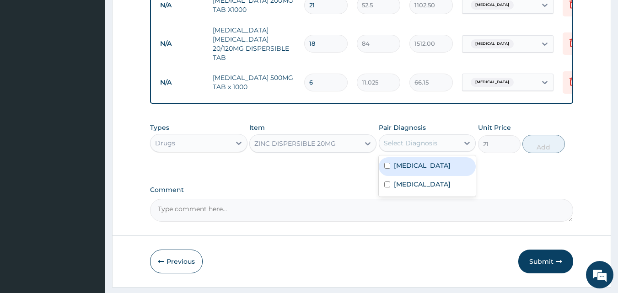
click at [428, 176] on div "Acute gastroenteritis" at bounding box center [428, 166] width 98 height 19
checkbox input "true"
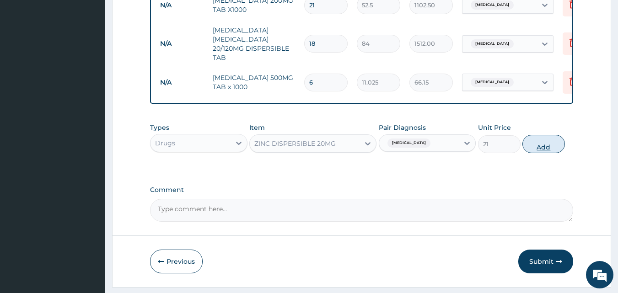
click at [547, 149] on button "Add" at bounding box center [544, 144] width 43 height 18
type input "0"
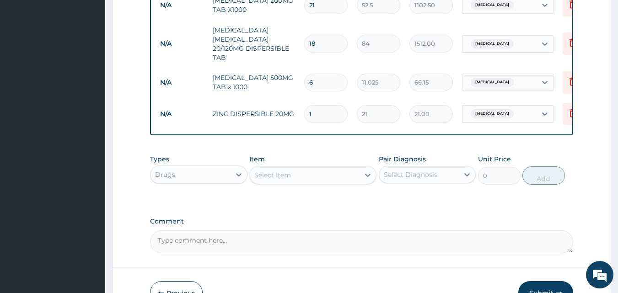
type input "0.00"
type input "5"
type input "105.00"
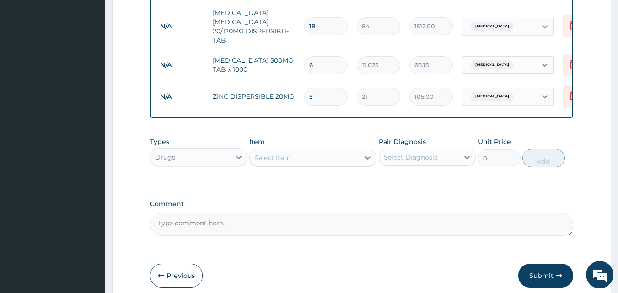
scroll to position [439, 0]
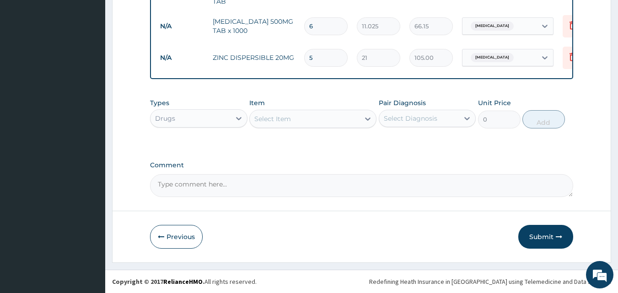
type input "5"
click at [348, 120] on div "Select Item" at bounding box center [305, 119] width 110 height 15
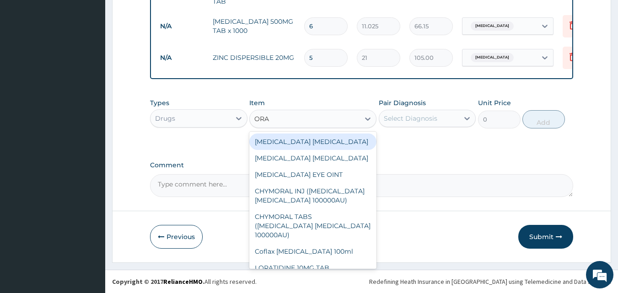
type input "ORAL"
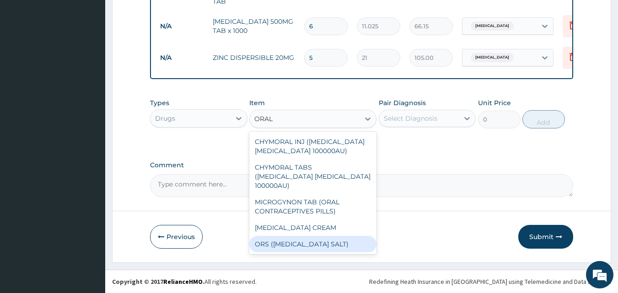
click at [282, 238] on div "ORS (ORAL REHYDRATION SALT)" at bounding box center [312, 244] width 127 height 16
type input "210"
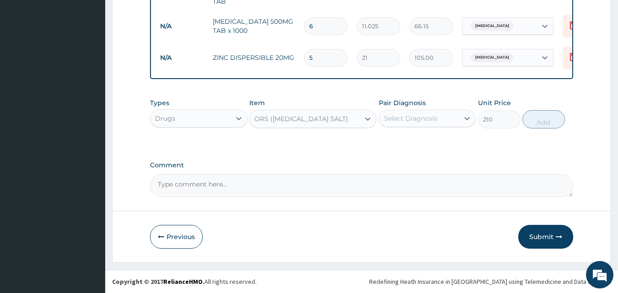
click at [423, 124] on div "Select Diagnosis" at bounding box center [419, 118] width 80 height 15
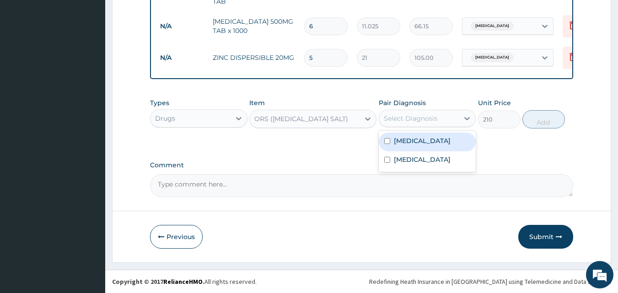
click at [419, 144] on label "Acute gastroenteritis" at bounding box center [422, 140] width 57 height 9
checkbox input "true"
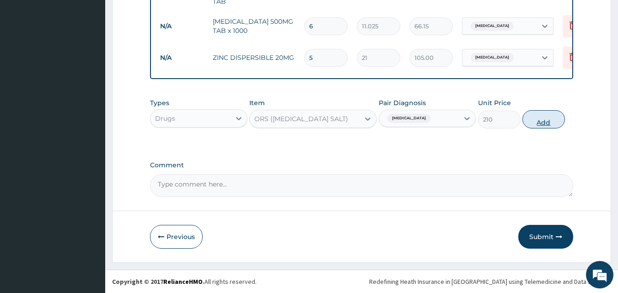
click at [546, 118] on button "Add" at bounding box center [544, 119] width 43 height 18
type input "0"
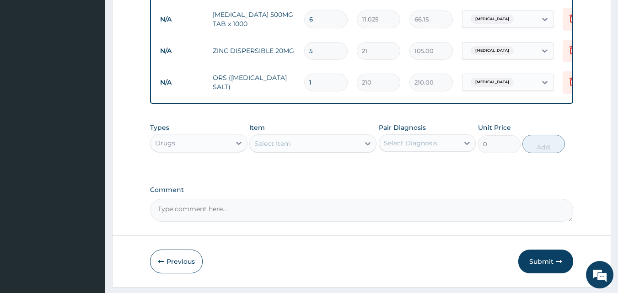
type input "0.00"
type input "2"
type input "420.00"
type input "0.00"
type input "3"
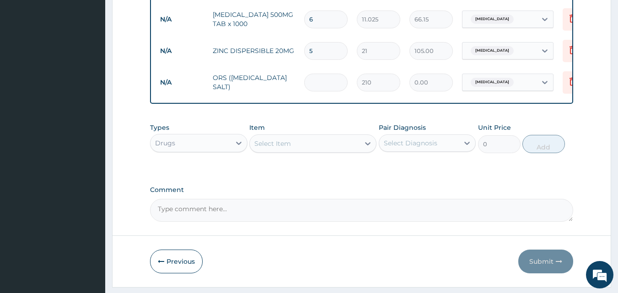
type input "630.00"
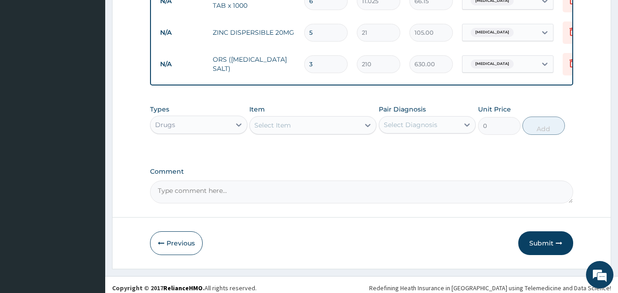
scroll to position [471, 0]
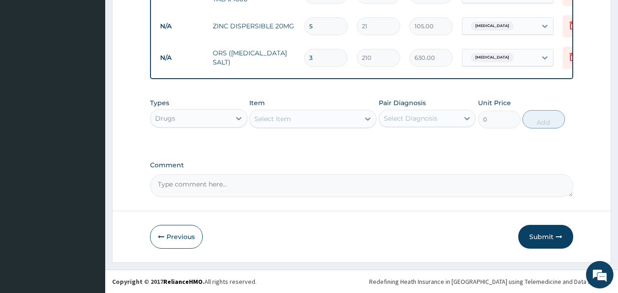
type input "3"
click at [220, 117] on div "Drugs" at bounding box center [191, 118] width 80 height 15
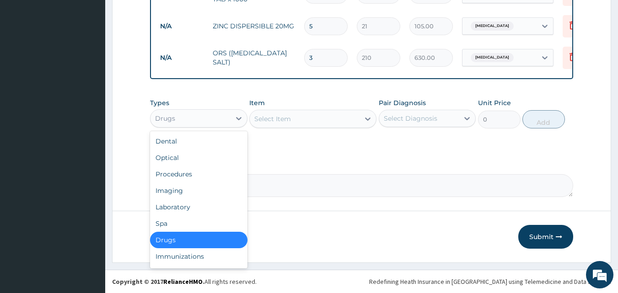
scroll to position [31, 0]
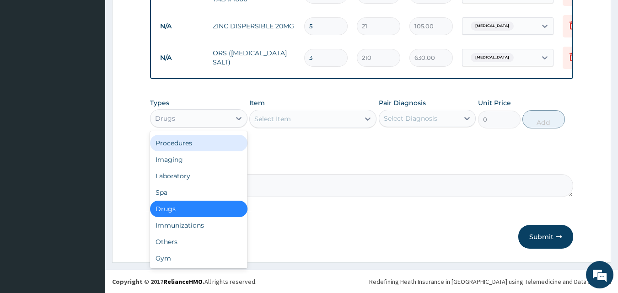
drag, startPoint x: 195, startPoint y: 143, endPoint x: 225, endPoint y: 142, distance: 30.7
click at [196, 143] on div "Procedures" at bounding box center [199, 143] width 98 height 16
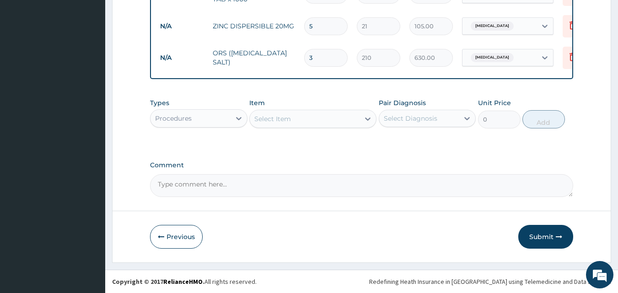
click at [359, 118] on div "Select Item" at bounding box center [305, 119] width 110 height 15
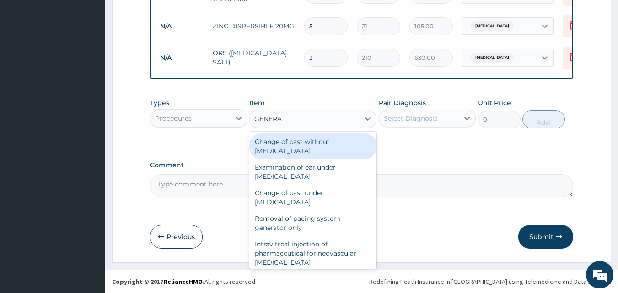
type input "GENERAL"
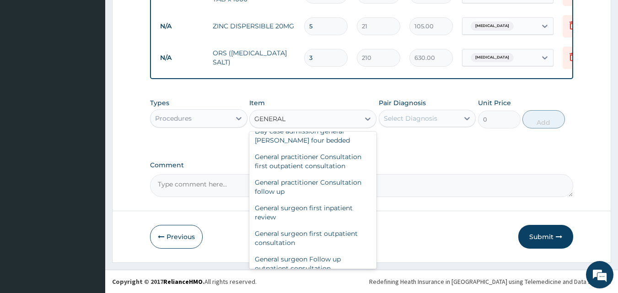
scroll to position [107, 0]
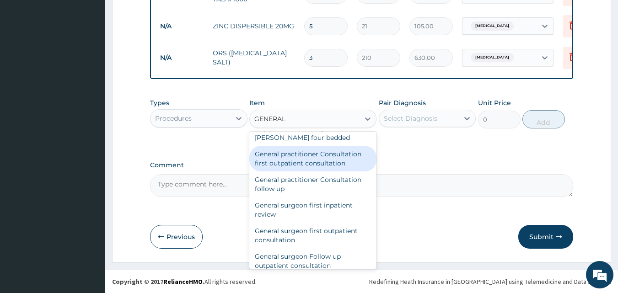
click at [303, 163] on div "General practitioner Consultation first outpatient consultation" at bounding box center [312, 159] width 127 height 26
type input "3000"
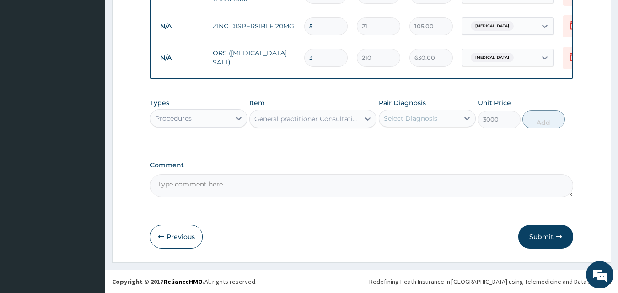
click at [406, 112] on div "Select Diagnosis" at bounding box center [419, 118] width 80 height 15
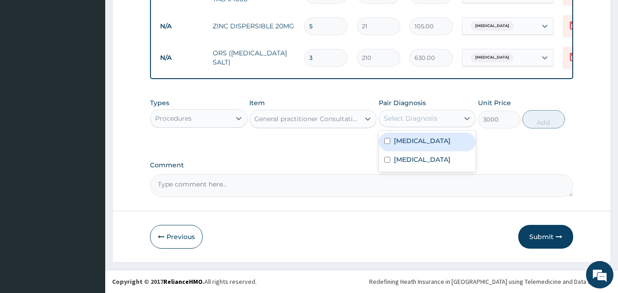
click at [409, 142] on label "Acute gastroenteritis" at bounding box center [422, 140] width 57 height 9
checkbox input "true"
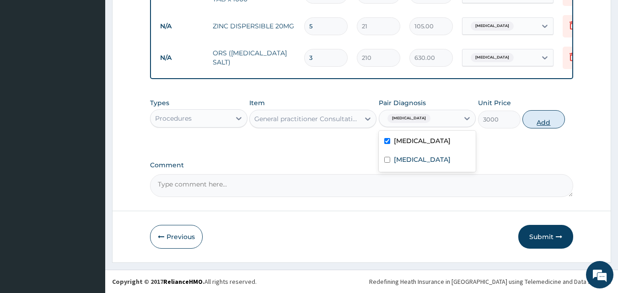
click at [546, 124] on button "Add" at bounding box center [544, 119] width 43 height 18
type input "0"
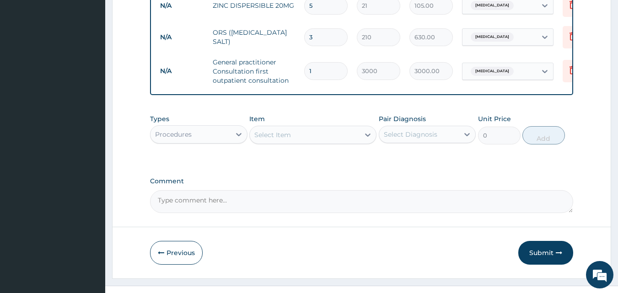
scroll to position [507, 0]
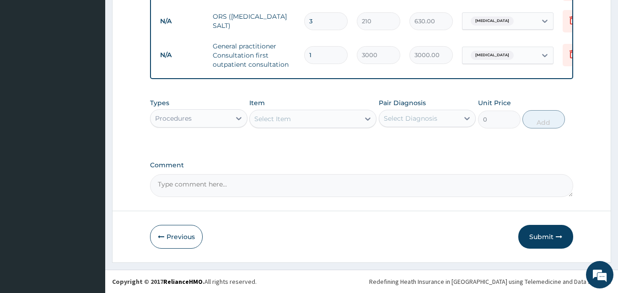
click at [551, 236] on button "Submit" at bounding box center [546, 237] width 55 height 24
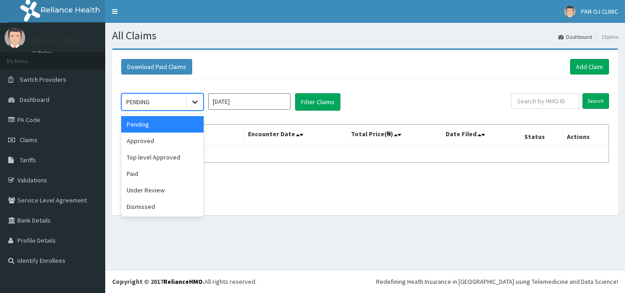
click at [198, 99] on icon at bounding box center [194, 102] width 9 height 9
click at [163, 149] on div "Approved" at bounding box center [162, 141] width 82 height 16
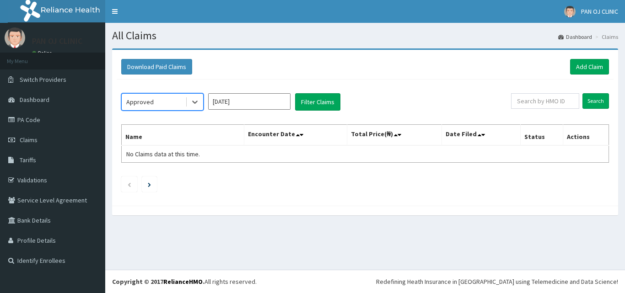
click at [260, 97] on input "[DATE]" at bounding box center [249, 101] width 82 height 16
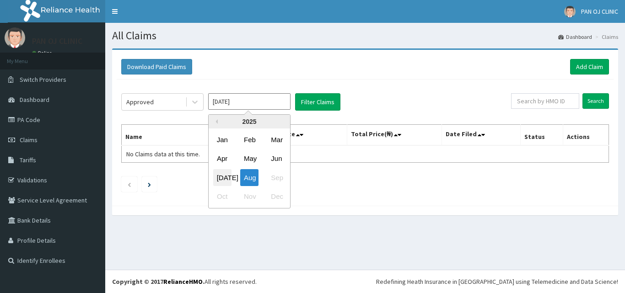
click at [223, 174] on div "[DATE]" at bounding box center [222, 177] width 18 height 17
type input "[DATE]"
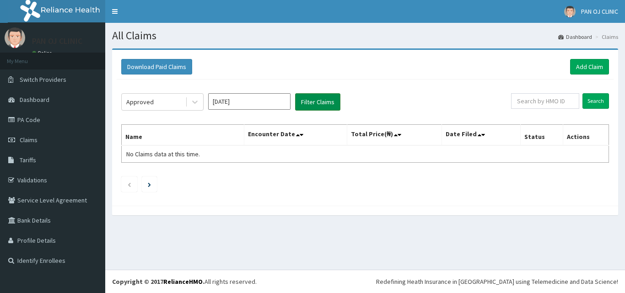
click at [326, 97] on button "Filter Claims" at bounding box center [317, 101] width 45 height 17
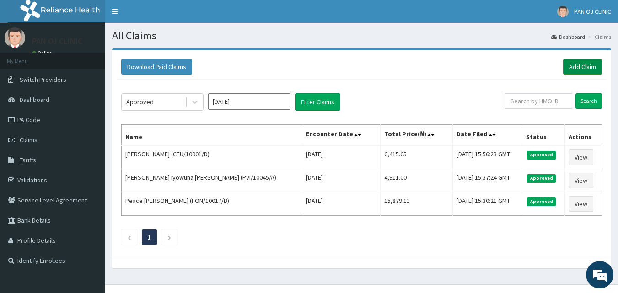
click at [586, 65] on link "Add Claim" at bounding box center [583, 67] width 39 height 16
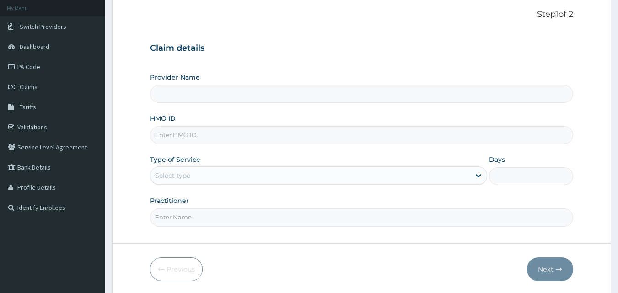
scroll to position [86, 0]
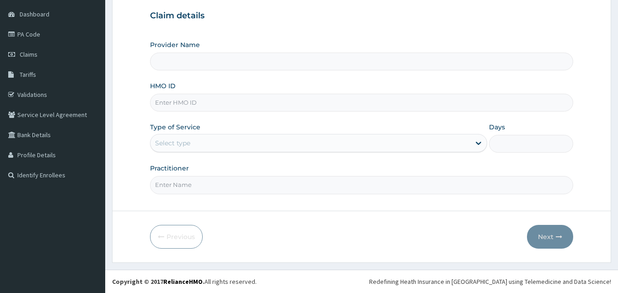
type input "PAN OJ CLINIC"
click at [184, 103] on input "HMO ID" at bounding box center [362, 103] width 424 height 18
type input "CFU/10001/B"
click at [190, 142] on div "Select type" at bounding box center [172, 143] width 35 height 9
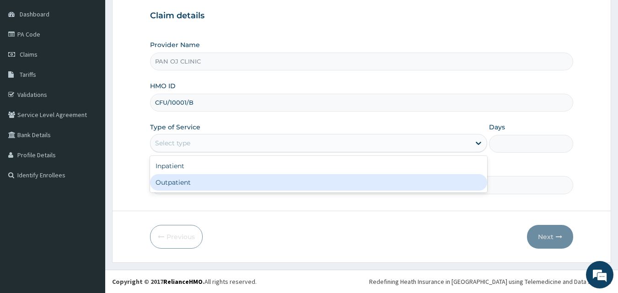
click at [164, 181] on div "Outpatient" at bounding box center [318, 182] width 337 height 16
type input "1"
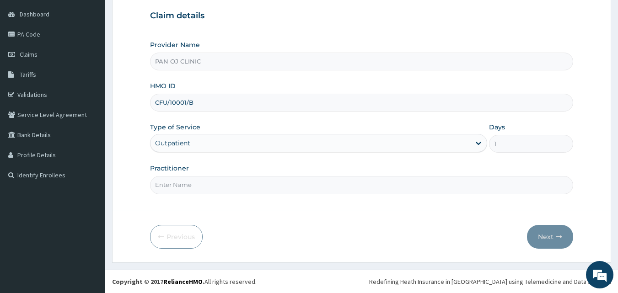
drag, startPoint x: 188, startPoint y: 184, endPoint x: 193, endPoint y: 177, distance: 9.3
click at [189, 184] on input "Practitioner" at bounding box center [362, 185] width 424 height 18
type input "[PERSON_NAME]"
click at [551, 237] on button "Next" at bounding box center [550, 237] width 46 height 24
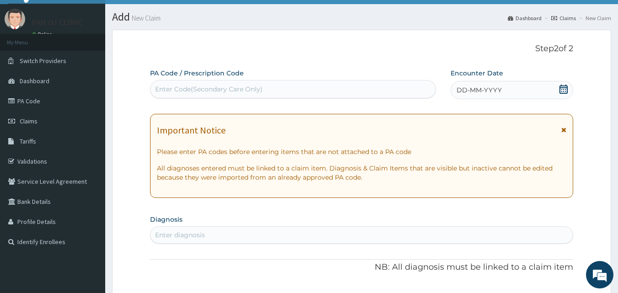
scroll to position [0, 0]
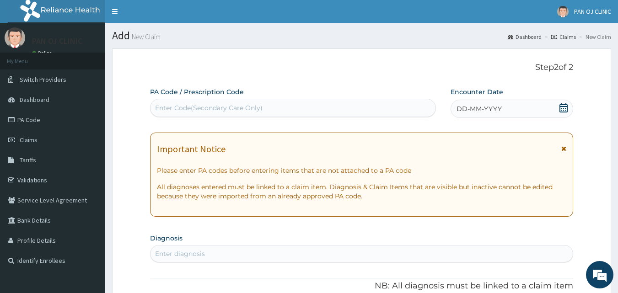
click at [567, 106] on icon at bounding box center [564, 107] width 8 height 9
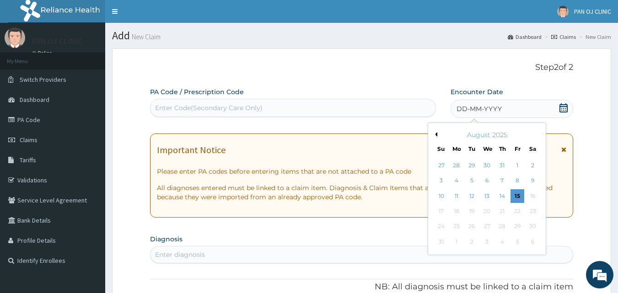
click at [436, 135] on button "Previous Month" at bounding box center [435, 134] width 5 height 5
click at [487, 165] on div "2" at bounding box center [488, 166] width 14 height 14
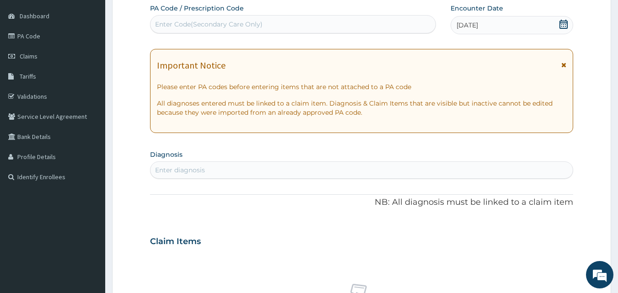
scroll to position [107, 0]
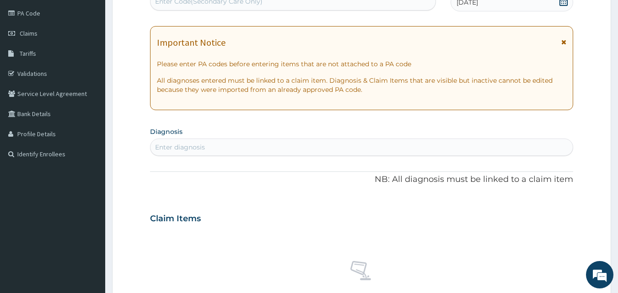
click at [233, 146] on div "Enter diagnosis" at bounding box center [362, 147] width 423 height 15
type input "H"
type input "WORM"
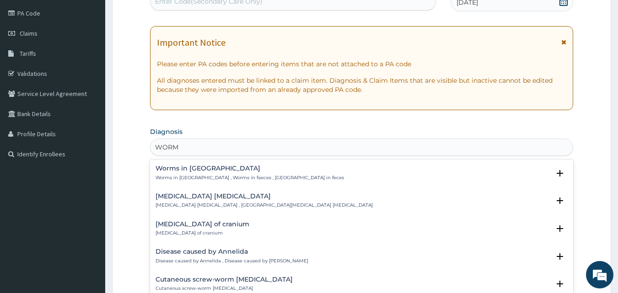
click at [169, 175] on p "Worms in [GEOGRAPHIC_DATA] , Worms in faeces , [GEOGRAPHIC_DATA] in feces" at bounding box center [250, 178] width 189 height 6
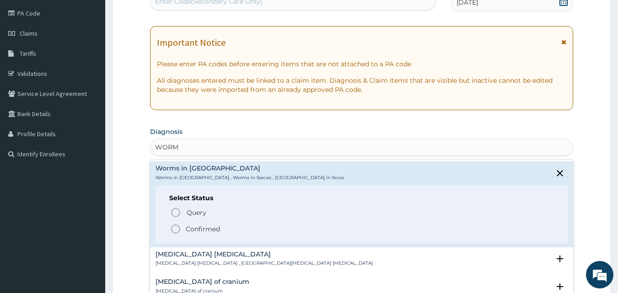
click at [173, 231] on circle "status option filled" at bounding box center [176, 229] width 8 height 8
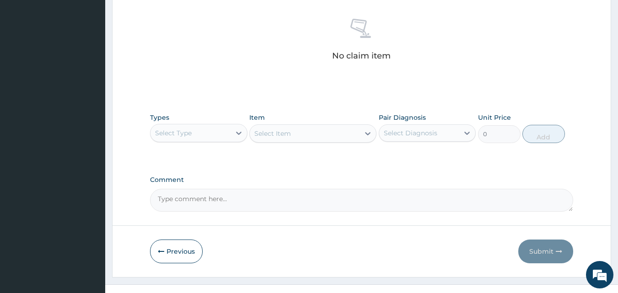
scroll to position [367, 0]
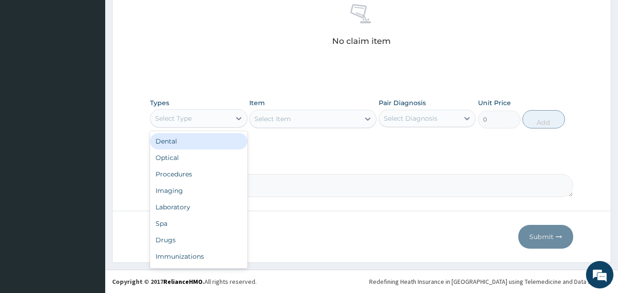
click at [212, 123] on div "Select Type" at bounding box center [191, 118] width 80 height 15
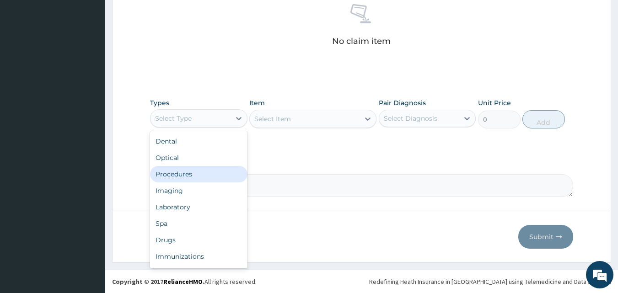
scroll to position [31, 0]
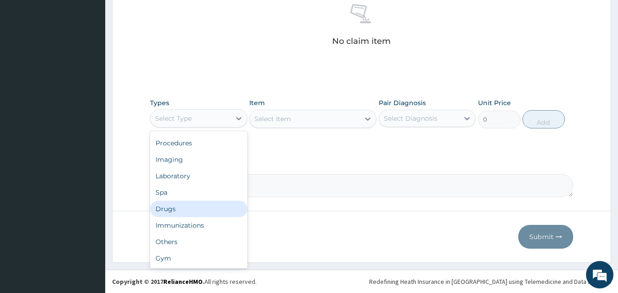
click at [178, 211] on div "Drugs" at bounding box center [199, 209] width 98 height 16
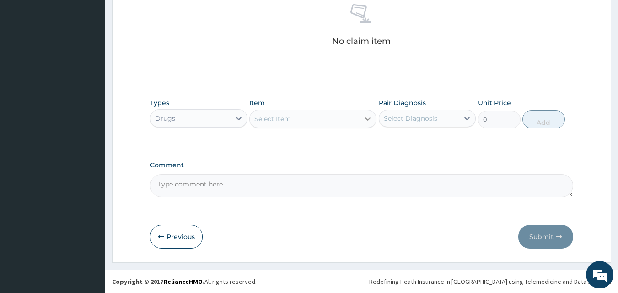
click at [362, 116] on div at bounding box center [368, 119] width 16 height 16
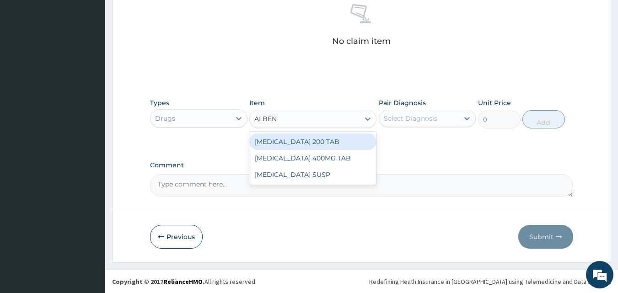
type input "ALBEND"
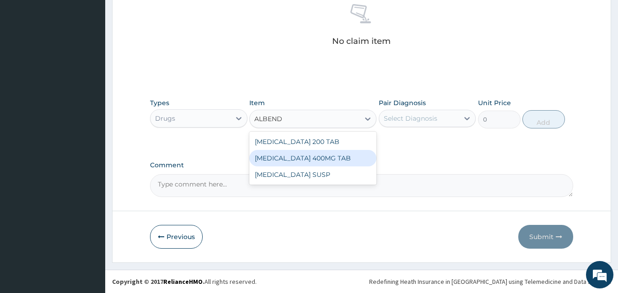
drag, startPoint x: 304, startPoint y: 157, endPoint x: 343, endPoint y: 154, distance: 39.0
click at [305, 157] on div "ALBENDAZOLE 400MG TAB" at bounding box center [312, 158] width 127 height 16
type input "210"
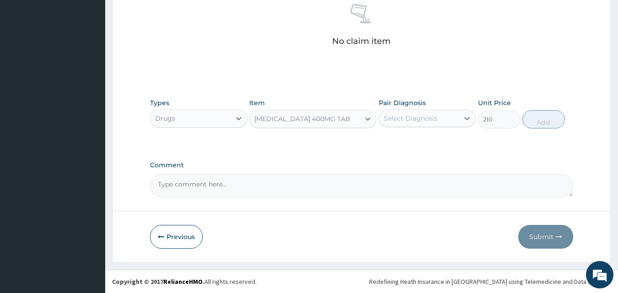
click at [437, 120] on div "Select Diagnosis" at bounding box center [419, 118] width 80 height 15
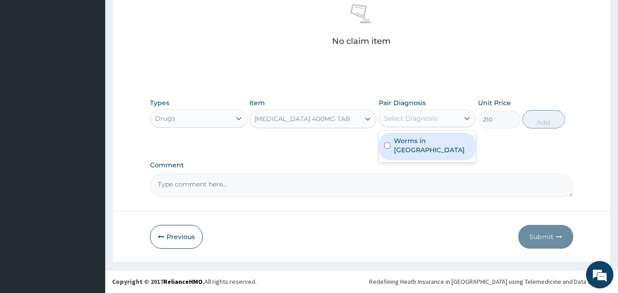
drag, startPoint x: 435, startPoint y: 136, endPoint x: 453, endPoint y: 139, distance: 17.5
click at [435, 136] on label "Worms in stool" at bounding box center [432, 145] width 77 height 18
checkbox input "true"
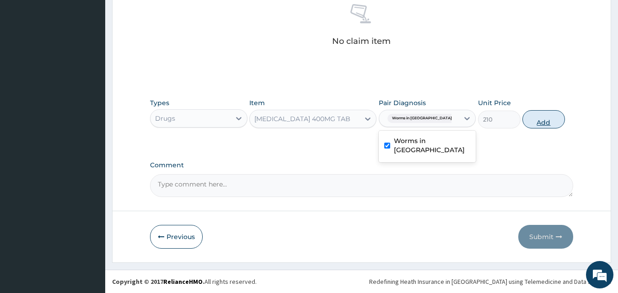
click at [538, 123] on button "Add" at bounding box center [544, 119] width 43 height 18
type input "0"
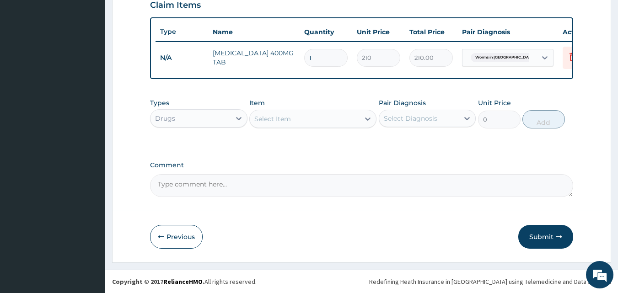
scroll to position [330, 0]
click at [301, 119] on div "Select Item" at bounding box center [305, 119] width 110 height 15
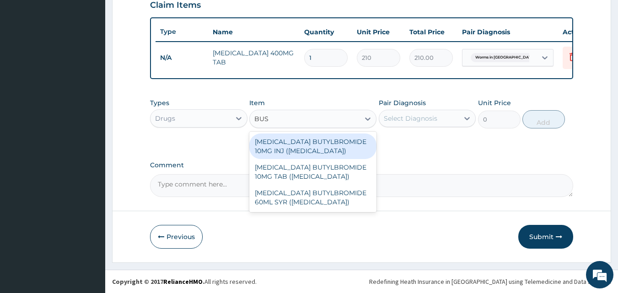
type input "BUSC"
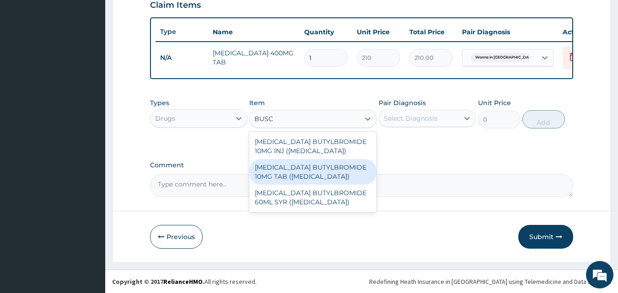
click at [303, 171] on div "HYOSCINE BUTYLBROMIDE 10MG TAB (BUSCOPAN)" at bounding box center [312, 172] width 127 height 26
type input "52.5"
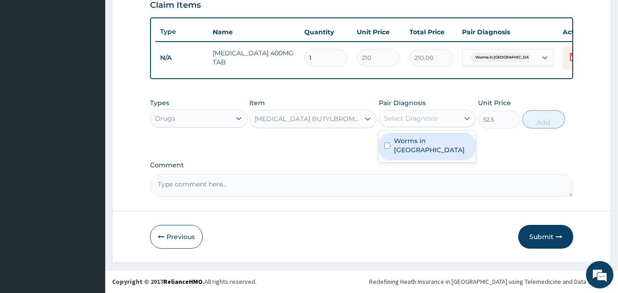
drag, startPoint x: 436, startPoint y: 116, endPoint x: 433, endPoint y: 131, distance: 14.8
click at [436, 116] on div "Select Diagnosis" at bounding box center [411, 118] width 54 height 9
click at [425, 150] on div "Worms in stool" at bounding box center [428, 147] width 98 height 28
checkbox input "true"
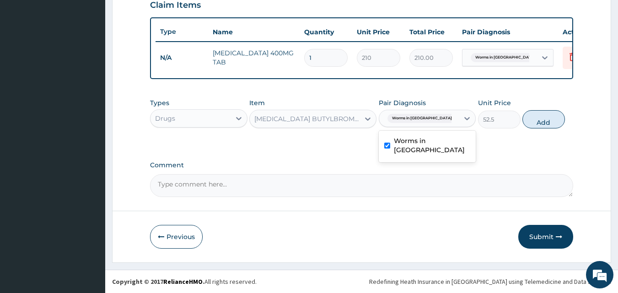
click at [552, 125] on button "Add" at bounding box center [544, 119] width 43 height 18
type input "0"
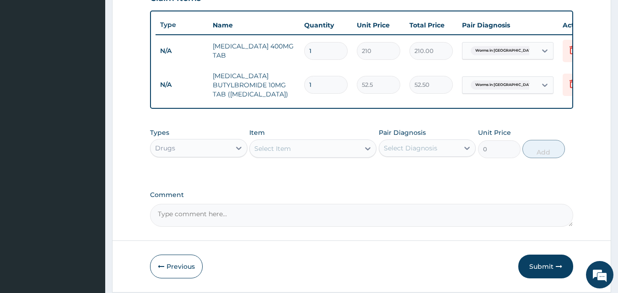
type input "0.00"
type input "8"
type input "420.00"
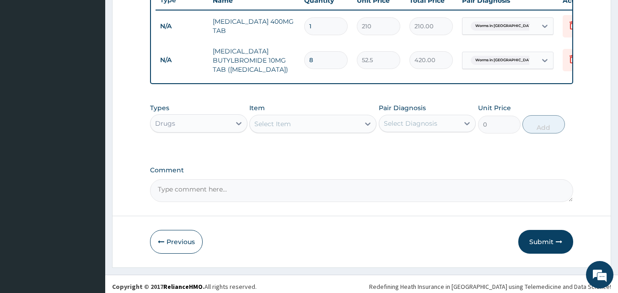
scroll to position [367, 0]
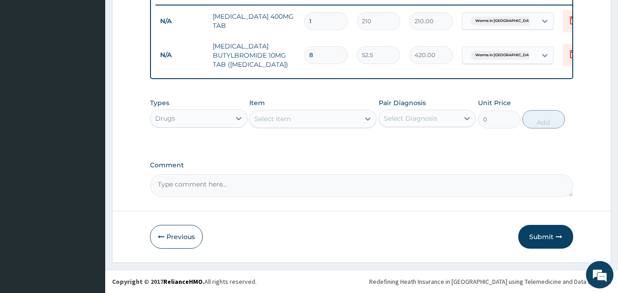
type input "8"
click at [217, 120] on div "Drugs" at bounding box center [191, 118] width 80 height 15
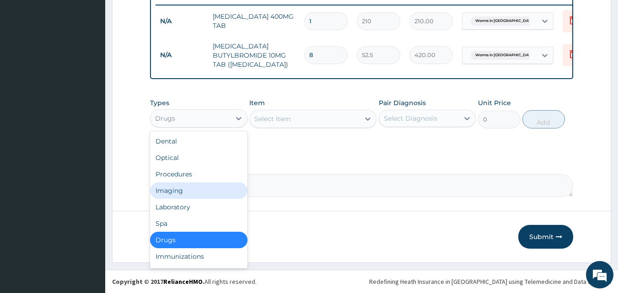
scroll to position [31, 0]
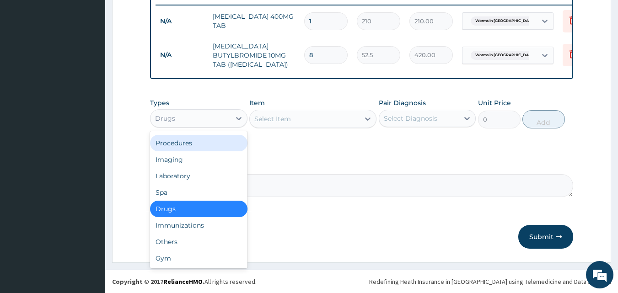
click at [195, 140] on div "Procedures" at bounding box center [199, 143] width 98 height 16
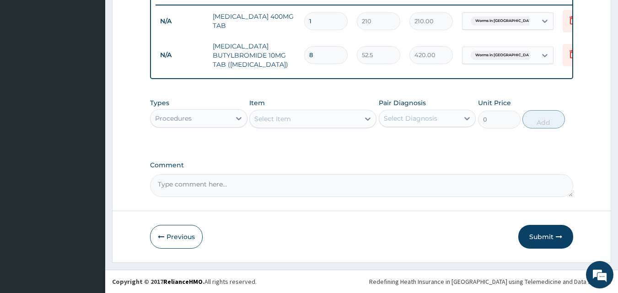
click at [357, 120] on div "Select Item" at bounding box center [305, 119] width 110 height 15
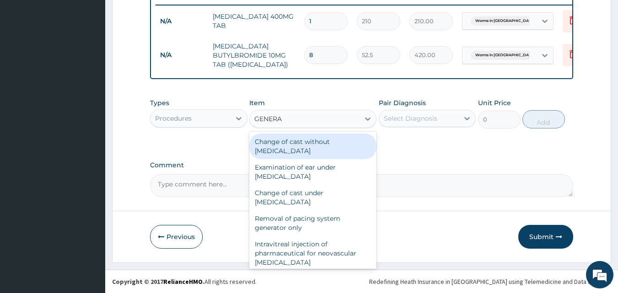
type input "GENERAL"
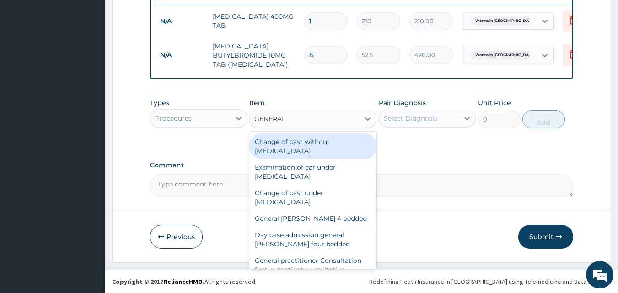
scroll to position [107, 0]
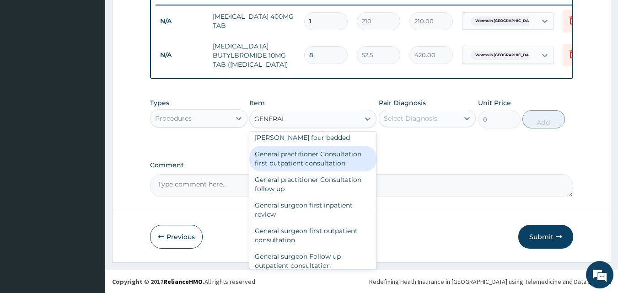
click at [287, 159] on div "General practitioner Consultation first outpatient consultation" at bounding box center [312, 159] width 127 height 26
type input "3000"
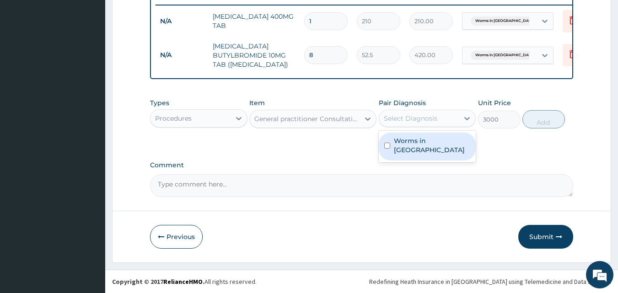
click at [446, 118] on div "Select Diagnosis" at bounding box center [419, 118] width 80 height 15
click at [428, 133] on div "Worms in stool" at bounding box center [428, 147] width 98 height 28
checkbox input "true"
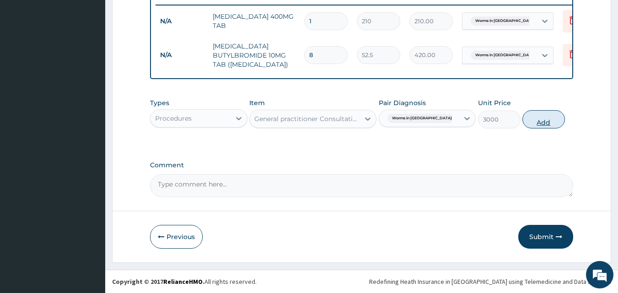
click at [556, 128] on button "Add" at bounding box center [544, 119] width 43 height 18
type input "0"
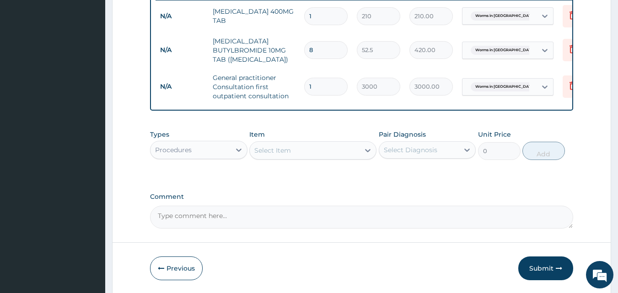
scroll to position [403, 0]
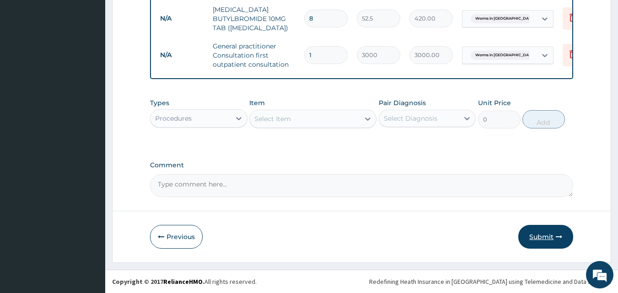
click at [544, 237] on button "Submit" at bounding box center [546, 237] width 55 height 24
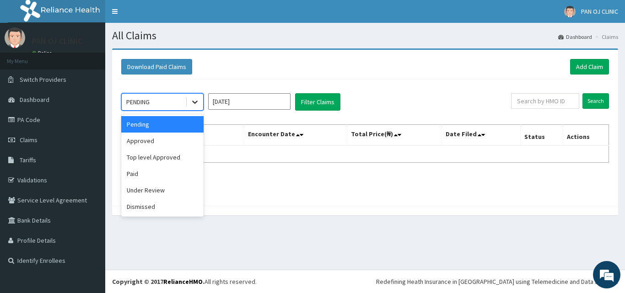
click at [191, 103] on icon at bounding box center [194, 102] width 9 height 9
click at [152, 138] on div "Approved" at bounding box center [162, 141] width 82 height 16
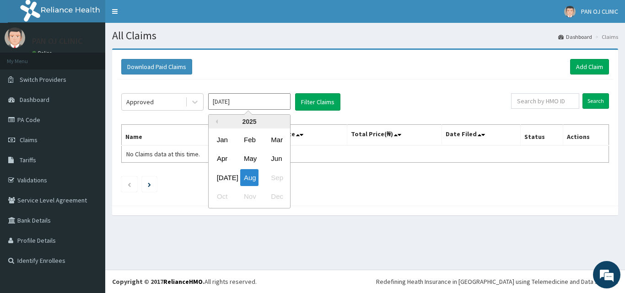
click at [272, 98] on input "[DATE]" at bounding box center [249, 101] width 82 height 16
click at [222, 174] on div "[DATE]" at bounding box center [222, 177] width 18 height 17
type input "[DATE]"
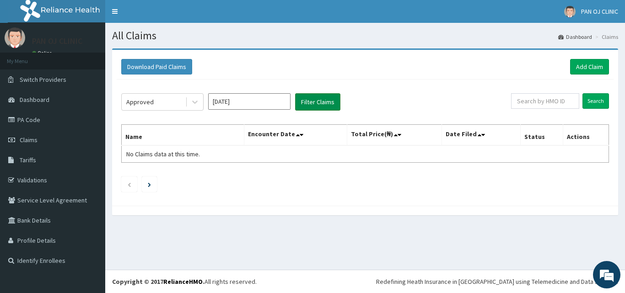
click at [314, 103] on button "Filter Claims" at bounding box center [317, 101] width 45 height 17
click at [311, 100] on button "Filter Claims" at bounding box center [317, 101] width 45 height 17
click at [318, 102] on button "Filter Claims" at bounding box center [317, 101] width 45 height 17
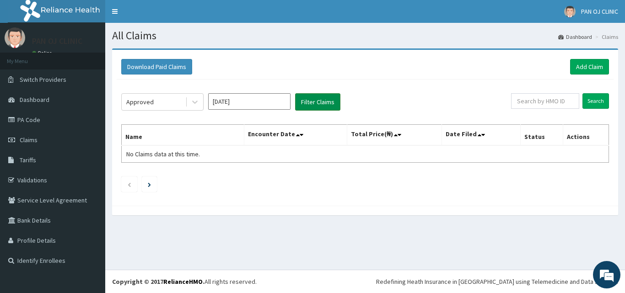
click at [318, 102] on button "Filter Claims" at bounding box center [317, 101] width 45 height 17
click at [318, 101] on button "Filter Claims" at bounding box center [317, 101] width 45 height 17
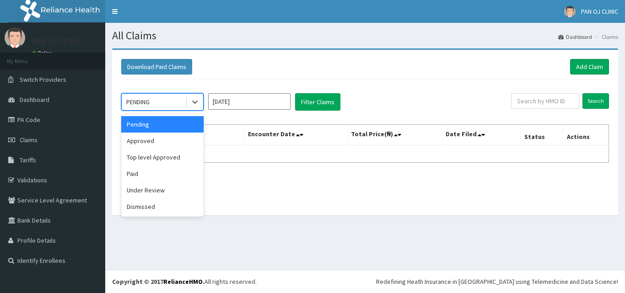
drag, startPoint x: 154, startPoint y: 121, endPoint x: 204, endPoint y: 114, distance: 50.0
click at [155, 121] on div "Pending" at bounding box center [162, 124] width 82 height 16
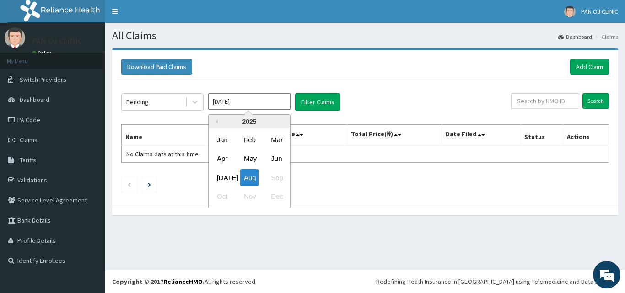
click at [276, 103] on input "[DATE]" at bounding box center [249, 101] width 82 height 16
click at [224, 173] on div "[DATE]" at bounding box center [222, 177] width 18 height 17
type input "[DATE]"
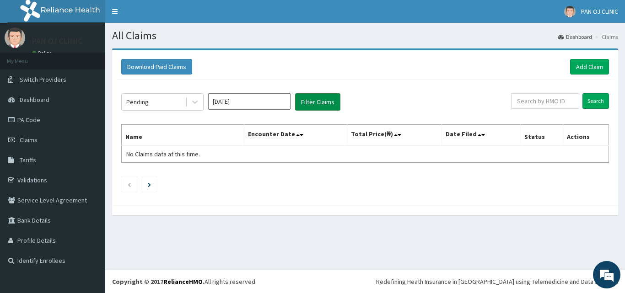
click at [322, 104] on button "Filter Claims" at bounding box center [317, 101] width 45 height 17
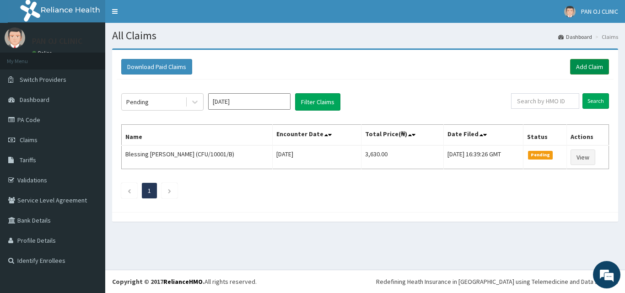
click at [586, 68] on link "Add Claim" at bounding box center [589, 67] width 39 height 16
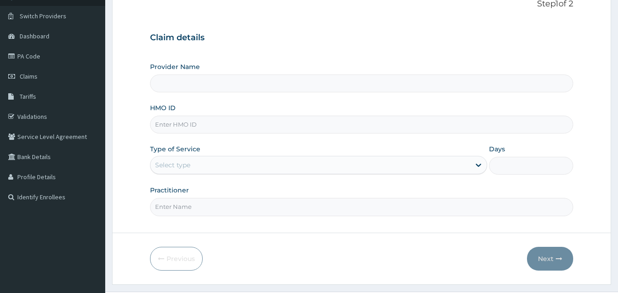
scroll to position [86, 0]
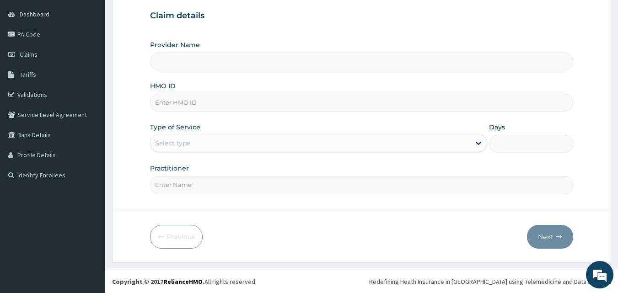
click at [184, 103] on input "HMO ID" at bounding box center [362, 103] width 424 height 18
type input "PAN OJ CLINIC"
